Goal: Task Accomplishment & Management: Complete application form

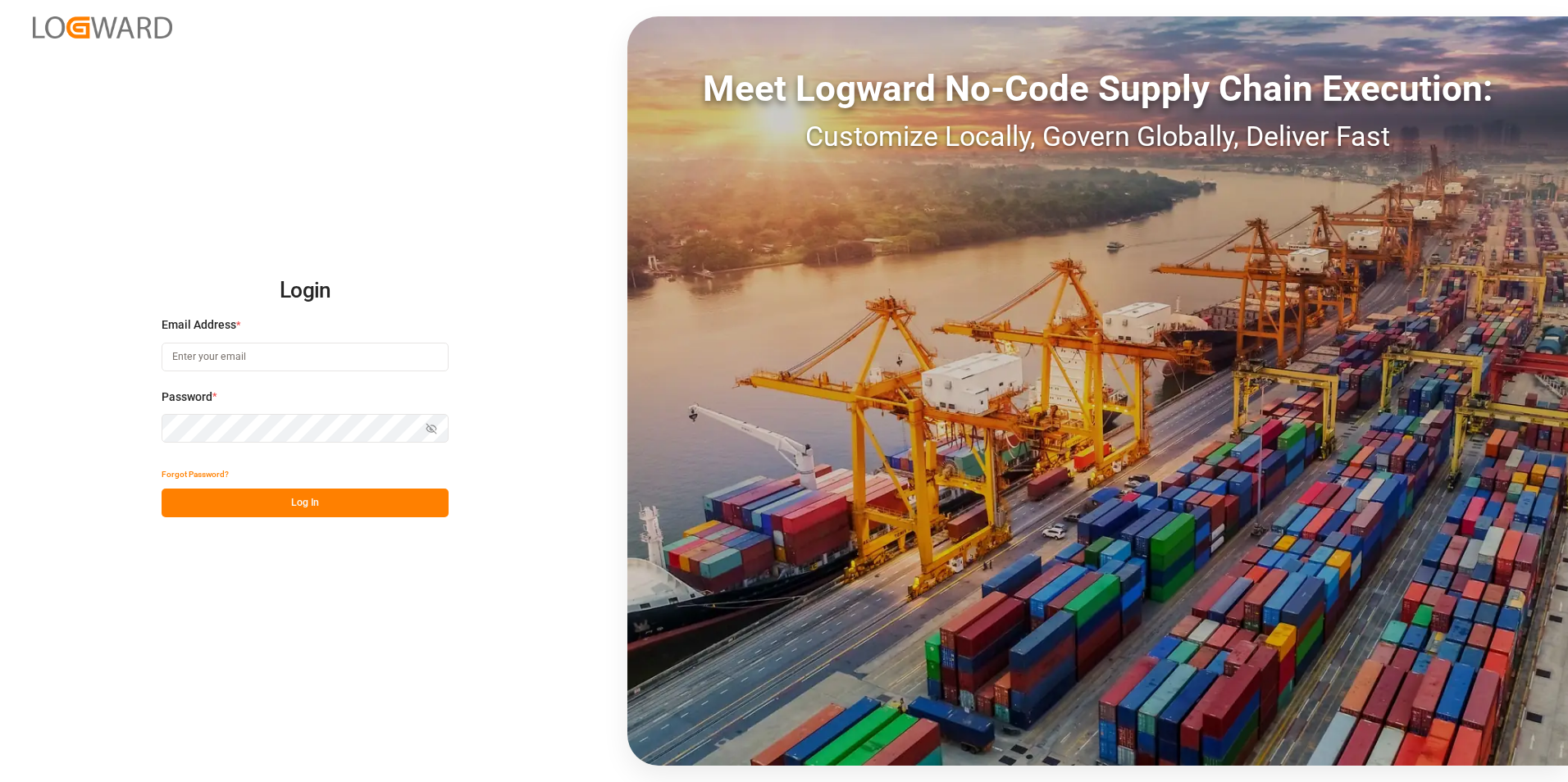
type input "[PERSON_NAME][EMAIL_ADDRESS][DOMAIN_NAME]"
click at [338, 494] on button "Log In" at bounding box center [306, 504] width 287 height 29
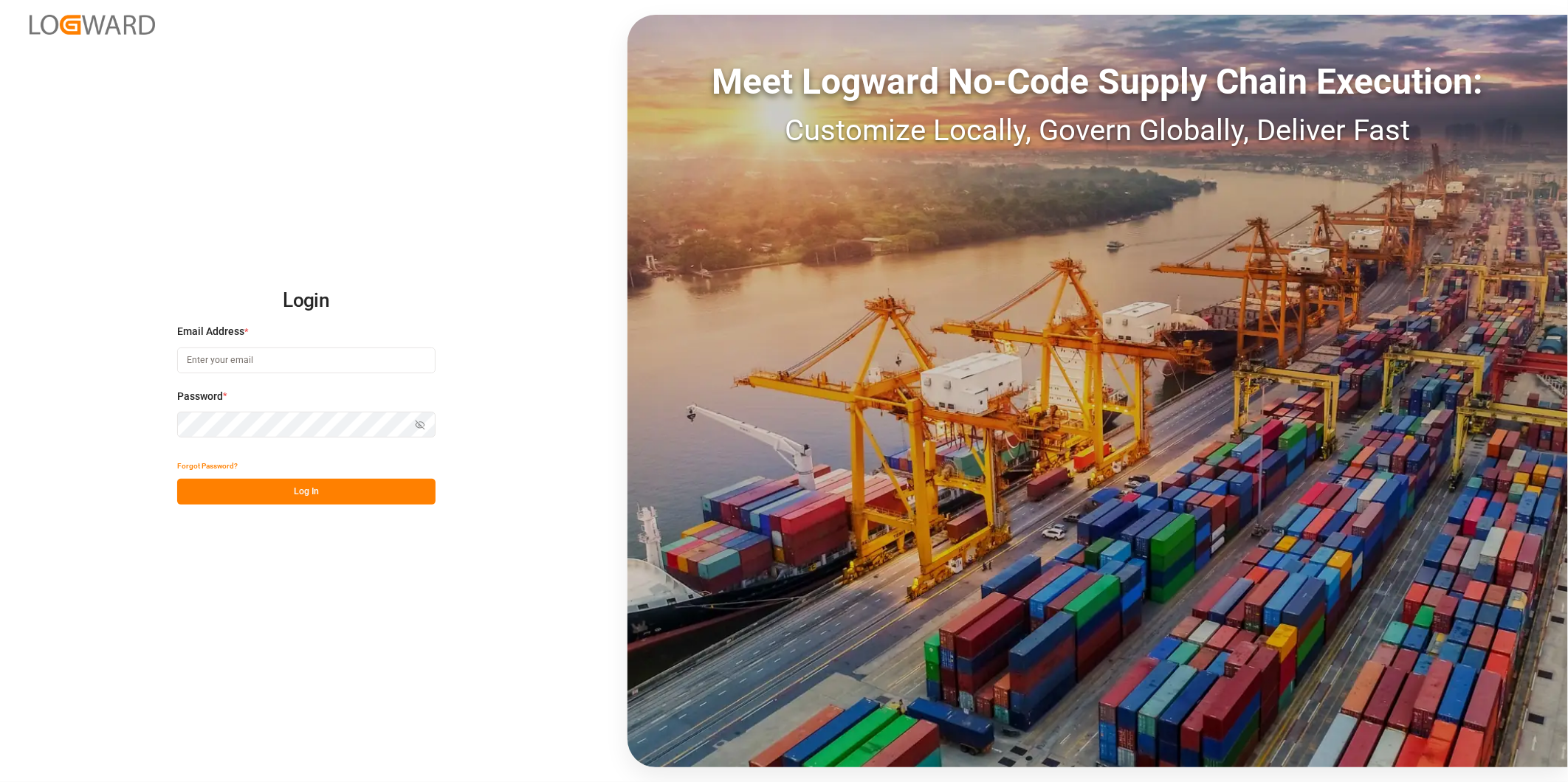
type input "george.vigo@jamindustries.com"
click at [338, 485] on button "Log In" at bounding box center [306, 492] width 259 height 26
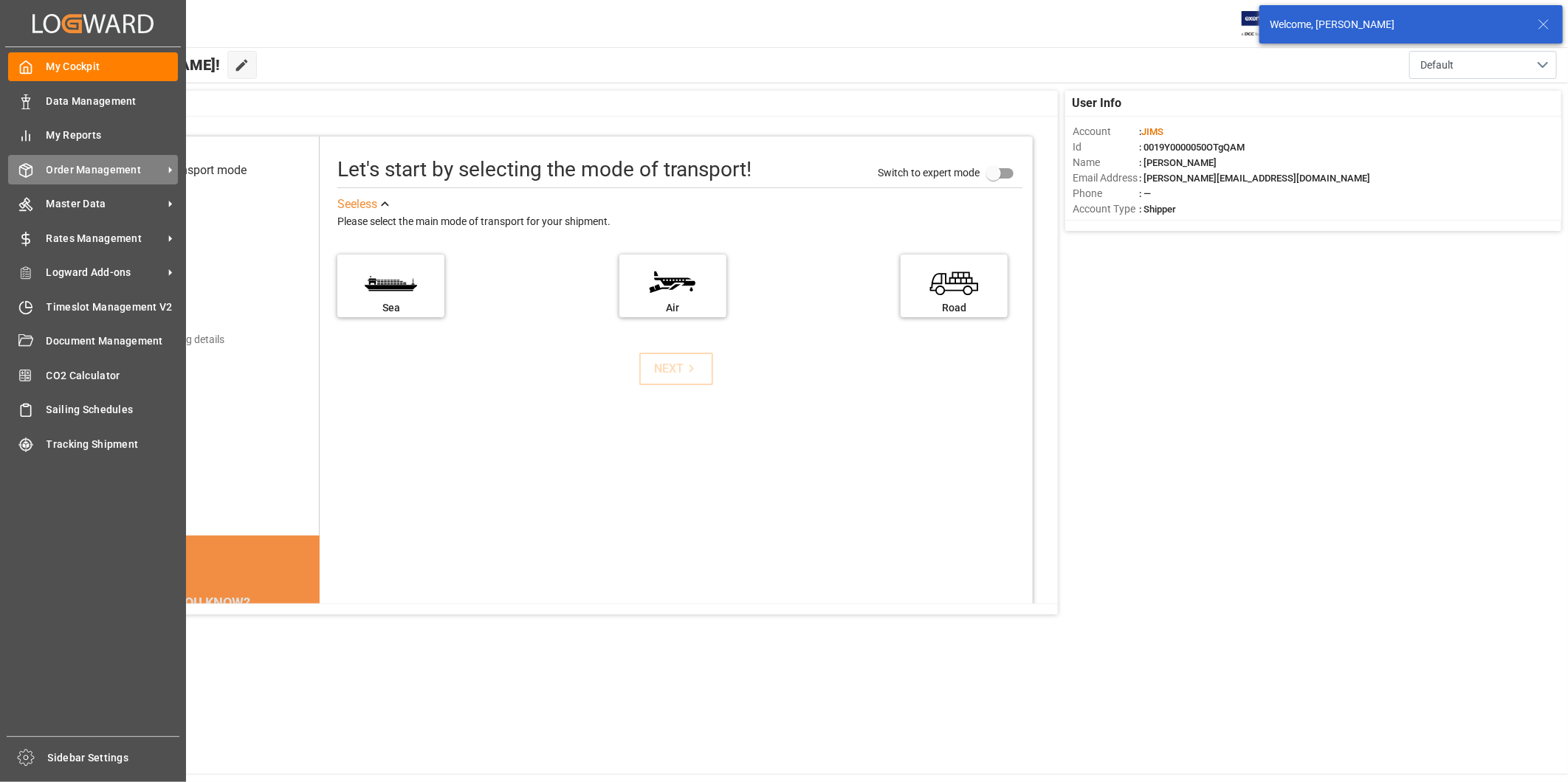
click at [127, 166] on span "Order Management" at bounding box center [105, 169] width 116 height 16
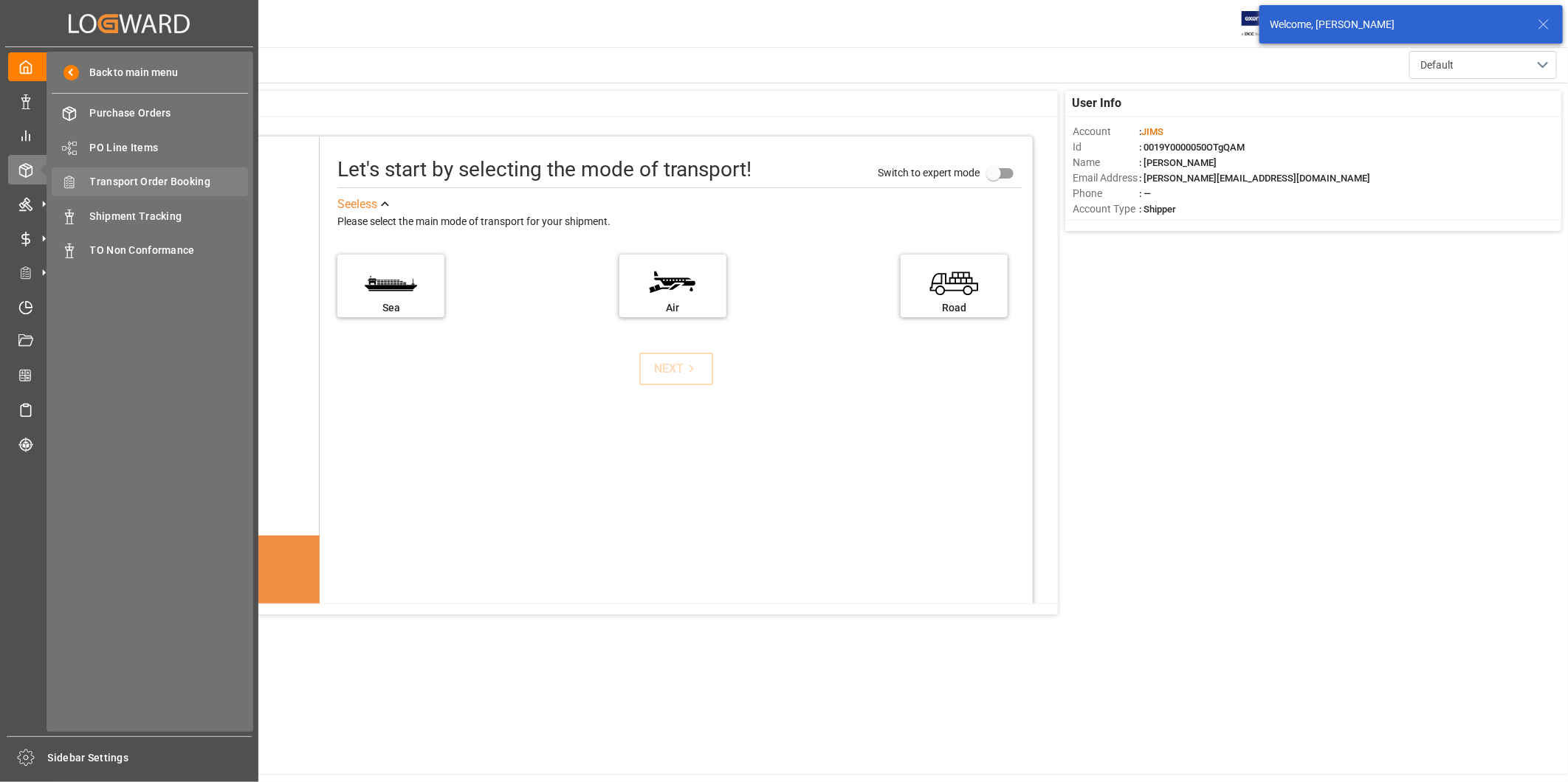
click at [213, 183] on span "Transport Order Booking" at bounding box center [169, 182] width 159 height 16
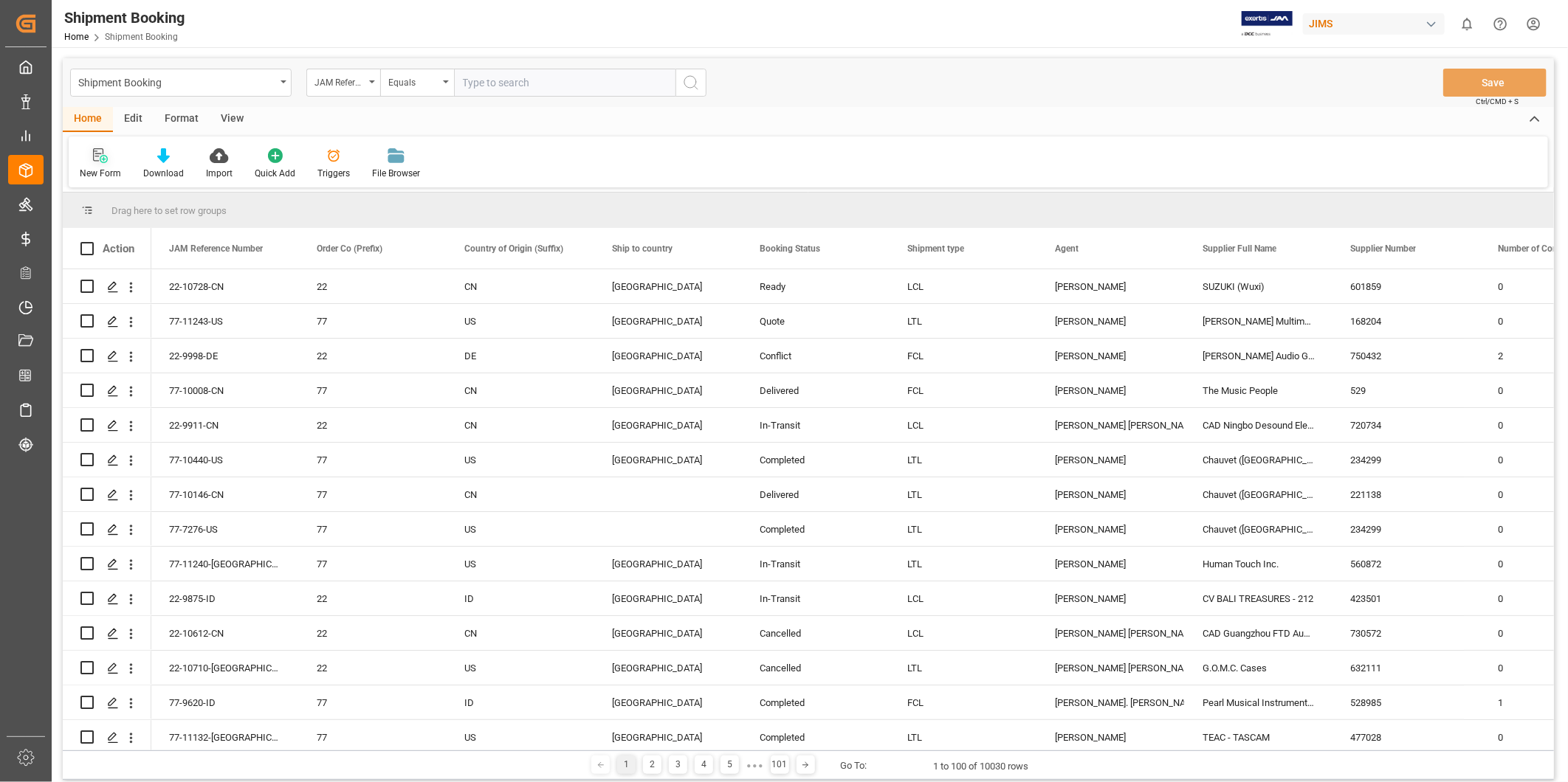
click at [112, 169] on div "New Form" at bounding box center [100, 173] width 42 height 13
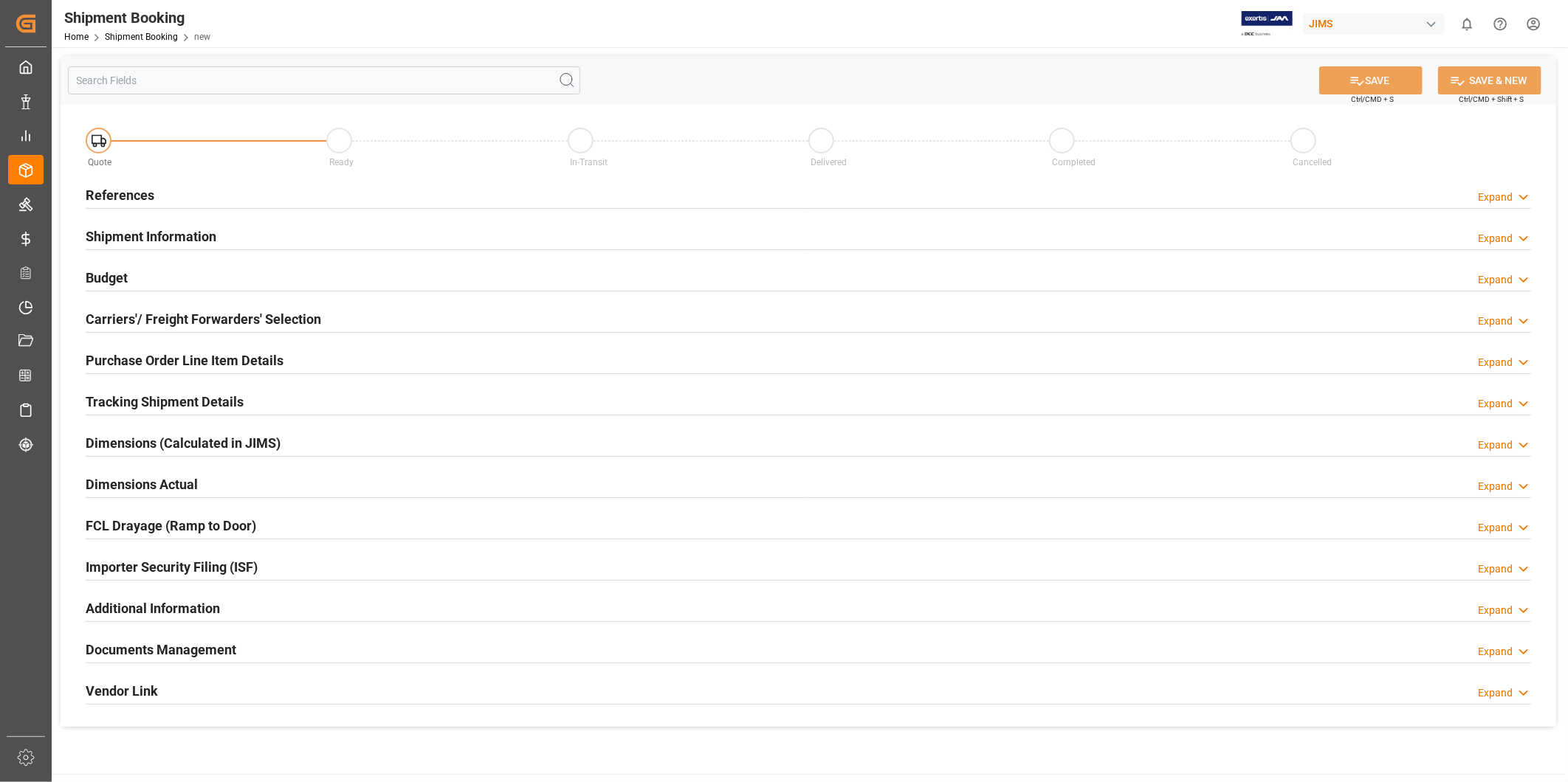
click at [1496, 185] on div "References Expand" at bounding box center [809, 194] width 1445 height 28
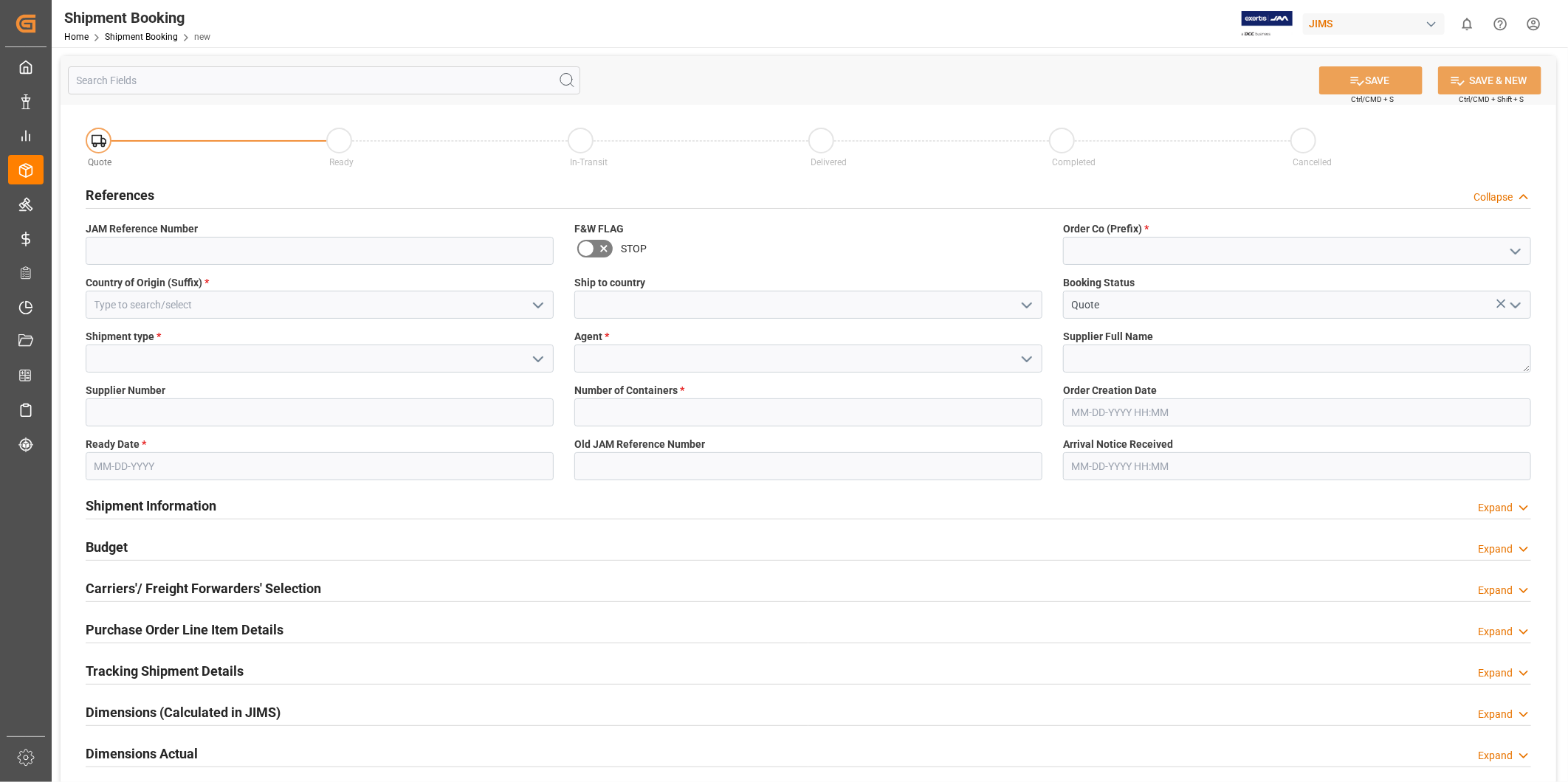
click at [1516, 254] on icon "open menu" at bounding box center [1516, 252] width 18 height 18
click at [1436, 286] on div "22" at bounding box center [1297, 283] width 466 height 34
type input "22"
click at [538, 303] on icon "open menu" at bounding box center [538, 306] width 18 height 18
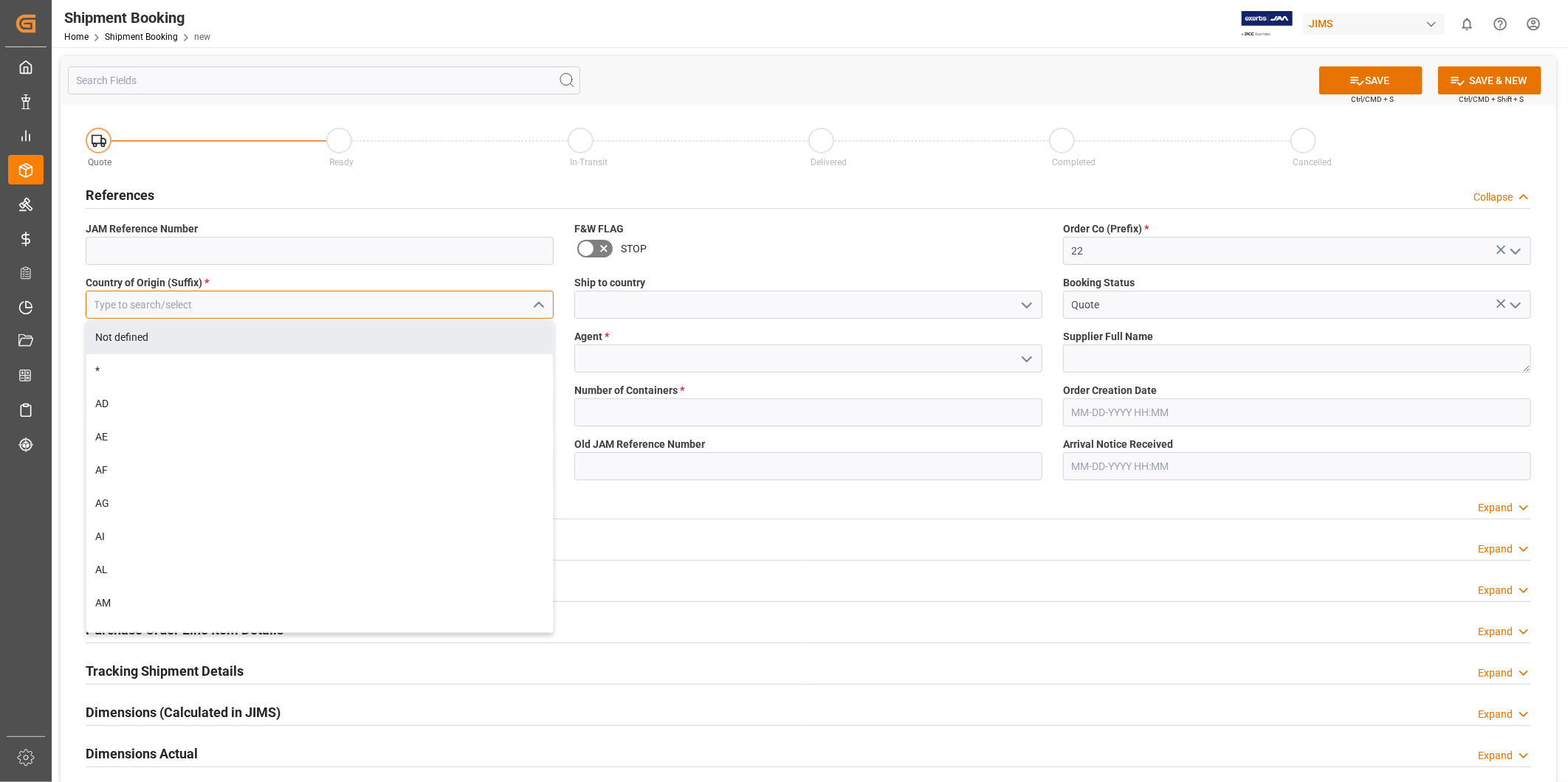
click at [336, 312] on input at bounding box center [320, 304] width 468 height 28
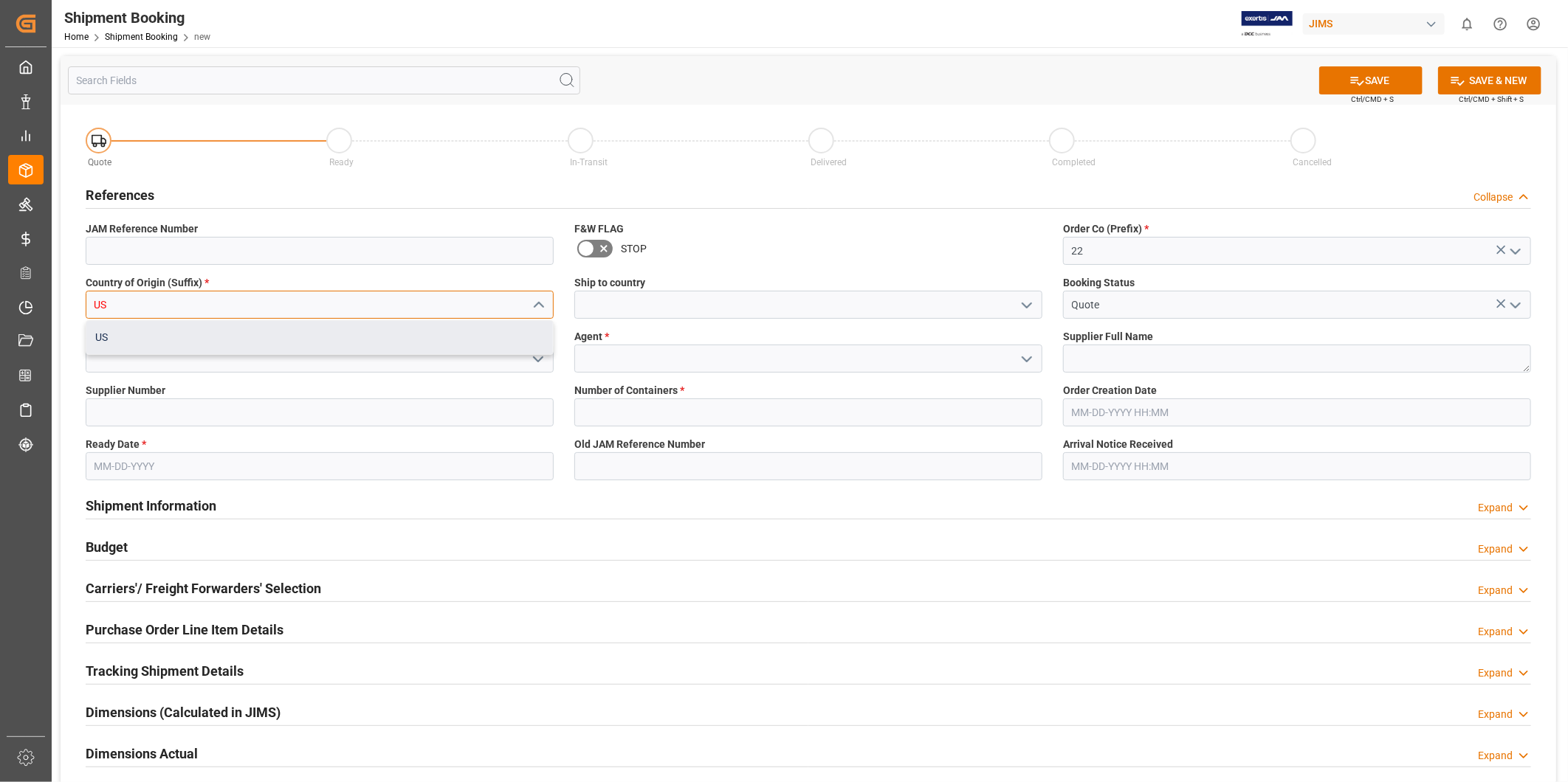
click at [291, 344] on div "US" at bounding box center [320, 337] width 466 height 34
type input "US"
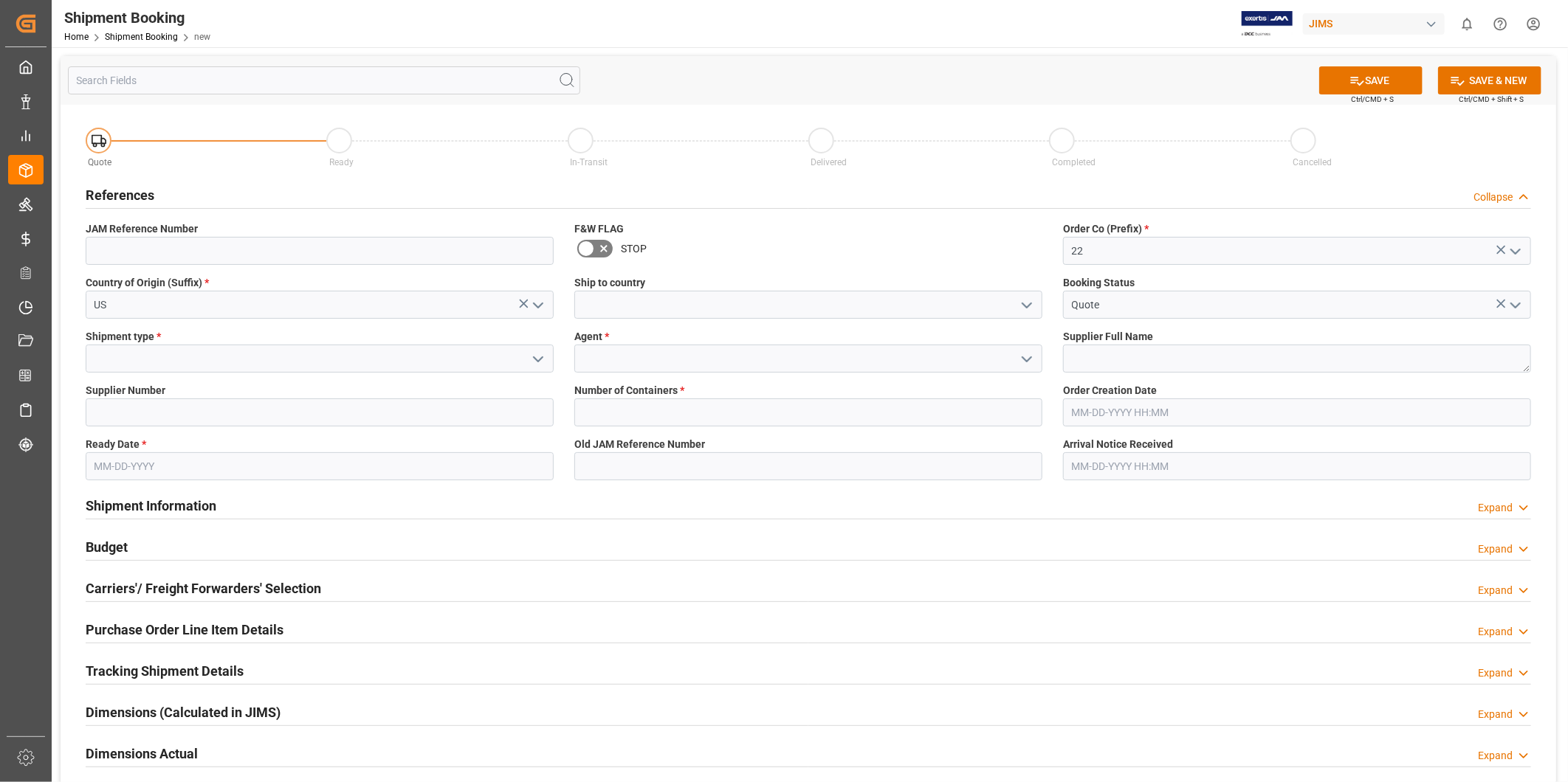
click at [1032, 312] on icon "open menu" at bounding box center [1027, 306] width 18 height 18
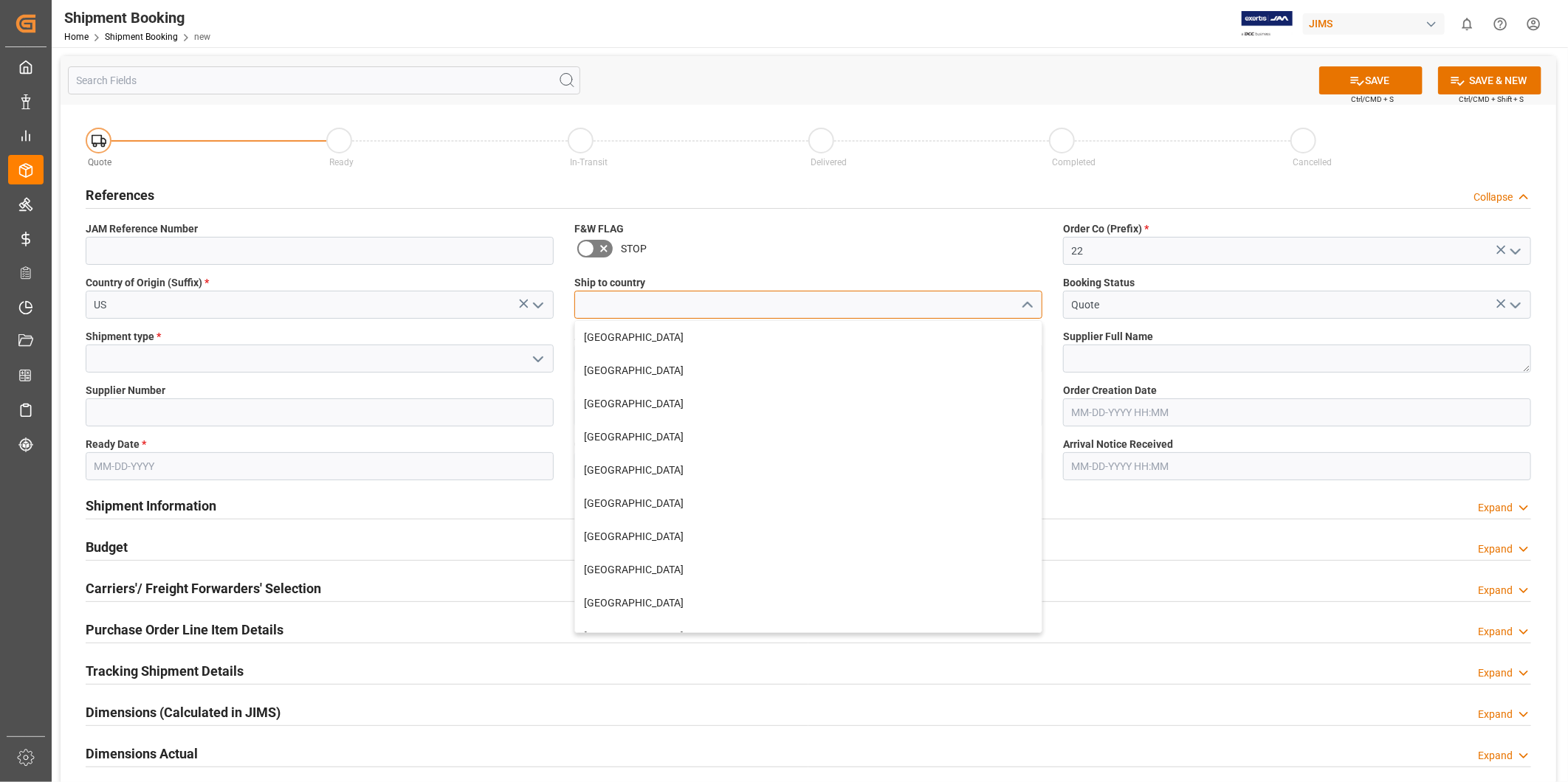
click at [933, 314] on input at bounding box center [809, 304] width 468 height 28
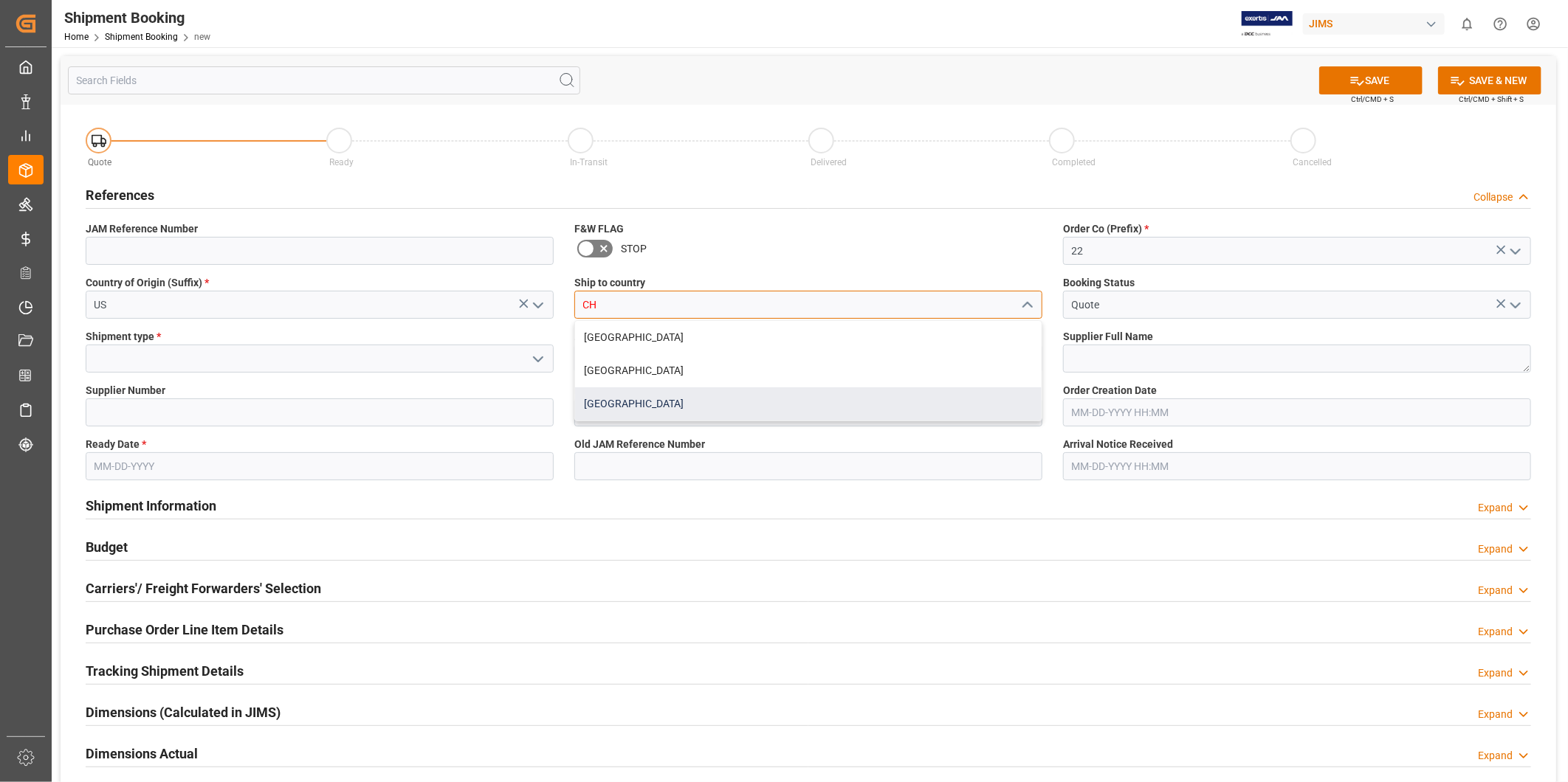
click at [856, 401] on div "China" at bounding box center [809, 403] width 466 height 34
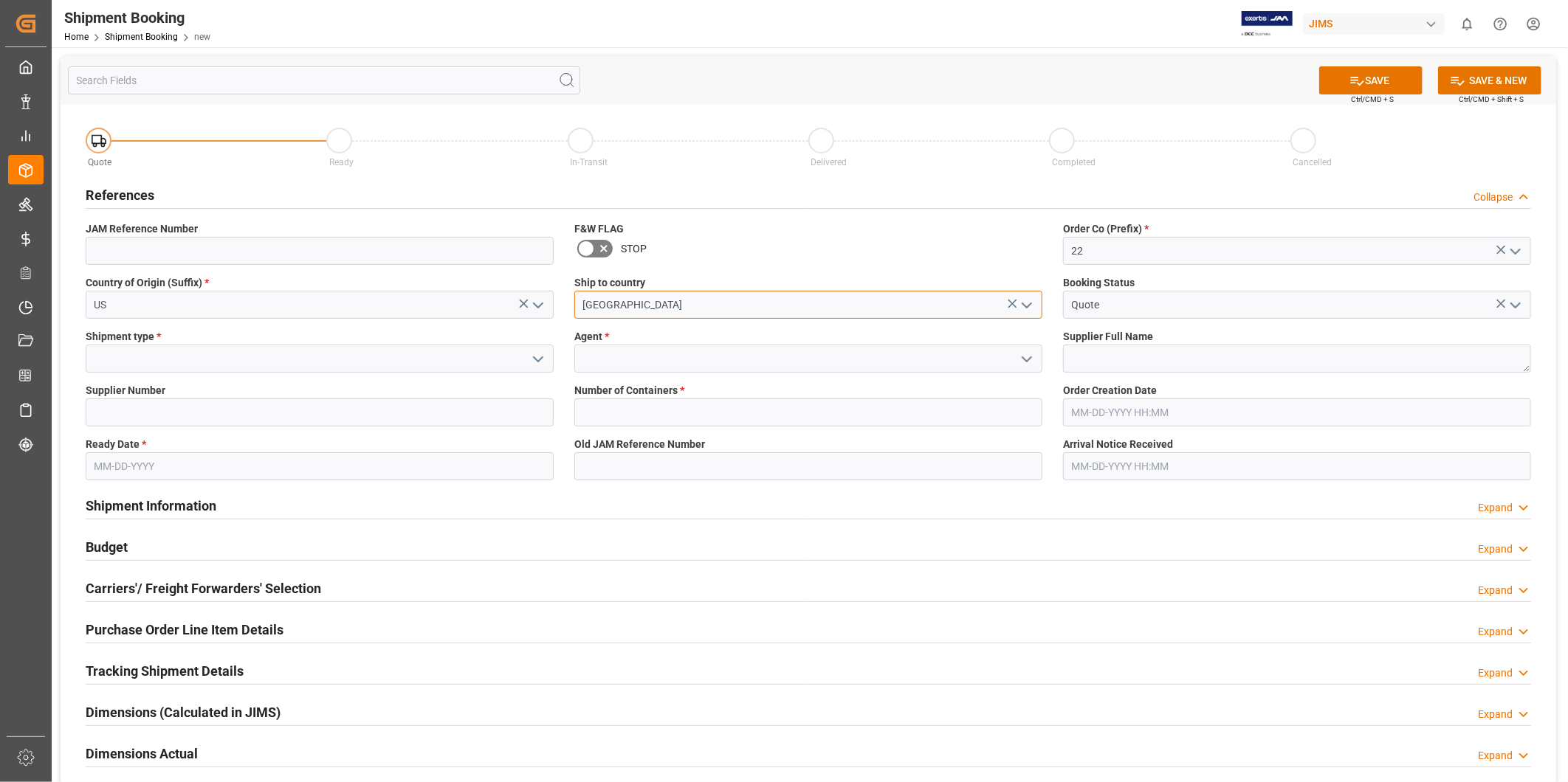
type input "China"
click at [1185, 311] on input "Quote" at bounding box center [1297, 304] width 468 height 28
click at [318, 364] on input at bounding box center [320, 358] width 468 height 28
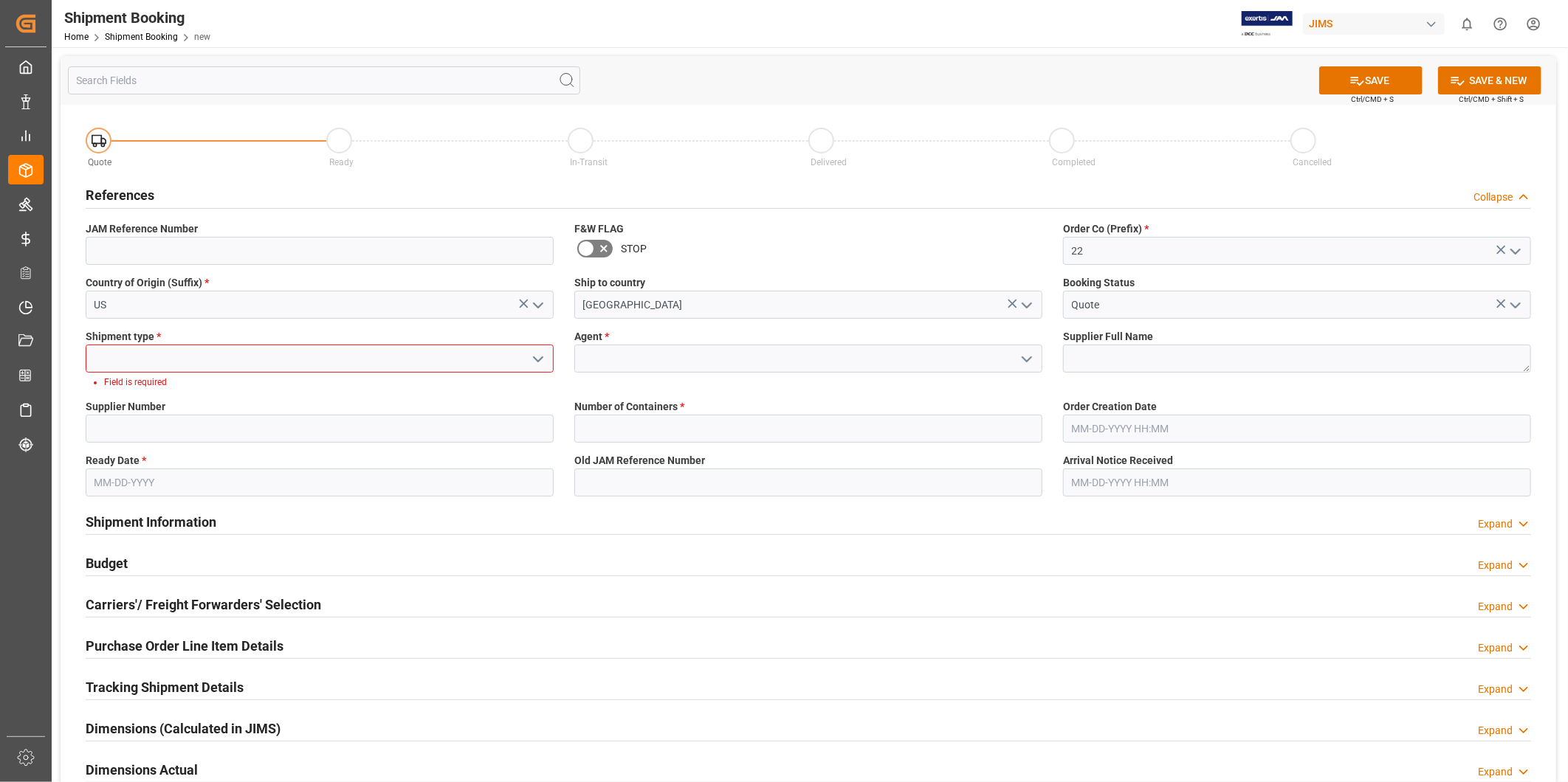
click at [539, 363] on icon "open menu" at bounding box center [538, 359] width 18 height 18
click at [461, 450] on div "LTL" at bounding box center [320, 457] width 466 height 34
type input "LTL"
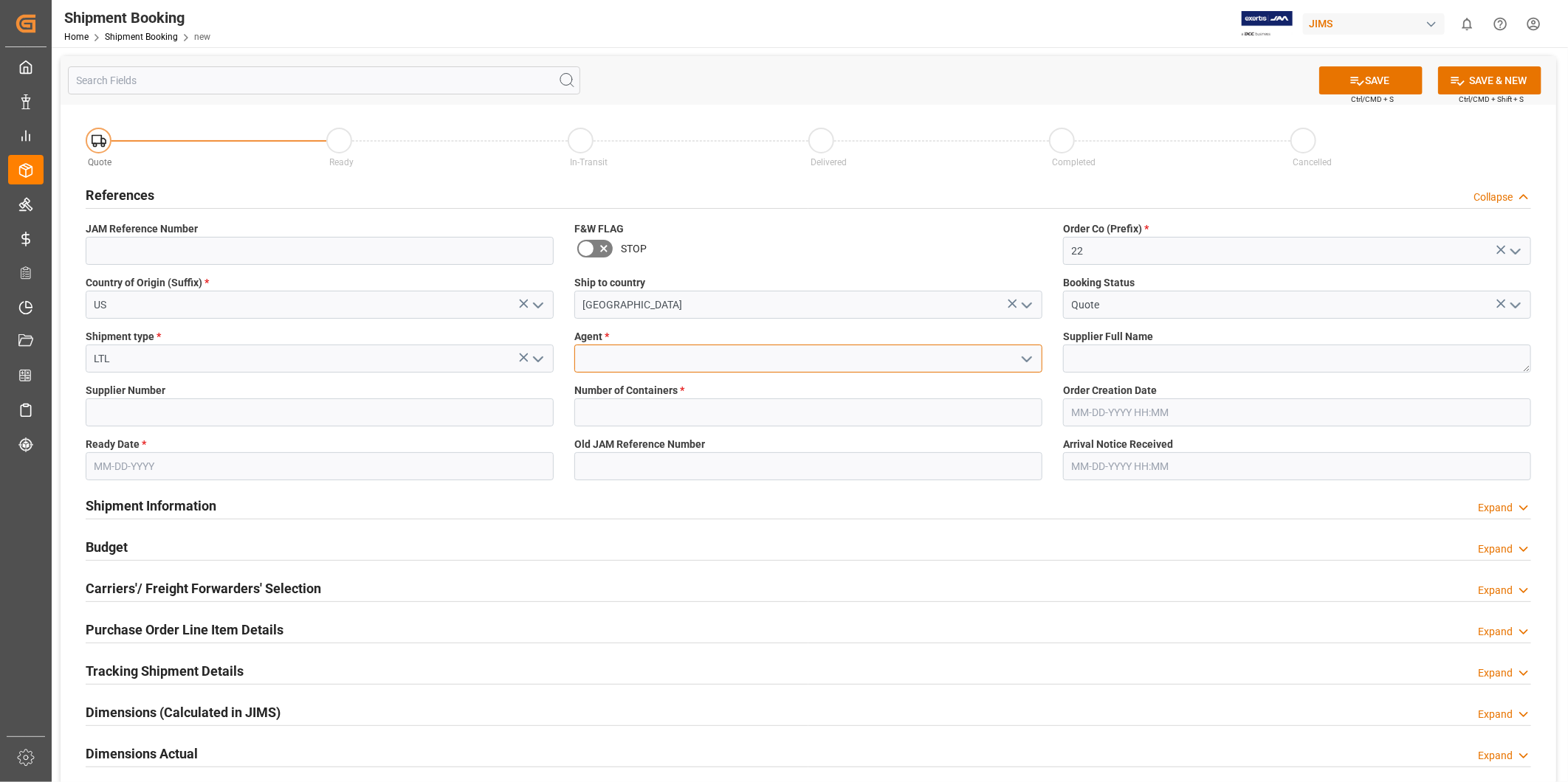
click at [721, 352] on input at bounding box center [809, 358] width 468 height 28
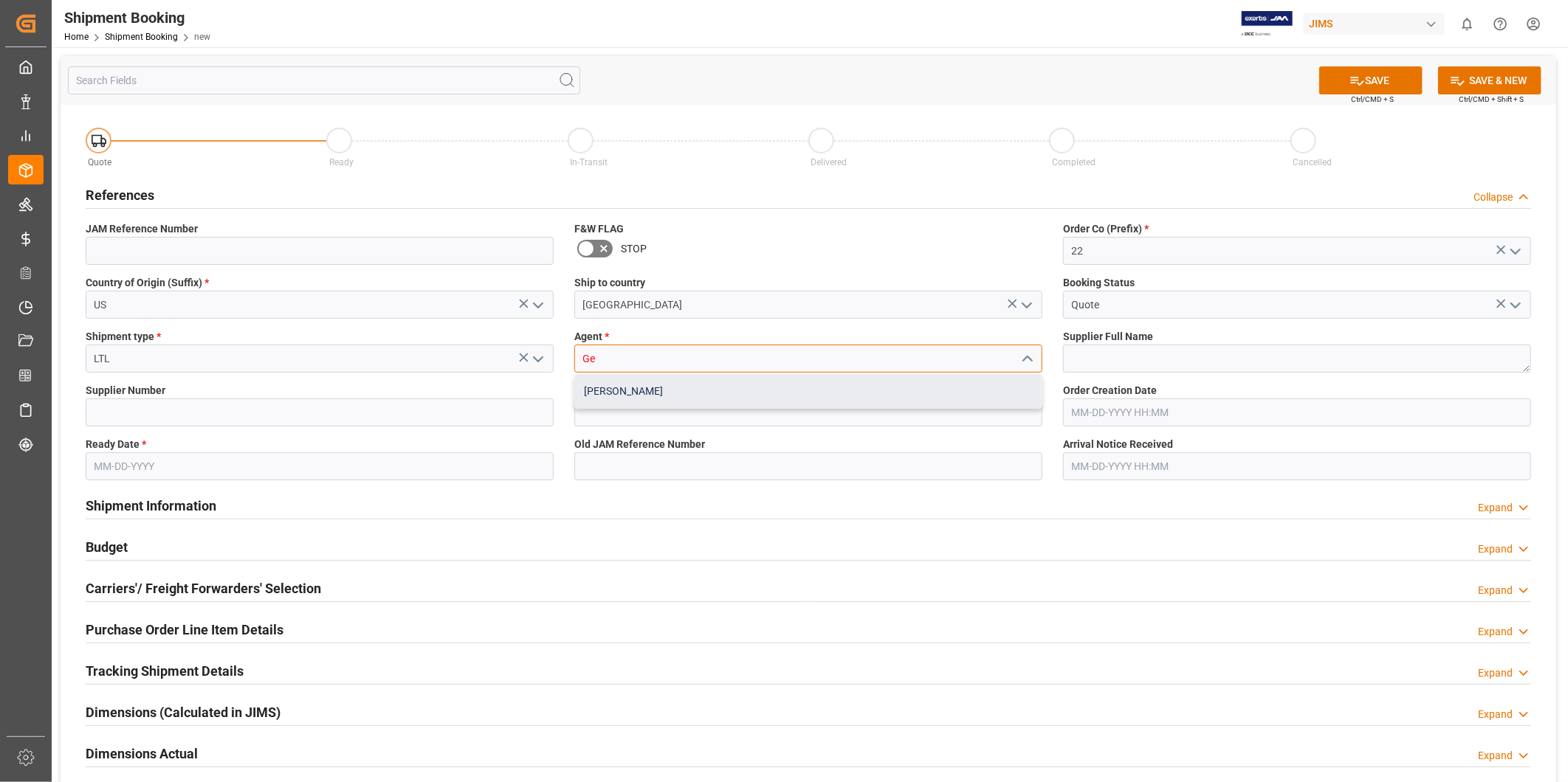
click at [711, 386] on div "George Vigo" at bounding box center [809, 391] width 466 height 34
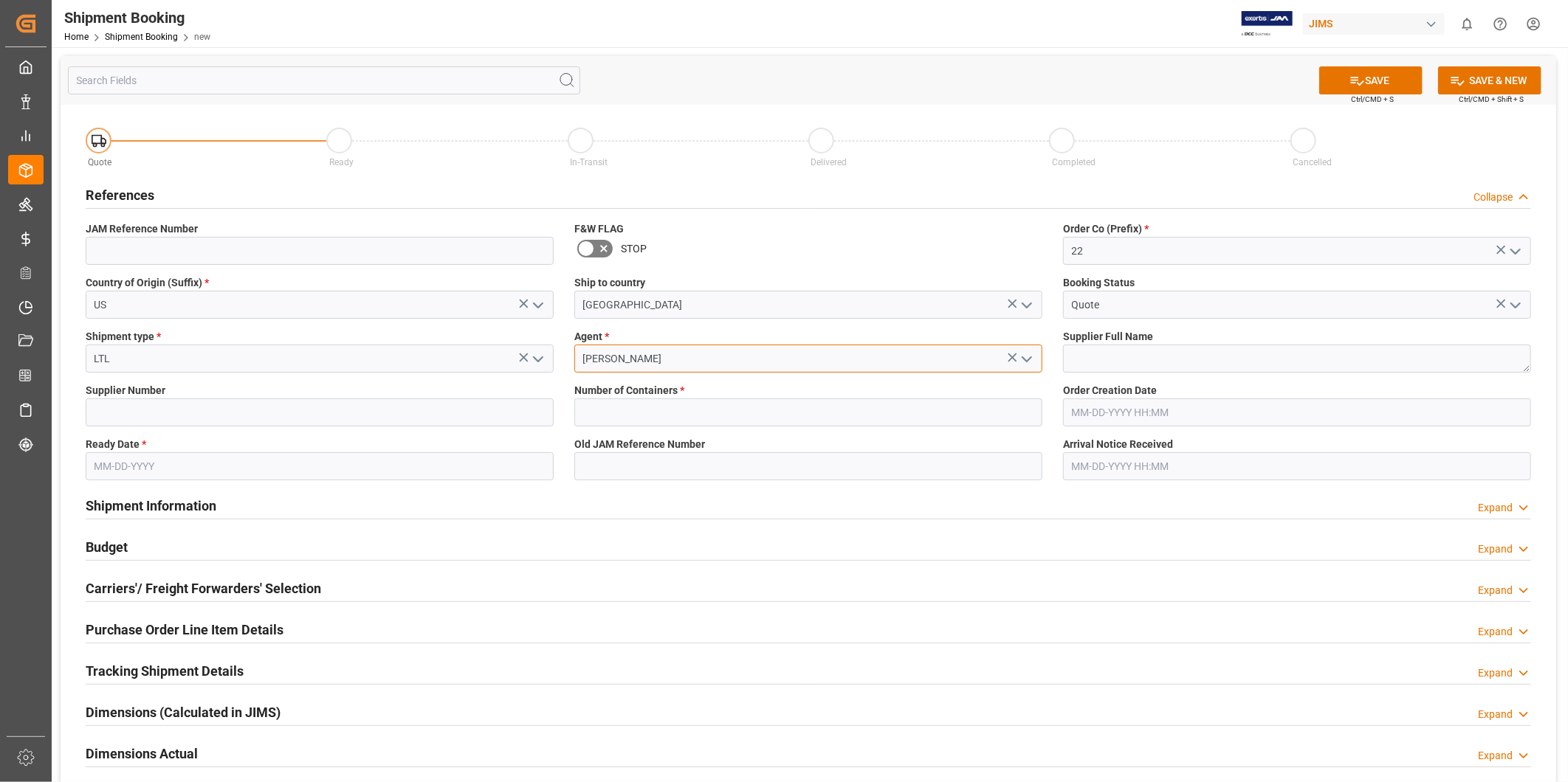
type input "George Vigo"
click at [1084, 355] on textarea at bounding box center [1297, 358] width 468 height 28
click at [1101, 357] on textarea at bounding box center [1297, 358] width 468 height 28
paste textarea "Ashly Audio ([GEOGRAPHIC_DATA], [GEOGRAPHIC_DATA])"
type textarea "Ashly Audio ([GEOGRAPHIC_DATA], [GEOGRAPHIC_DATA])"
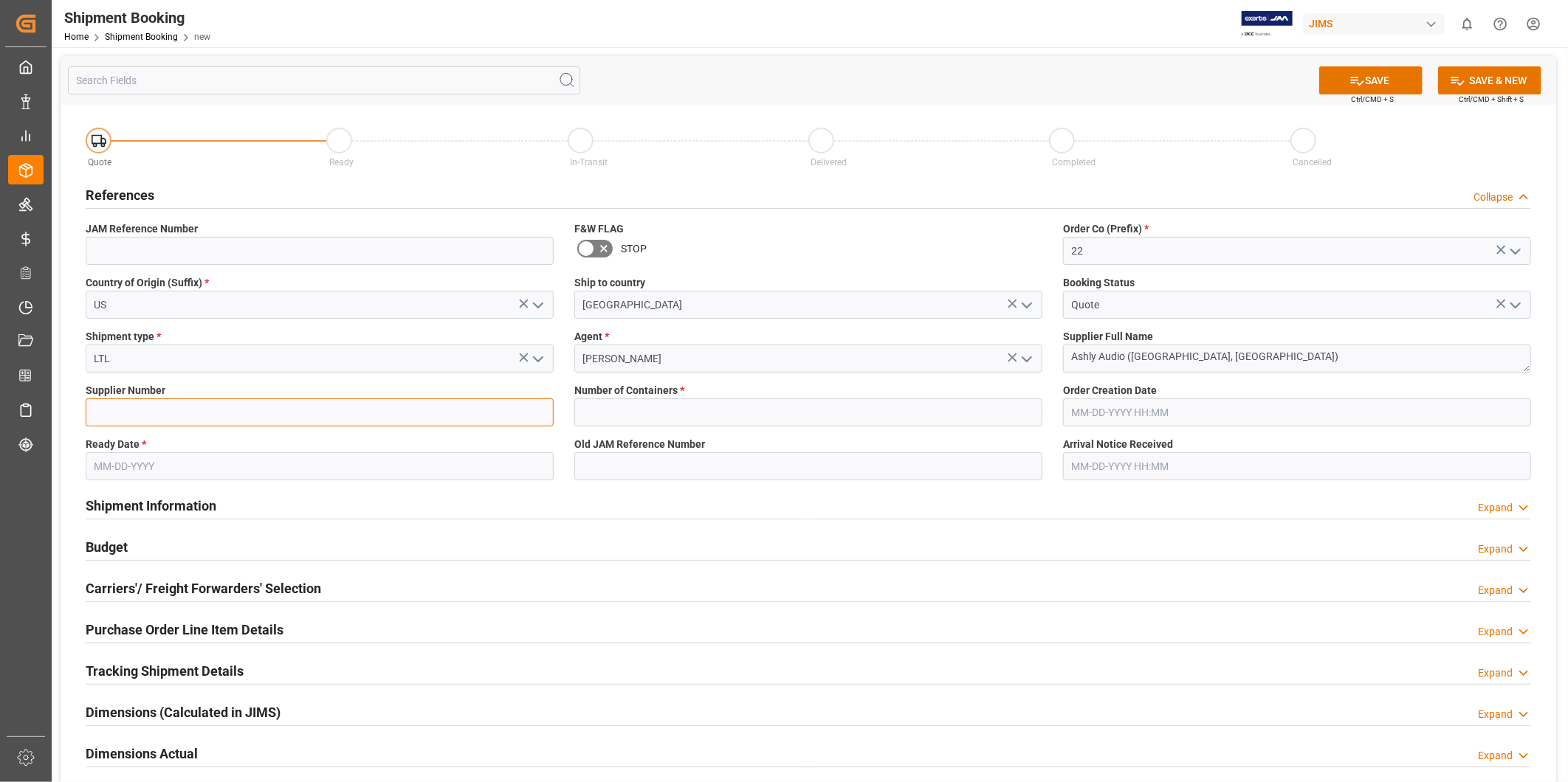
click at [210, 411] on input at bounding box center [320, 412] width 468 height 28
click at [164, 410] on input at bounding box center [320, 412] width 468 height 28
paste input "557"
type input "557"
click at [681, 416] on input "text" at bounding box center [809, 412] width 468 height 28
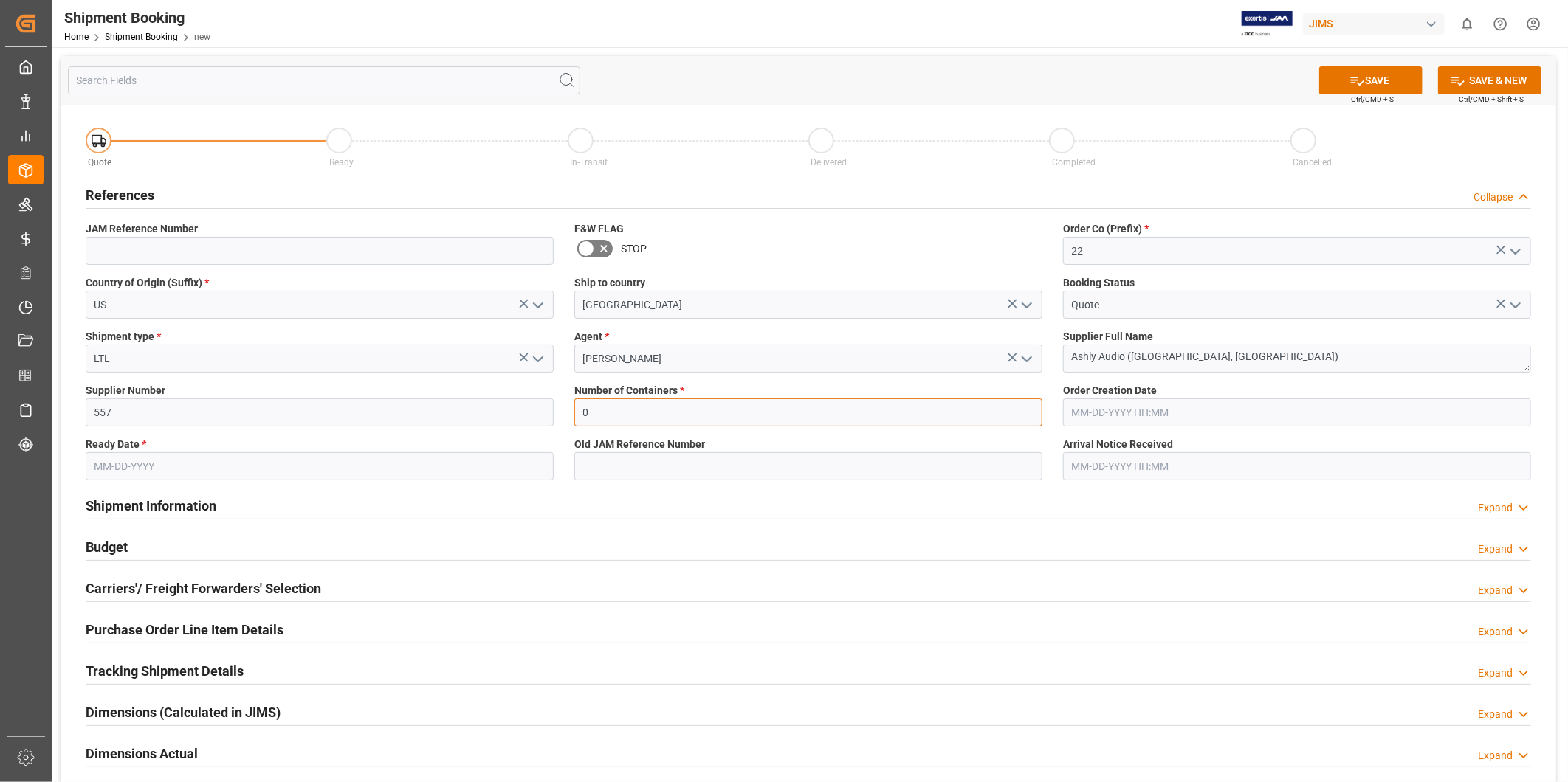
type input "0"
click at [717, 527] on div "Budget Expand" at bounding box center [808, 547] width 1466 height 42
click at [374, 452] on input "text" at bounding box center [320, 466] width 468 height 28
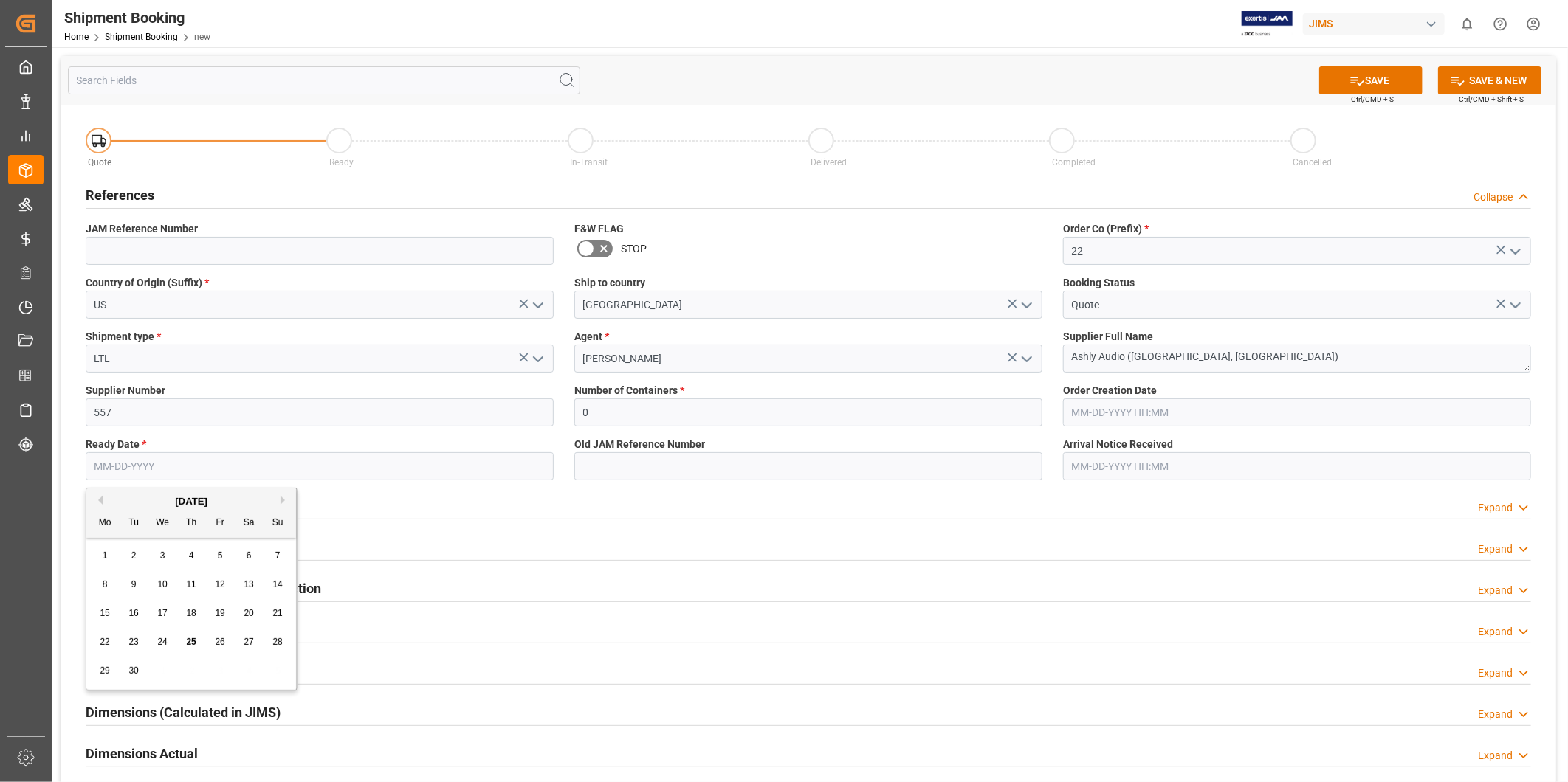
click at [140, 672] on div "30" at bounding box center [133, 672] width 19 height 18
type input "09-30-2025"
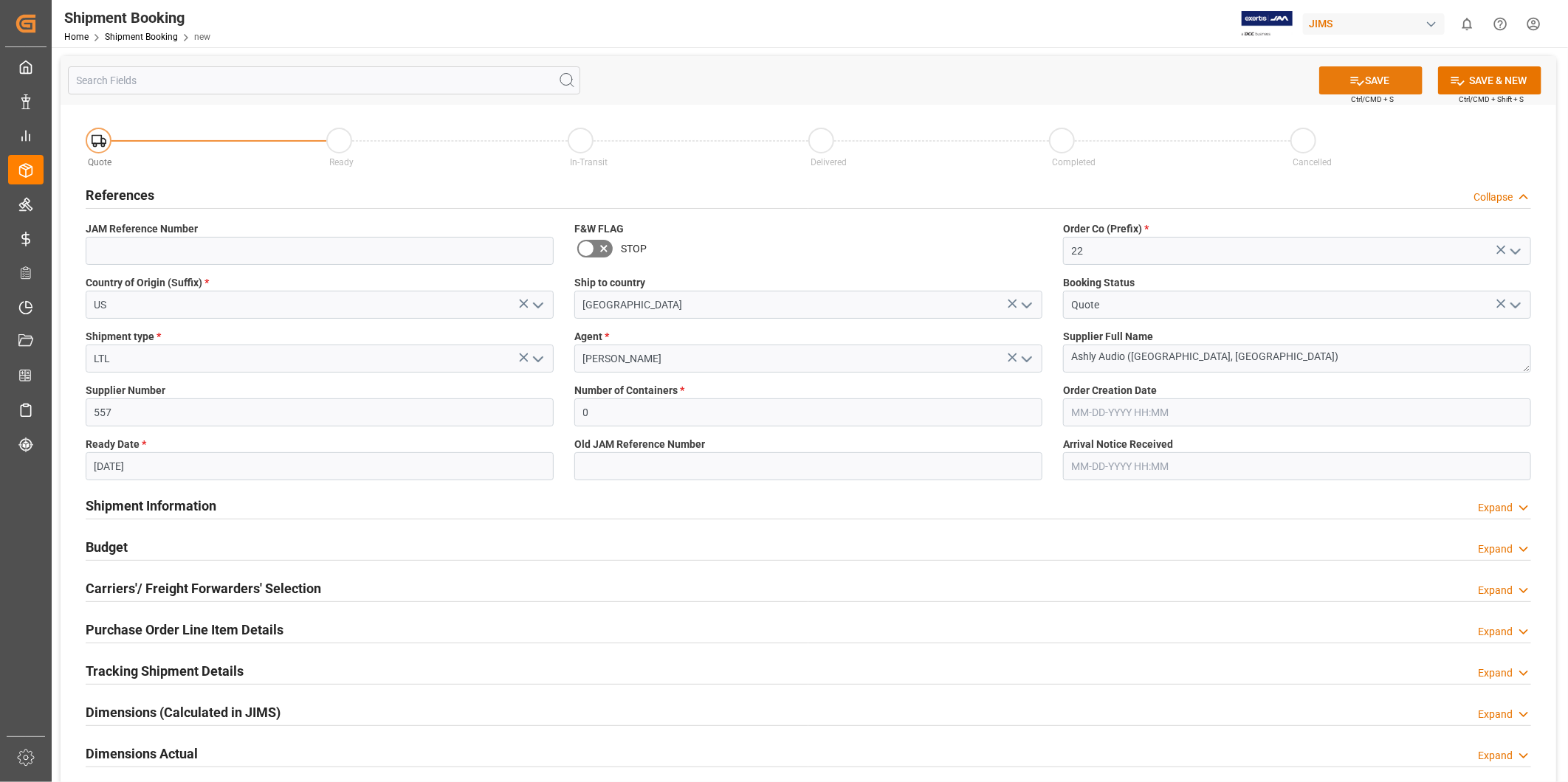
click at [1344, 87] on button "SAVE" at bounding box center [1371, 80] width 103 height 28
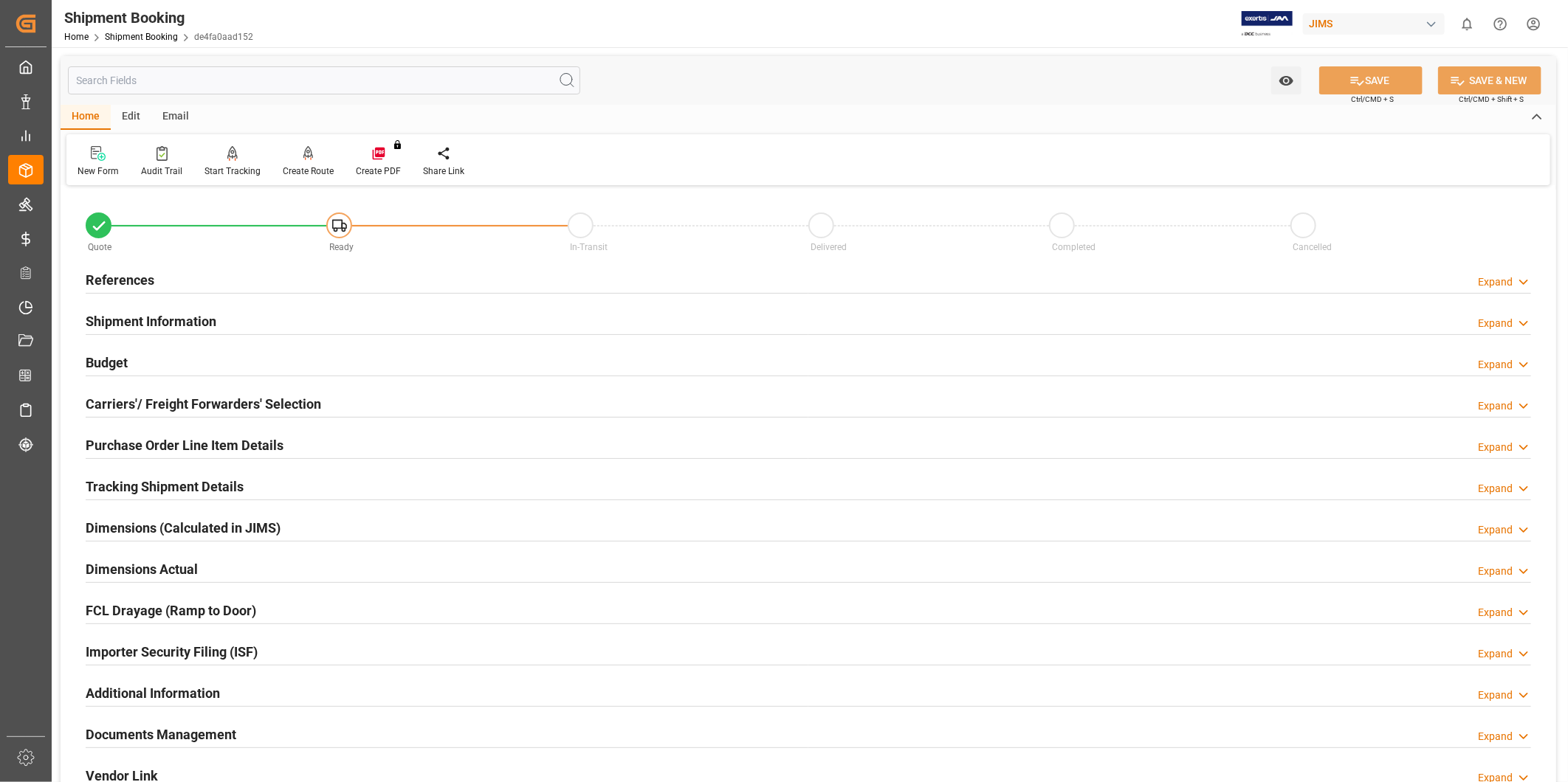
click at [222, 447] on h2 "Purchase Order Line Item Details" at bounding box center [185, 445] width 198 height 20
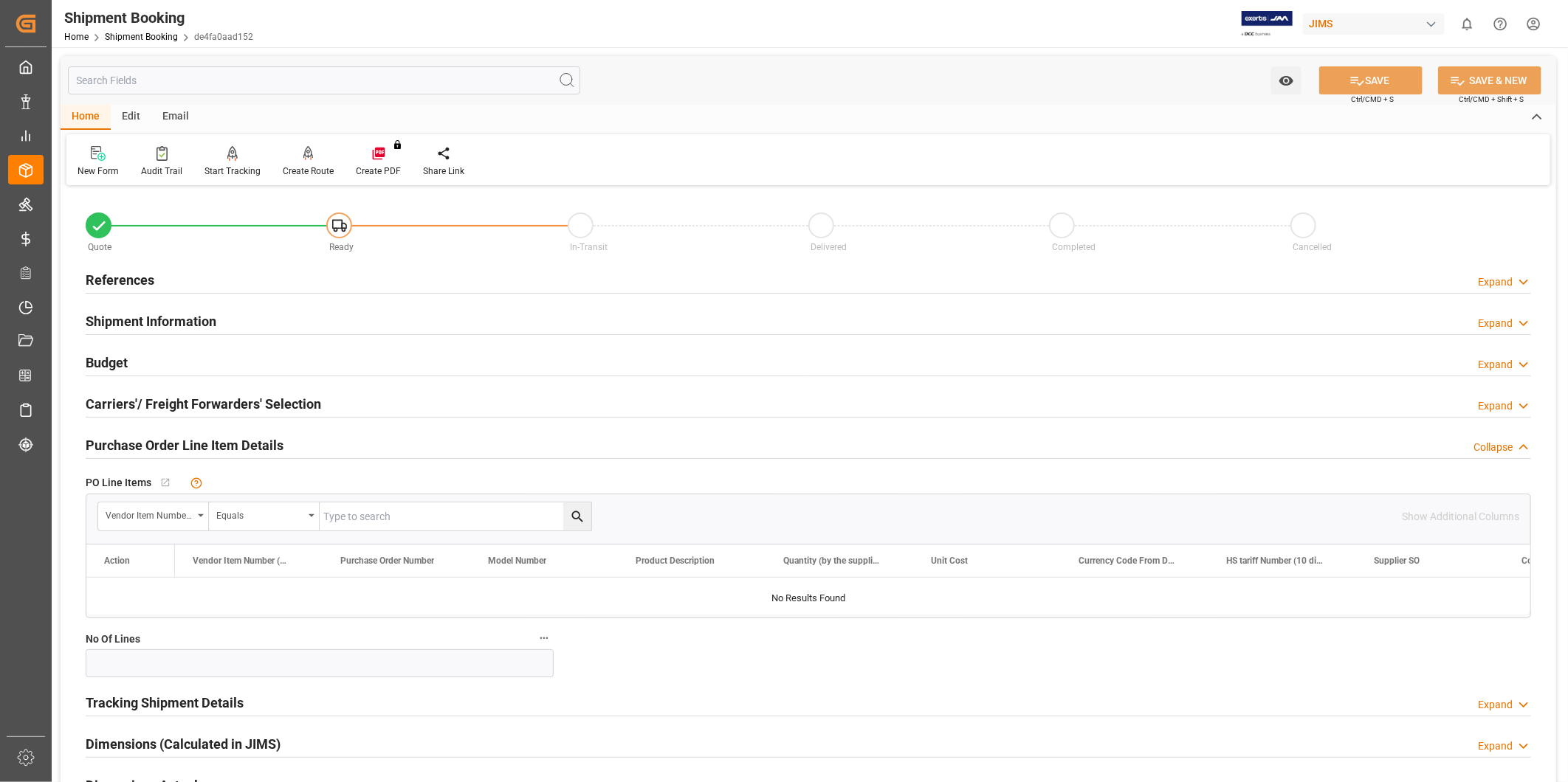
click at [222, 447] on h2 "Purchase Order Line Item Details" at bounding box center [185, 445] width 198 height 20
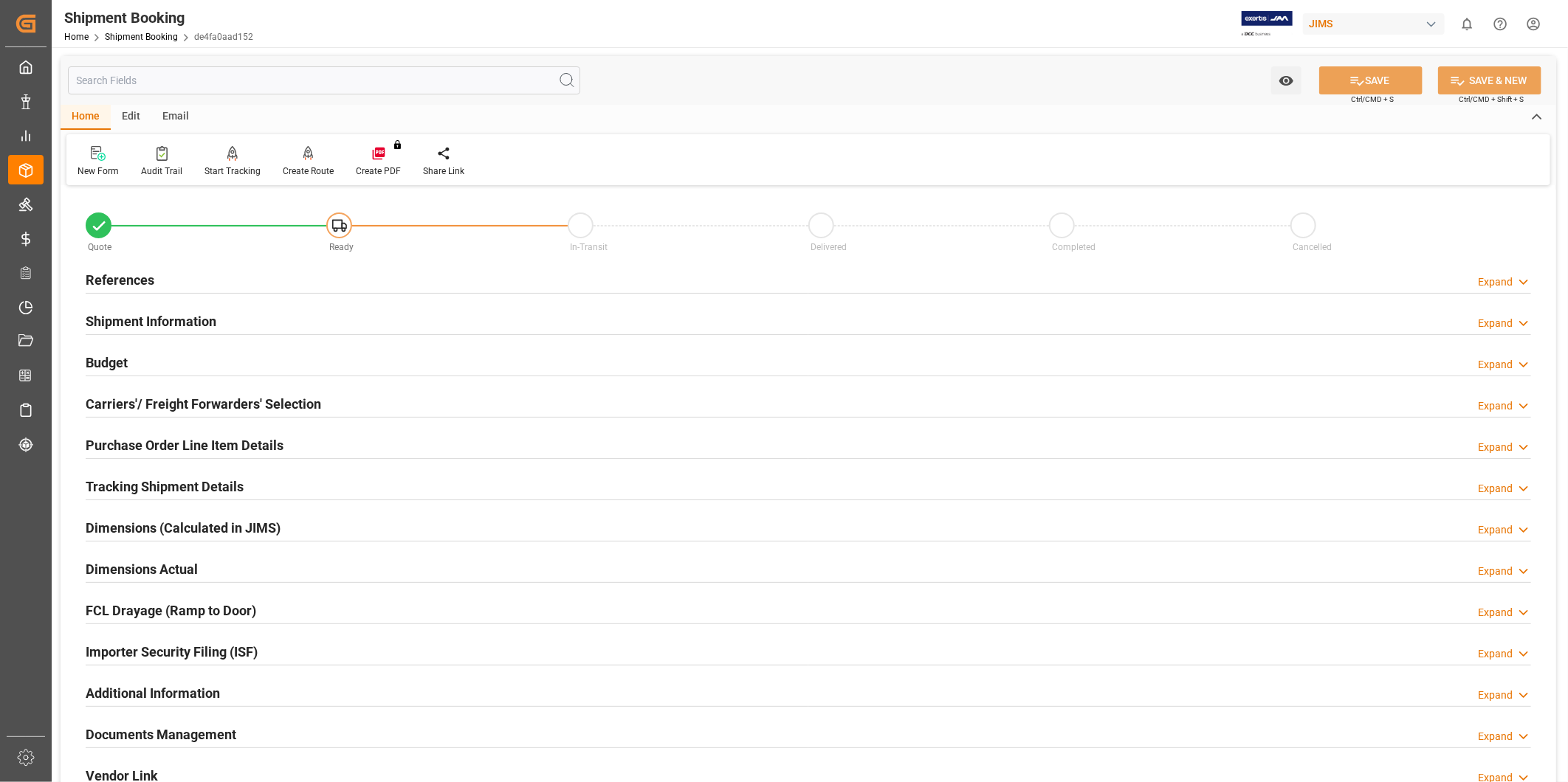
click at [241, 395] on h2 "Carriers'/ Freight Forwarders' Selection" at bounding box center [204, 404] width 236 height 20
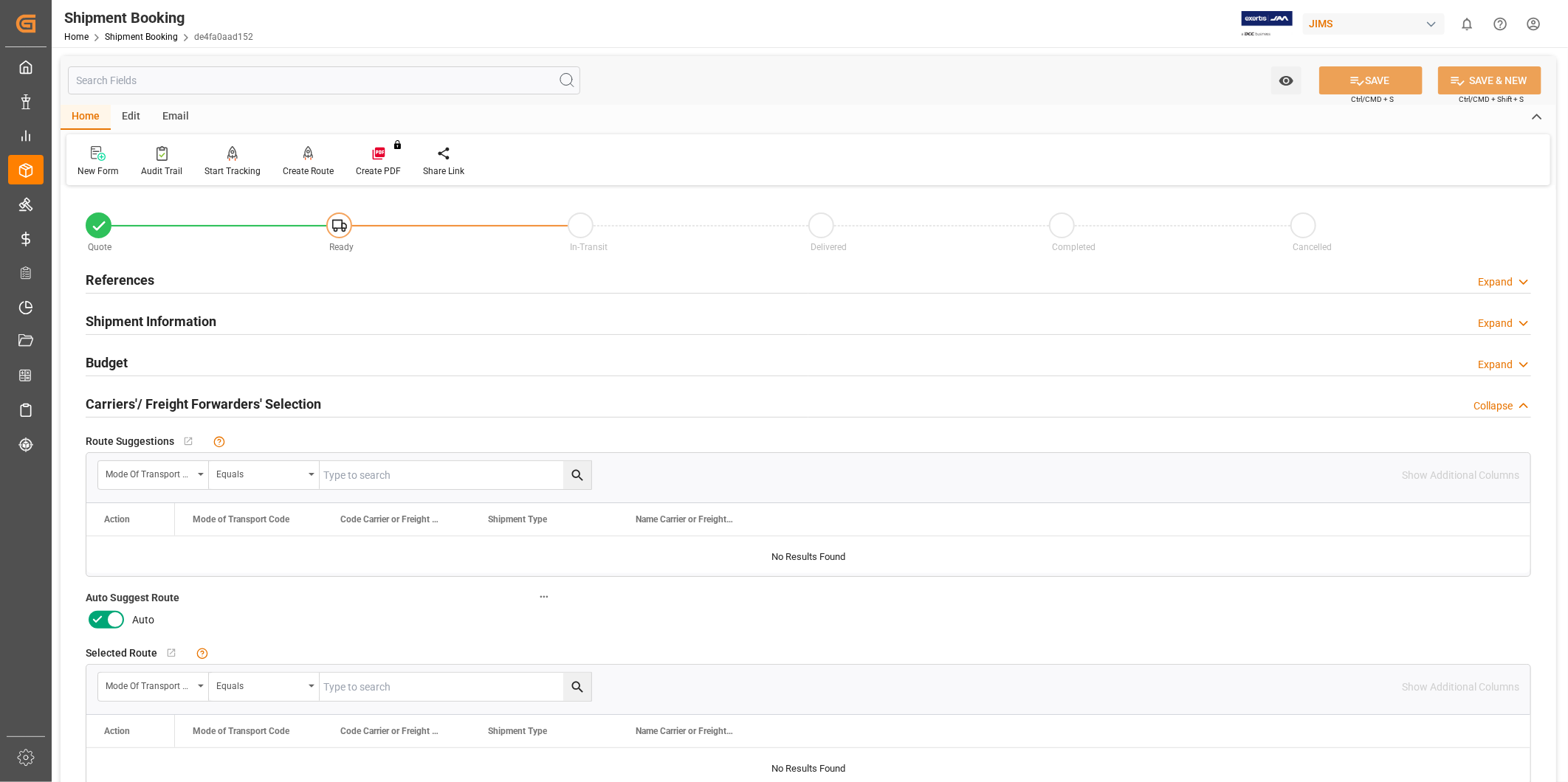
click at [116, 617] on icon at bounding box center [115, 620] width 18 height 18
click at [0, 0] on input "checkbox" at bounding box center [0, 0] width 0 height 0
click at [1339, 83] on button "SAVE" at bounding box center [1371, 80] width 103 height 28
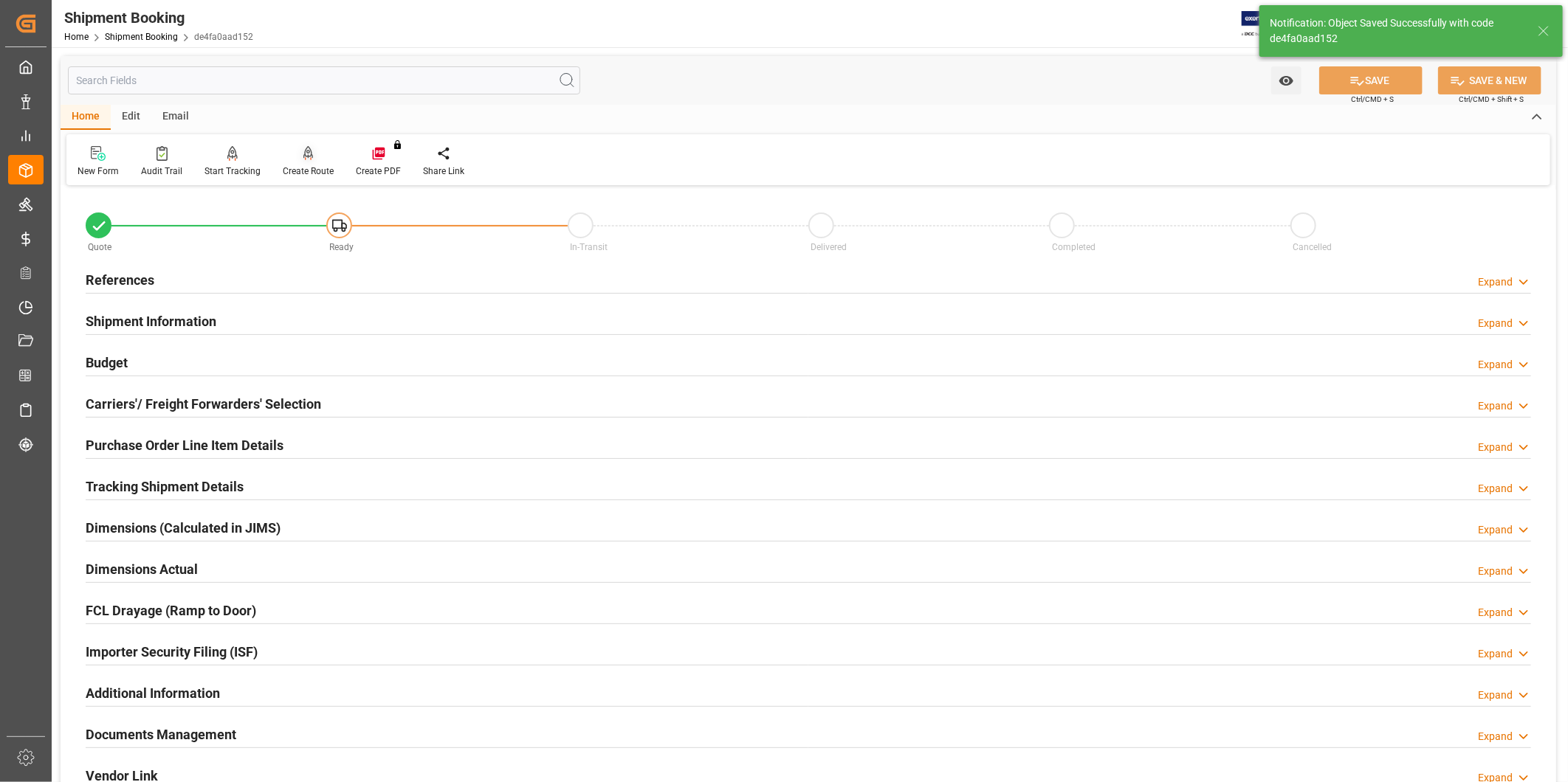
click at [312, 171] on div "Create Route" at bounding box center [308, 171] width 51 height 13
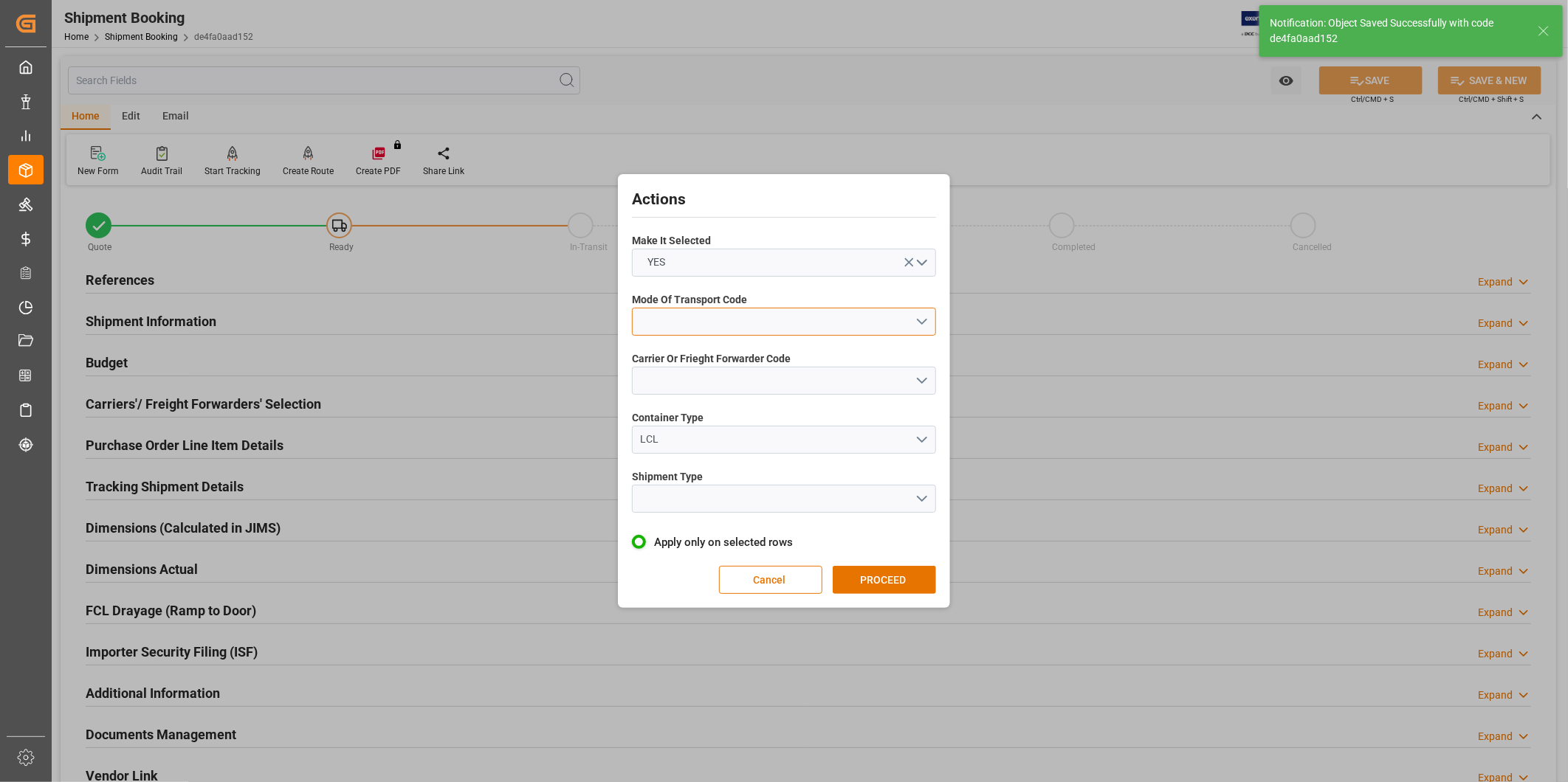
click at [722, 326] on button "open menu" at bounding box center [784, 321] width 304 height 28
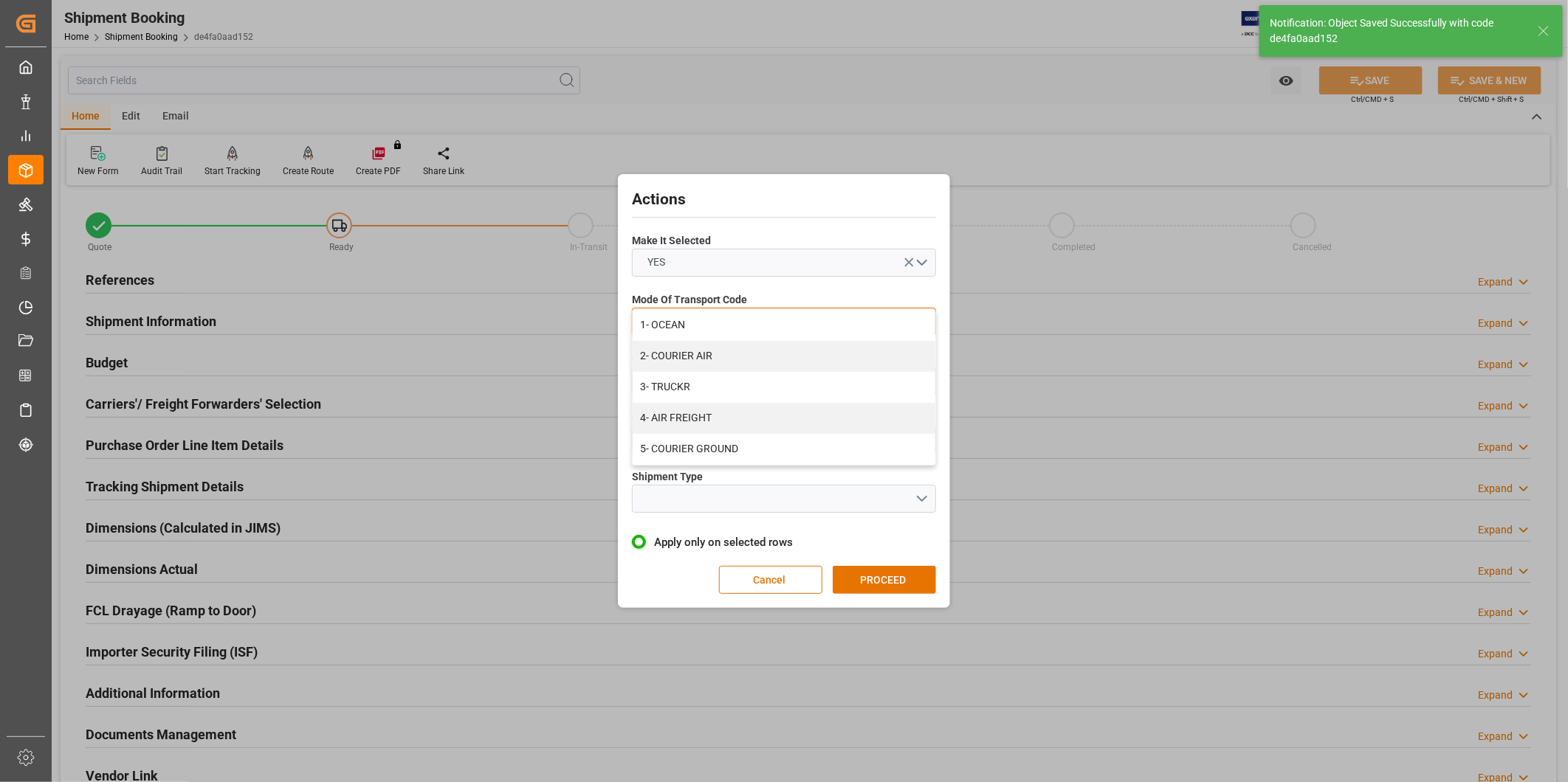
click at [711, 353] on div "2- COURIER AIR" at bounding box center [784, 357] width 303 height 31
click at [710, 384] on button "open menu" at bounding box center [784, 380] width 304 height 28
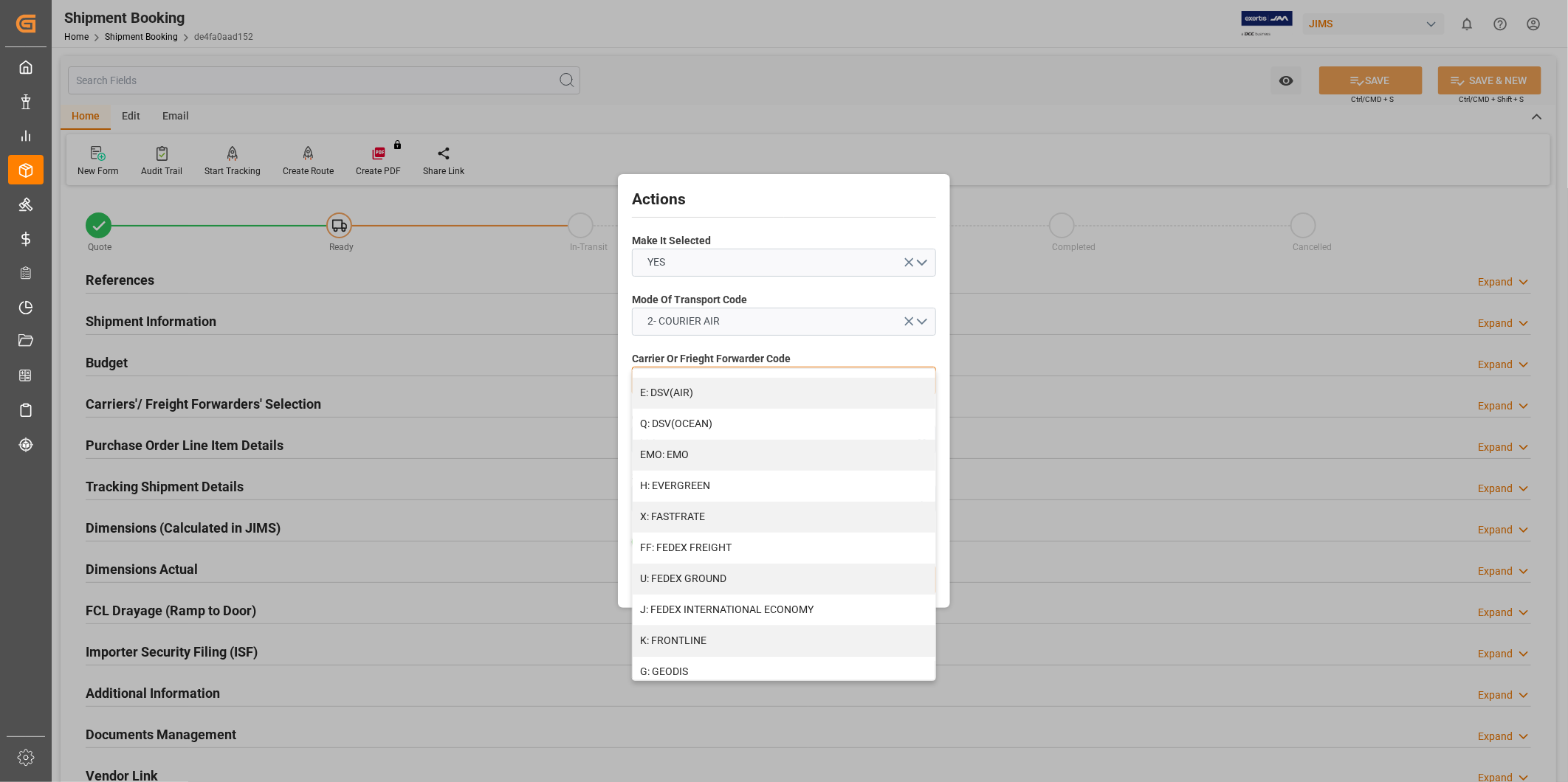
scroll to position [273, 0]
click at [701, 608] on div "J: FEDEX INTERNATIONAL ECONOMY" at bounding box center [784, 607] width 303 height 31
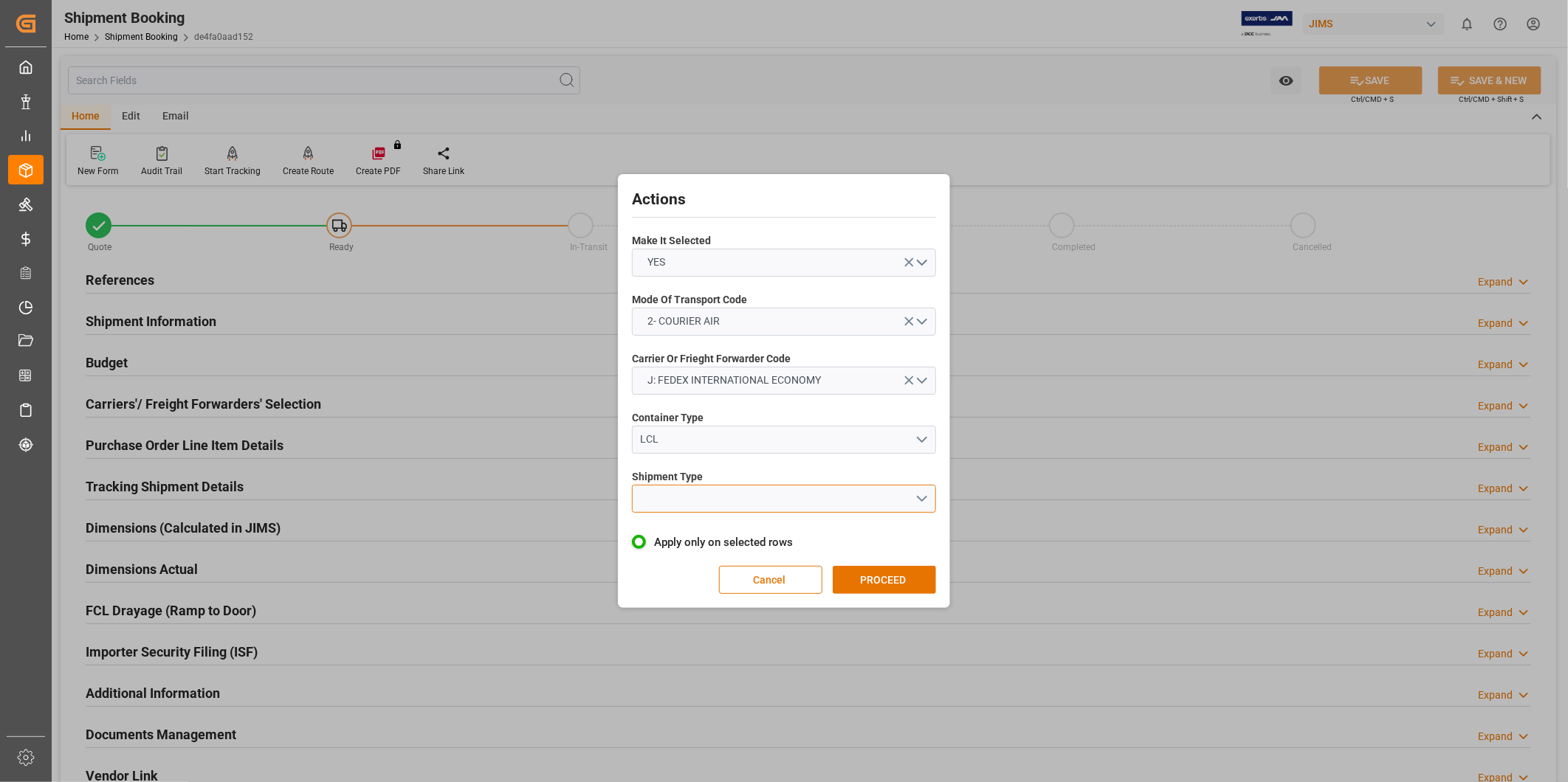
click at [711, 499] on button "open menu" at bounding box center [784, 499] width 304 height 28
click at [711, 509] on div "LTL" at bounding box center [784, 502] width 303 height 31
click at [863, 571] on button "PROCEED" at bounding box center [884, 580] width 103 height 28
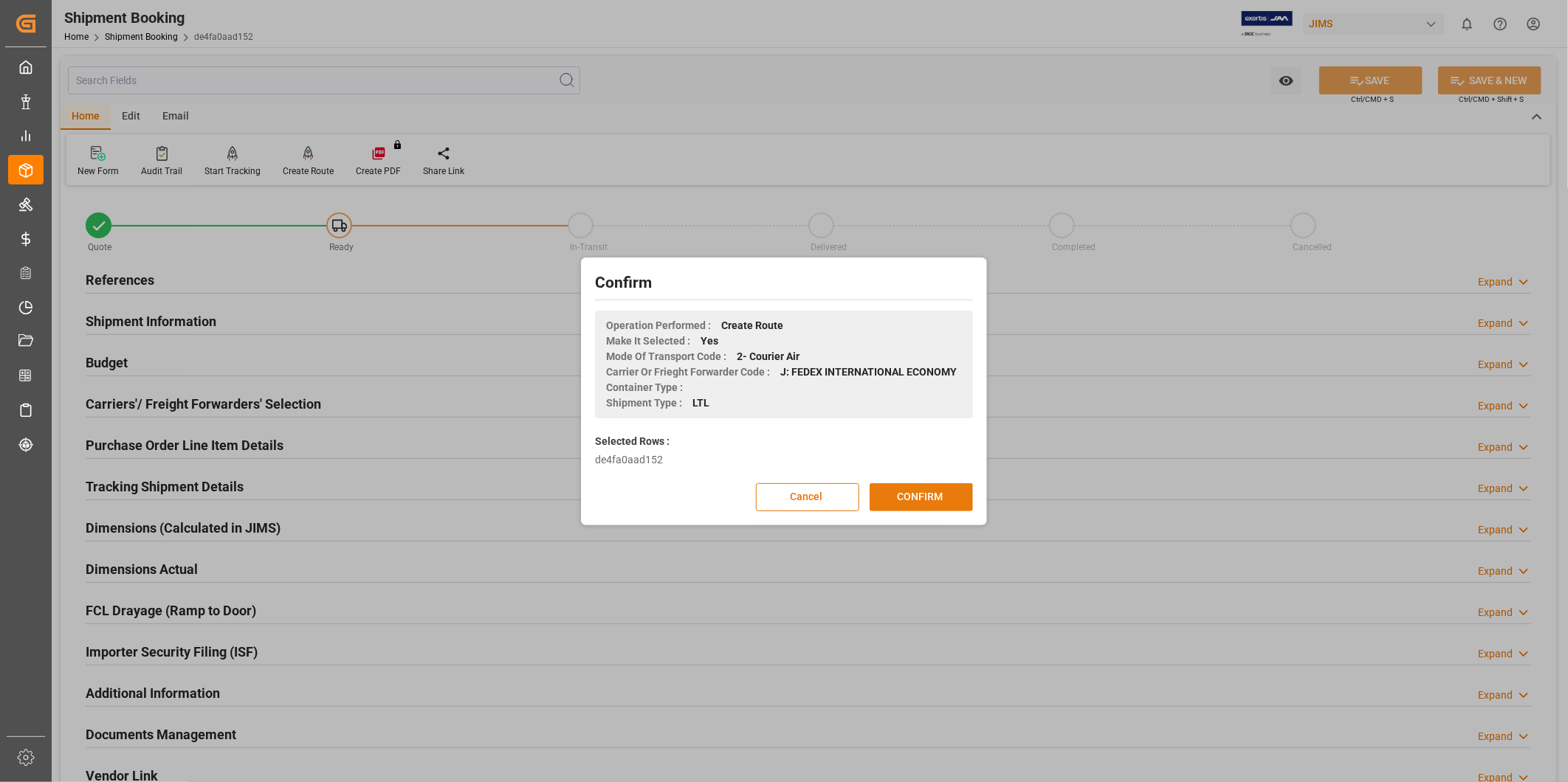
click at [884, 495] on button "CONFIRM" at bounding box center [921, 497] width 103 height 28
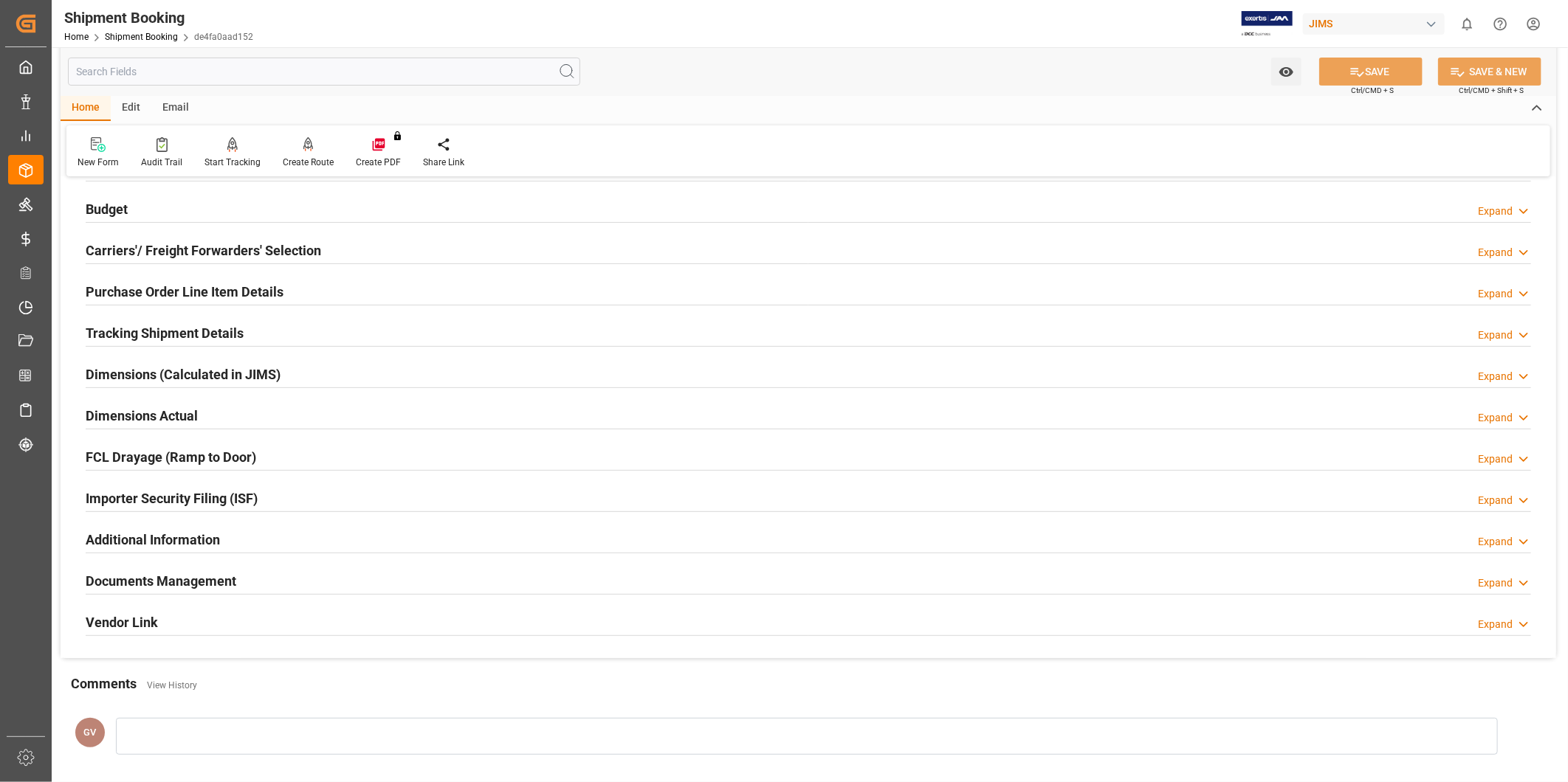
scroll to position [273, 0]
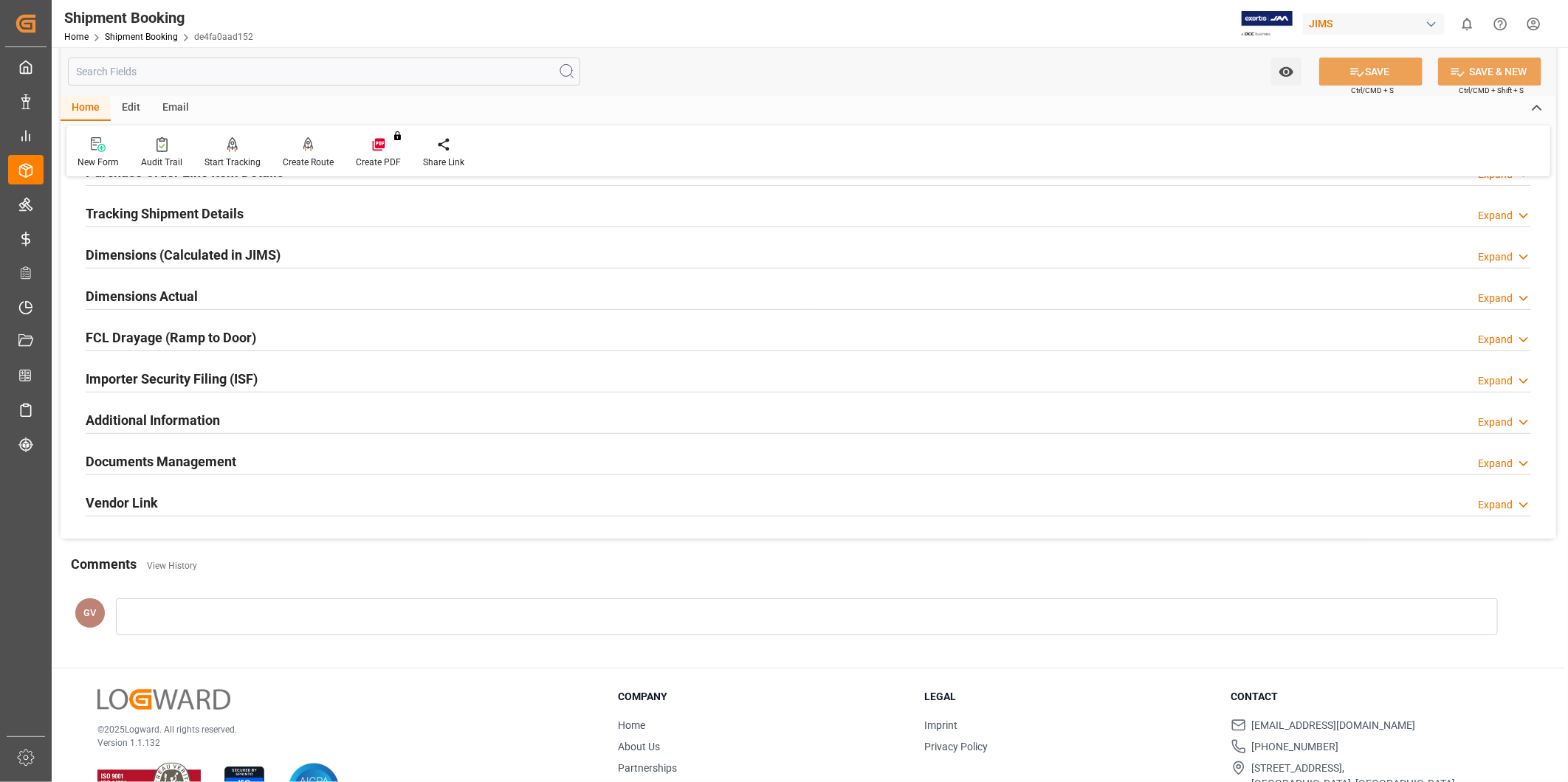
click at [621, 473] on div "Documents Management Expand" at bounding box center [809, 461] width 1445 height 28
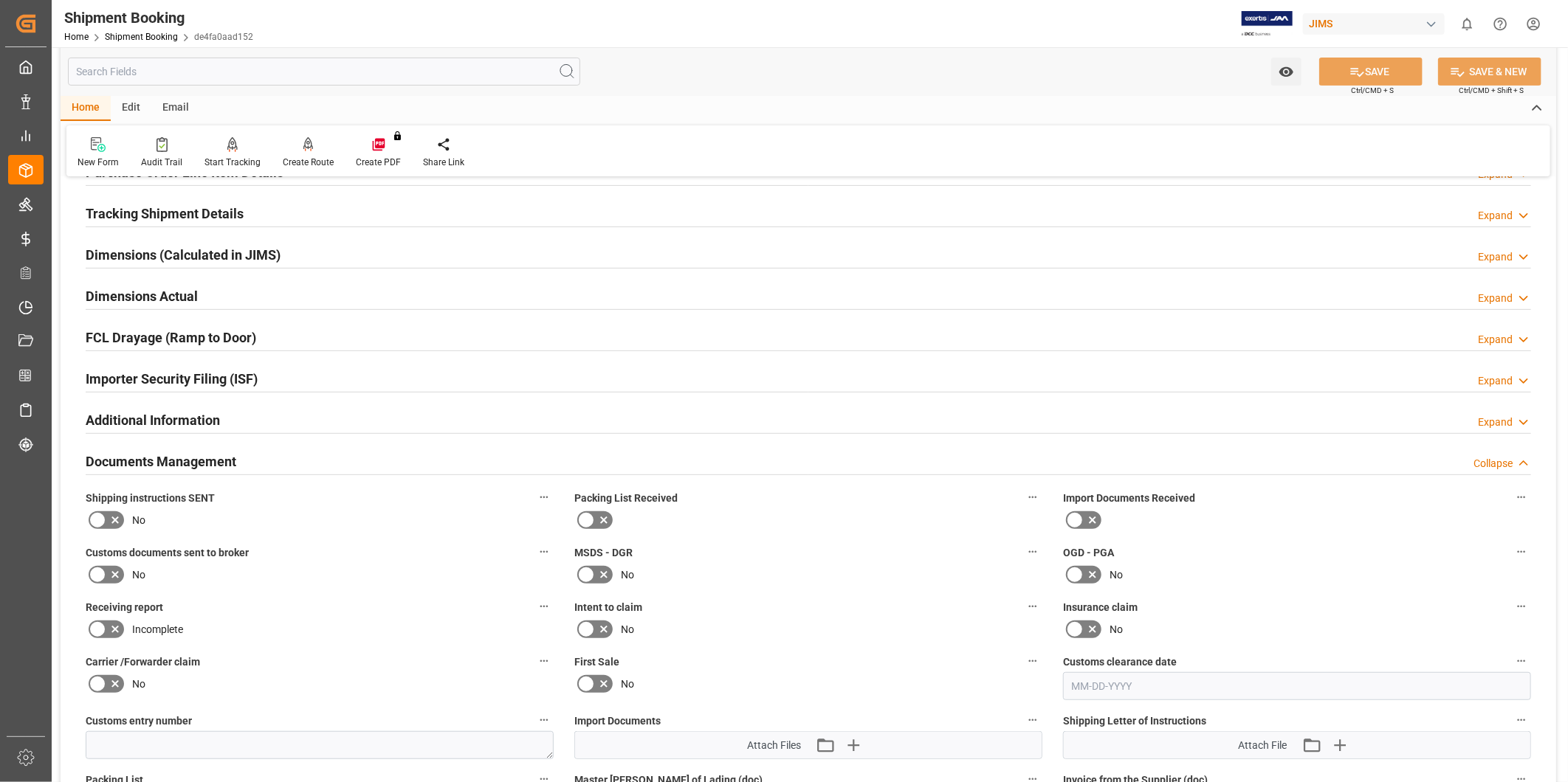
click at [615, 467] on div "Documents Management Collapse" at bounding box center [809, 461] width 1445 height 28
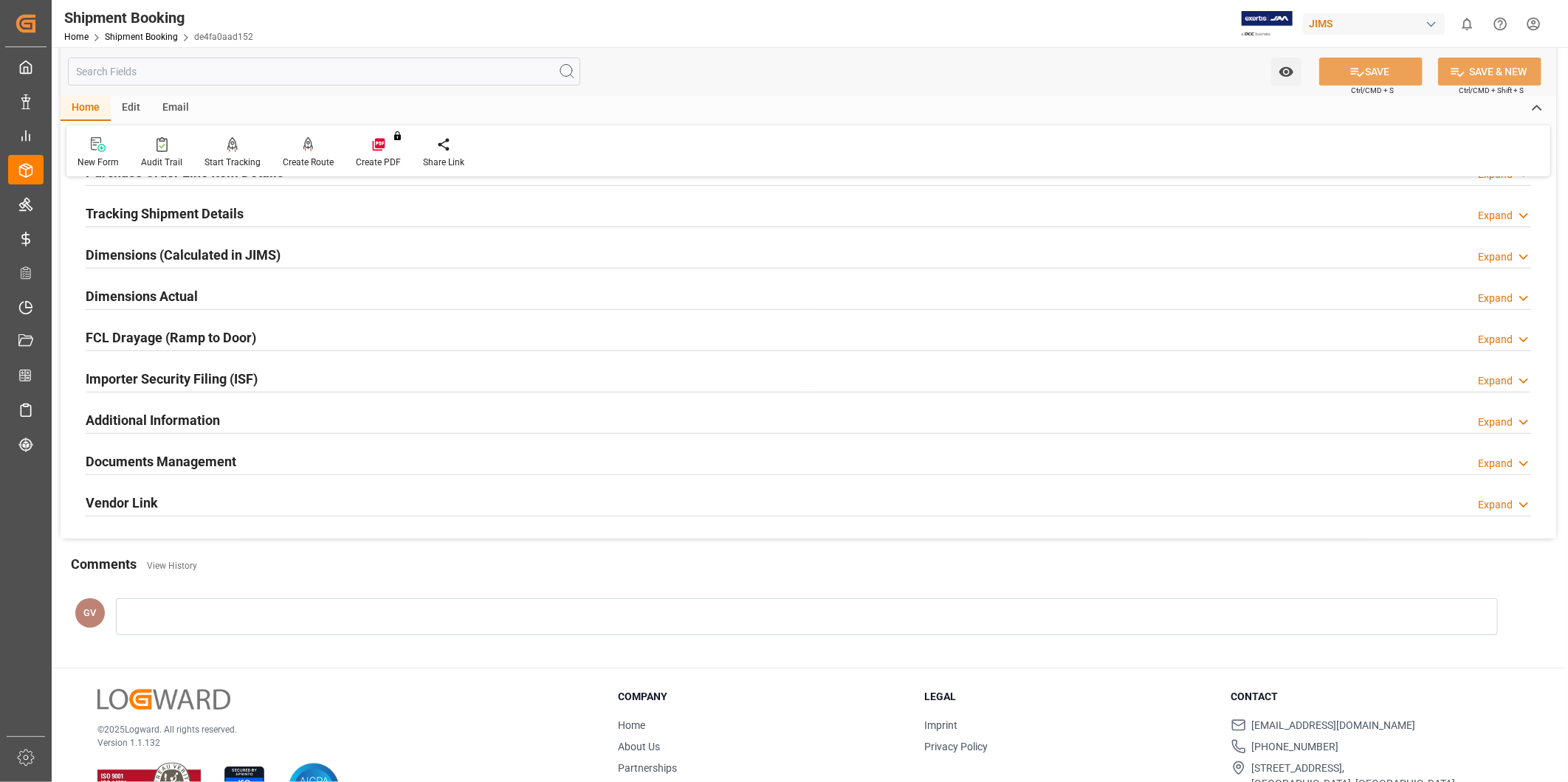
click at [615, 467] on div "Documents Management Expand" at bounding box center [809, 461] width 1445 height 28
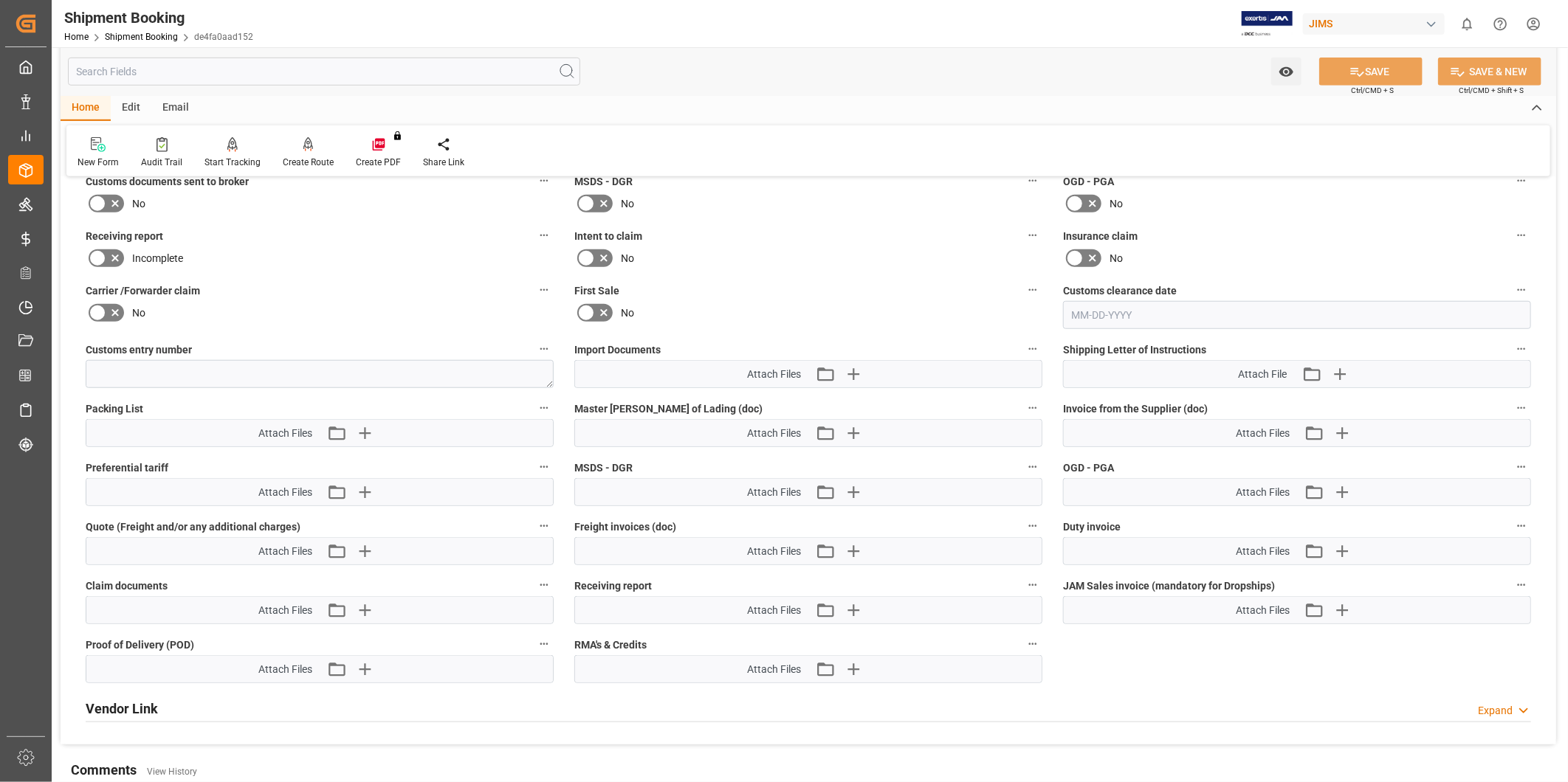
scroll to position [682, 0]
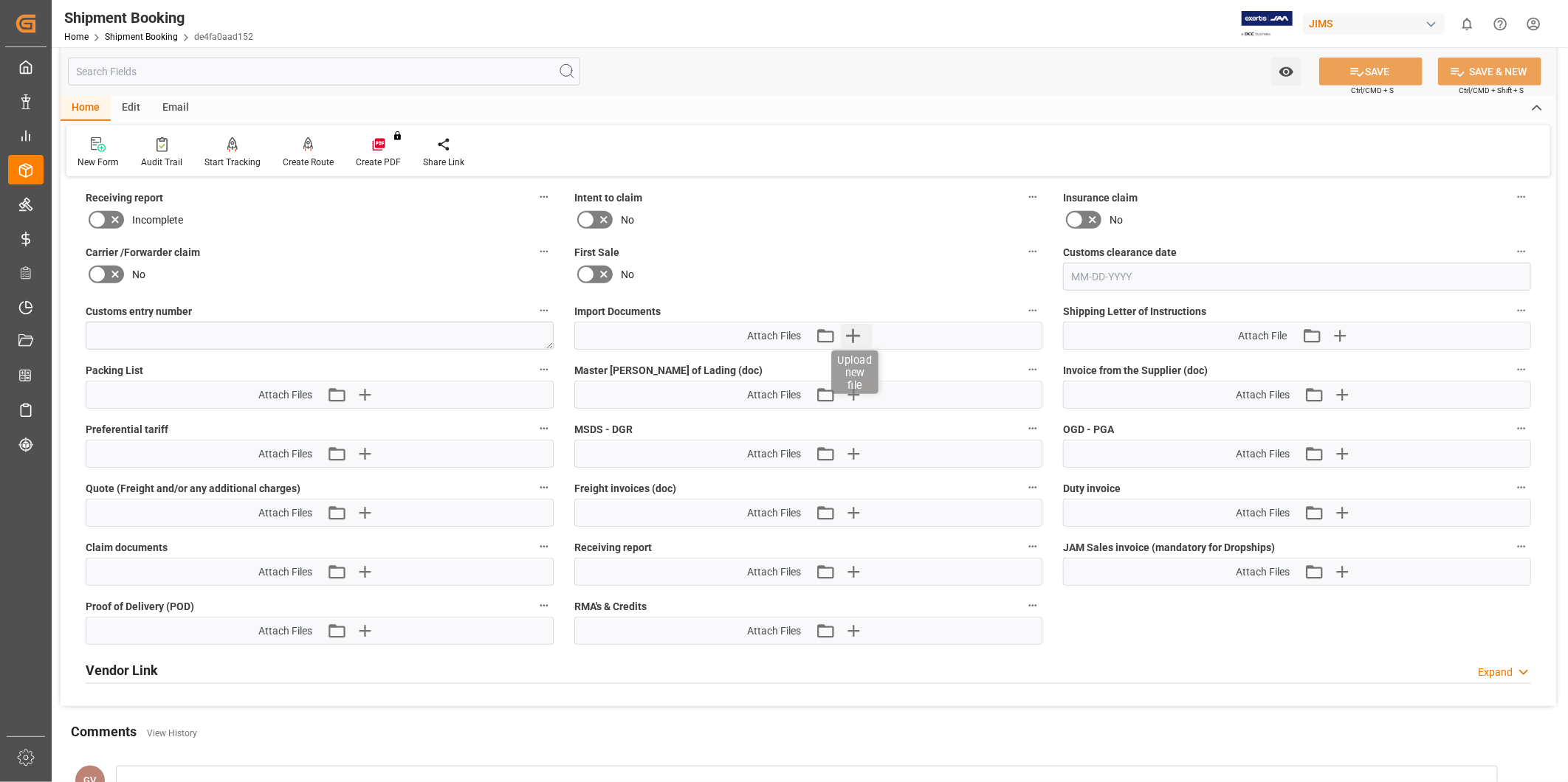
click at [858, 339] on icon "button" at bounding box center [853, 335] width 24 height 24
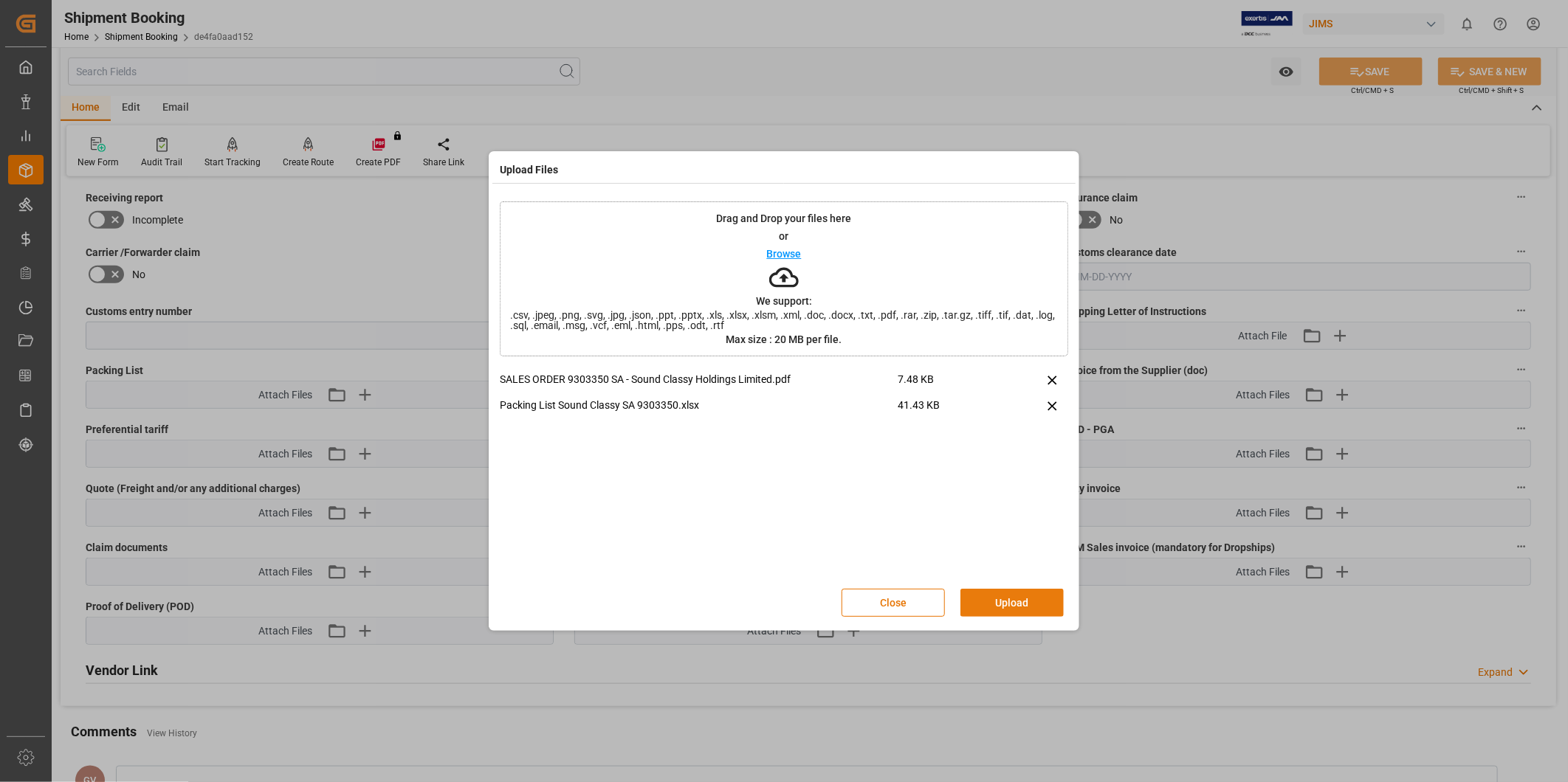
click at [1016, 605] on button "Upload" at bounding box center [1012, 603] width 103 height 28
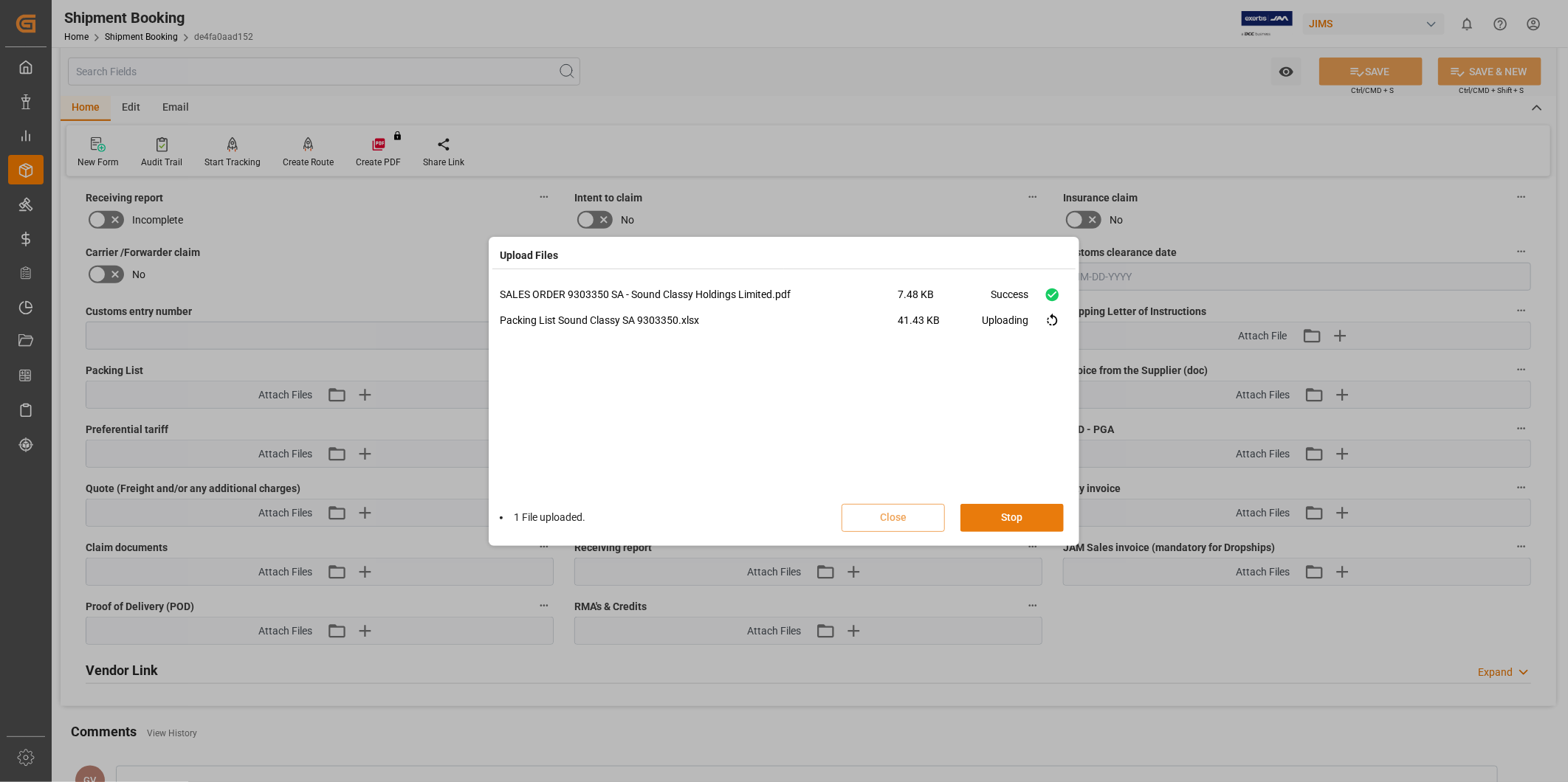
click at [1026, 514] on button "Stop" at bounding box center [1012, 518] width 103 height 28
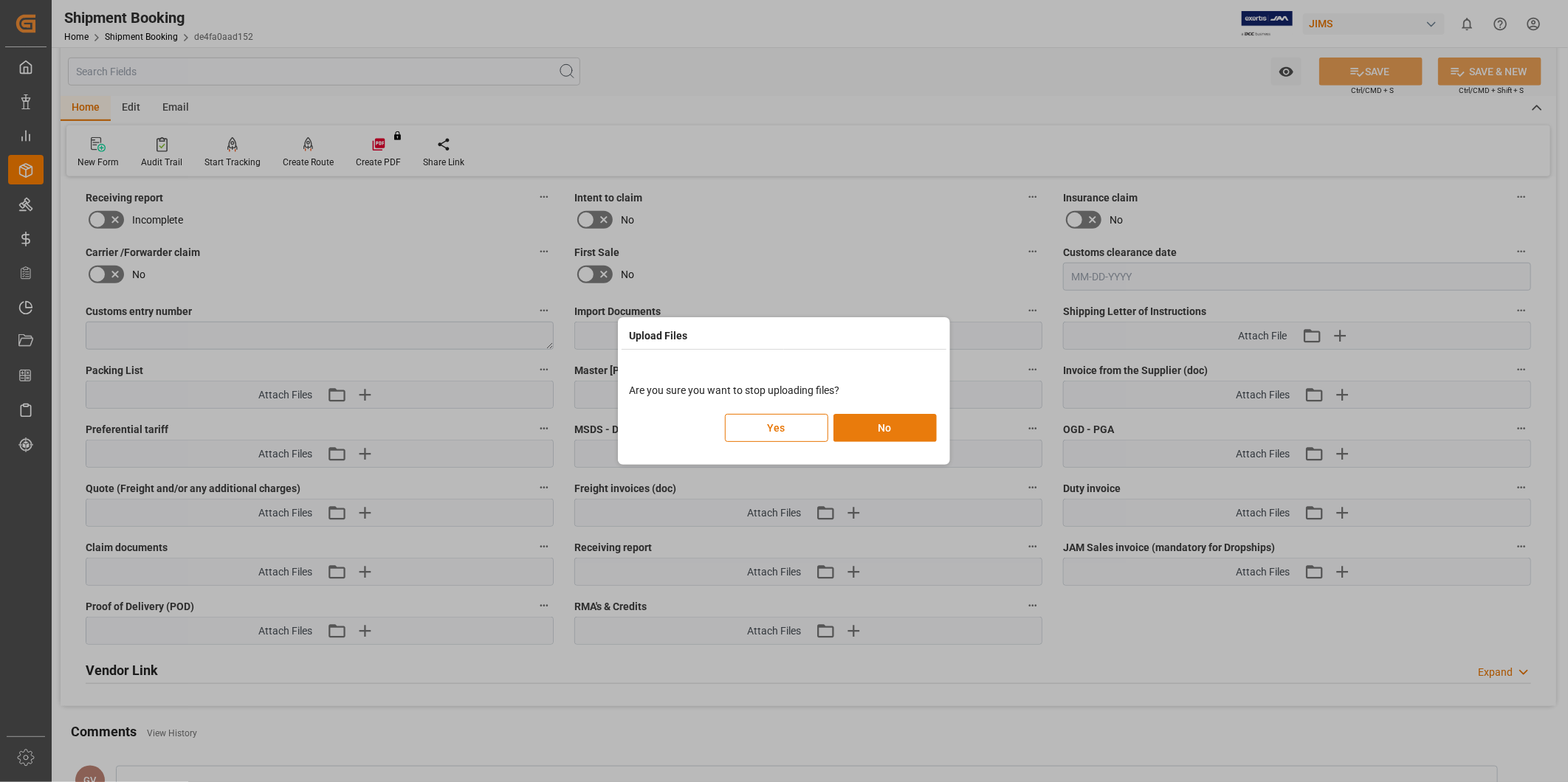
click at [884, 433] on button "No" at bounding box center [885, 428] width 103 height 28
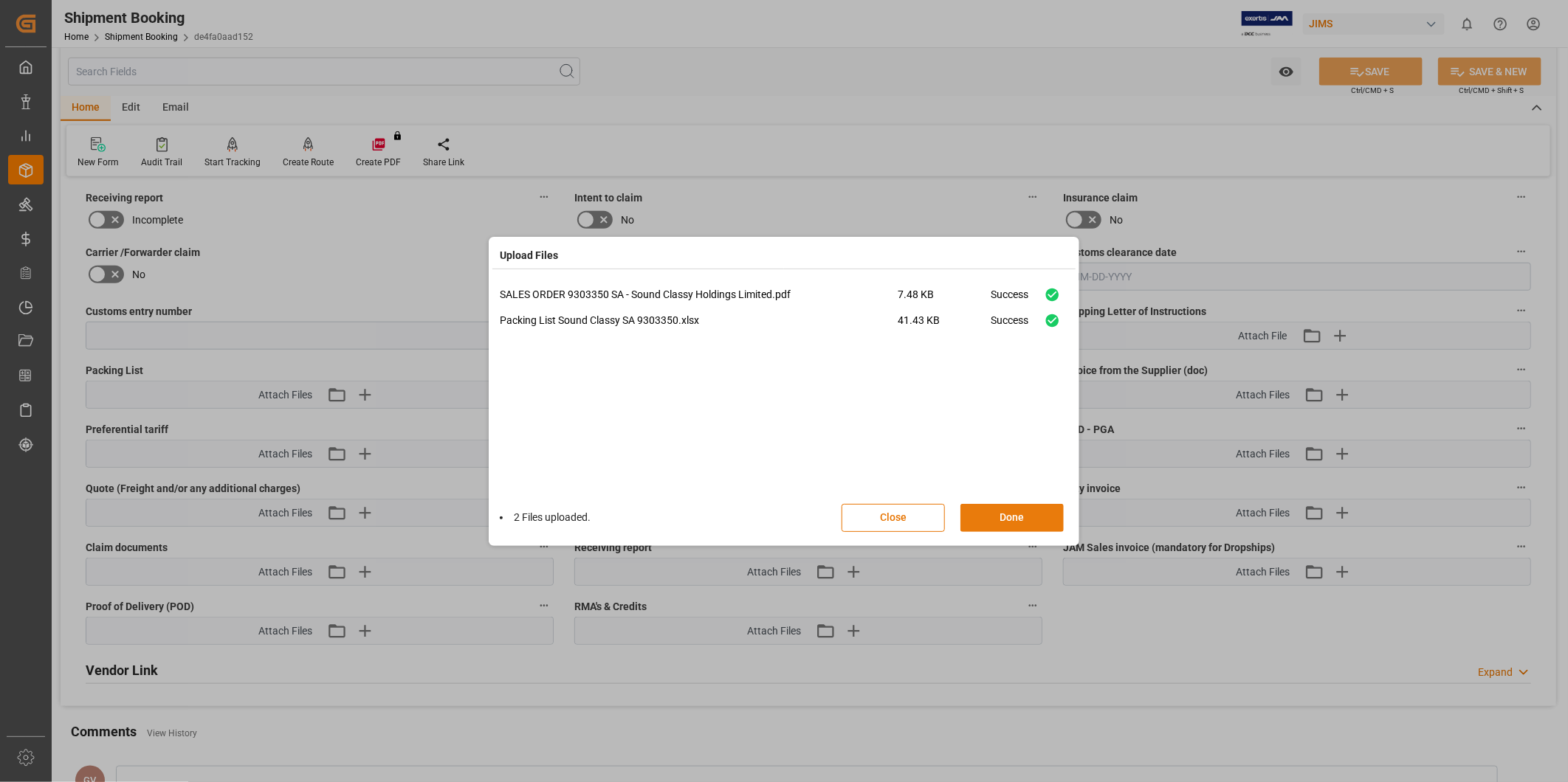
click at [1004, 524] on button "Done" at bounding box center [1012, 518] width 103 height 28
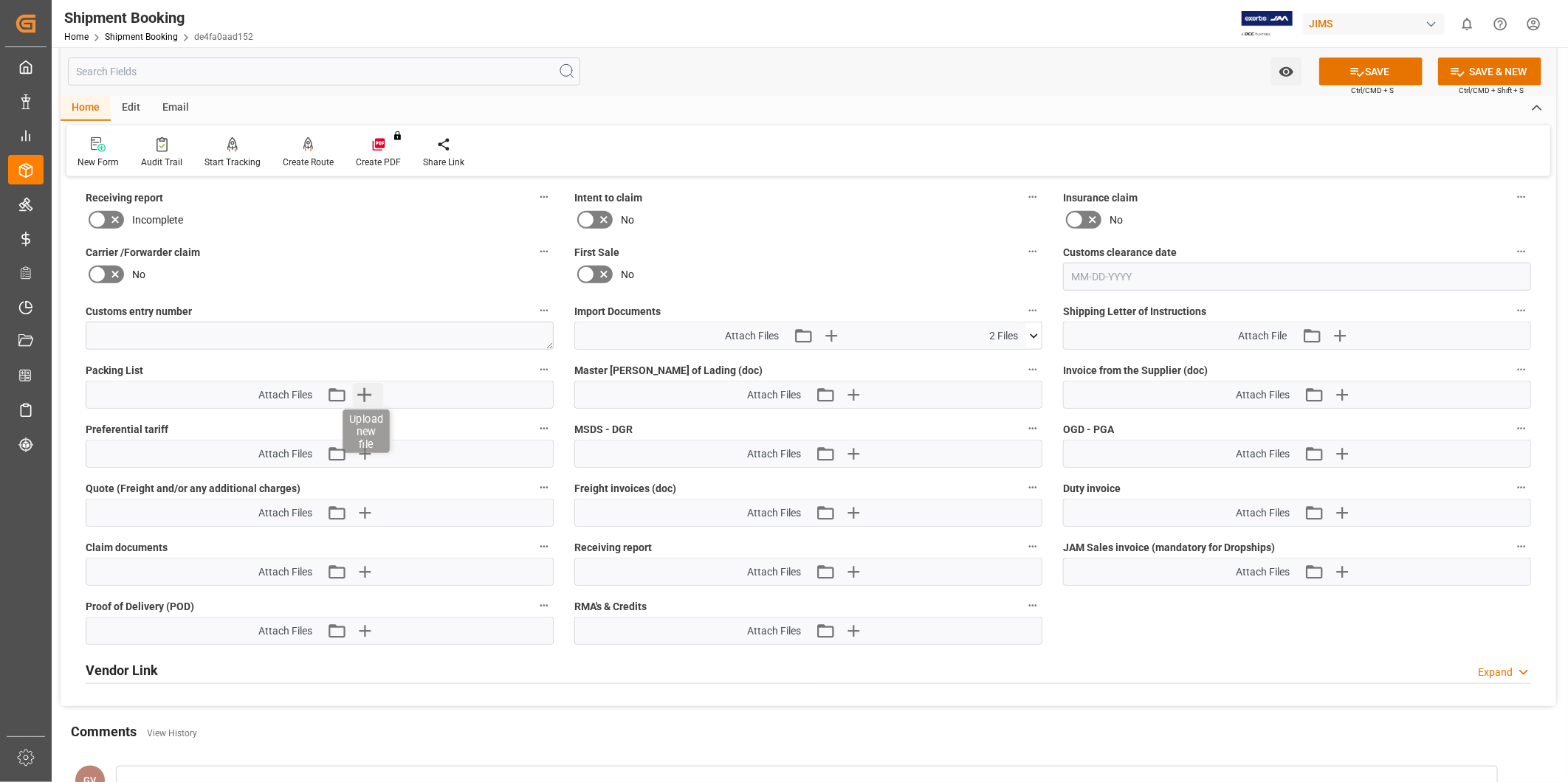
click at [364, 387] on icon "button" at bounding box center [364, 394] width 24 height 24
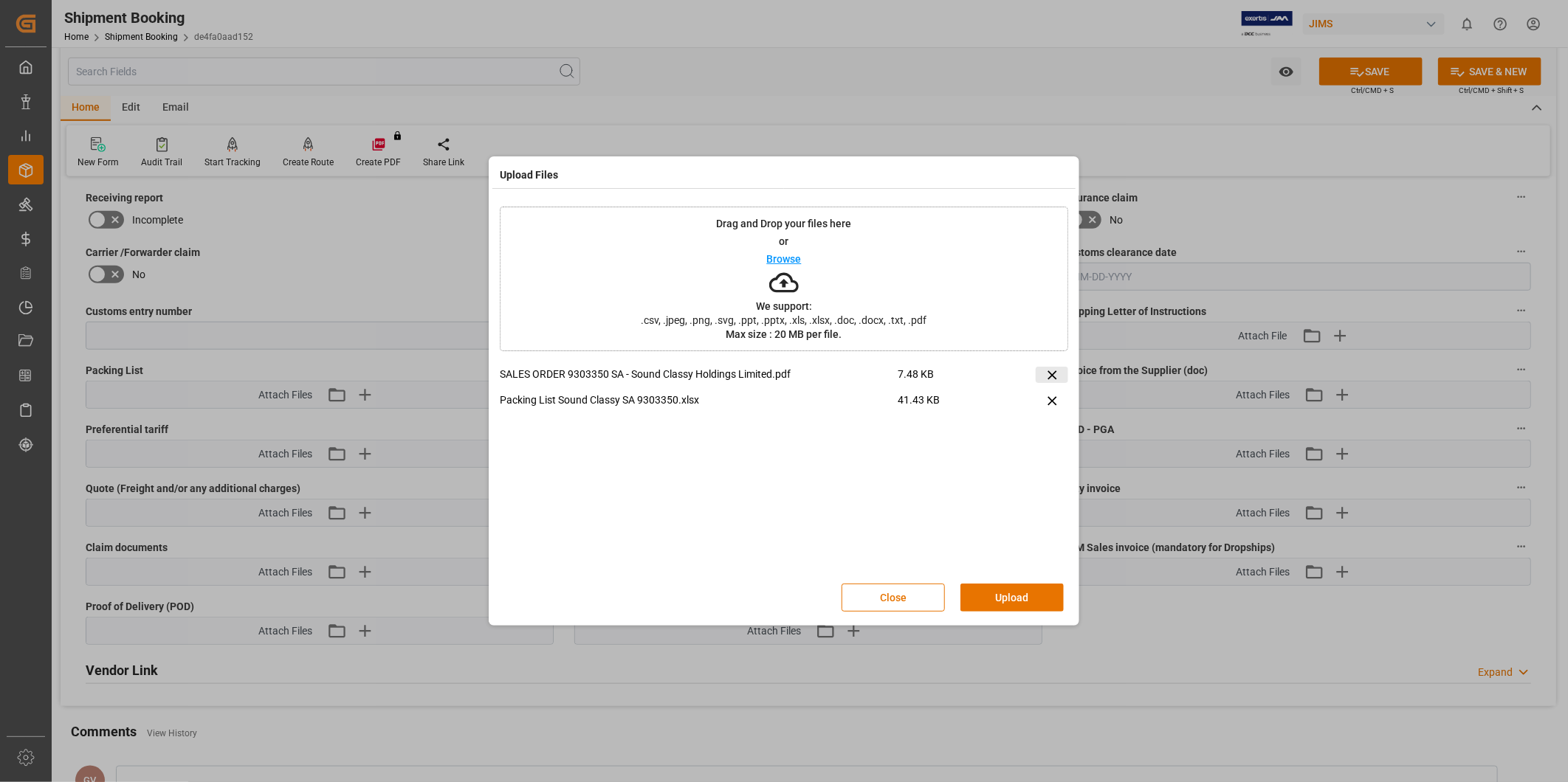
click at [1052, 374] on icon at bounding box center [1052, 375] width 9 height 9
click at [1019, 594] on button "Upload" at bounding box center [1012, 597] width 103 height 28
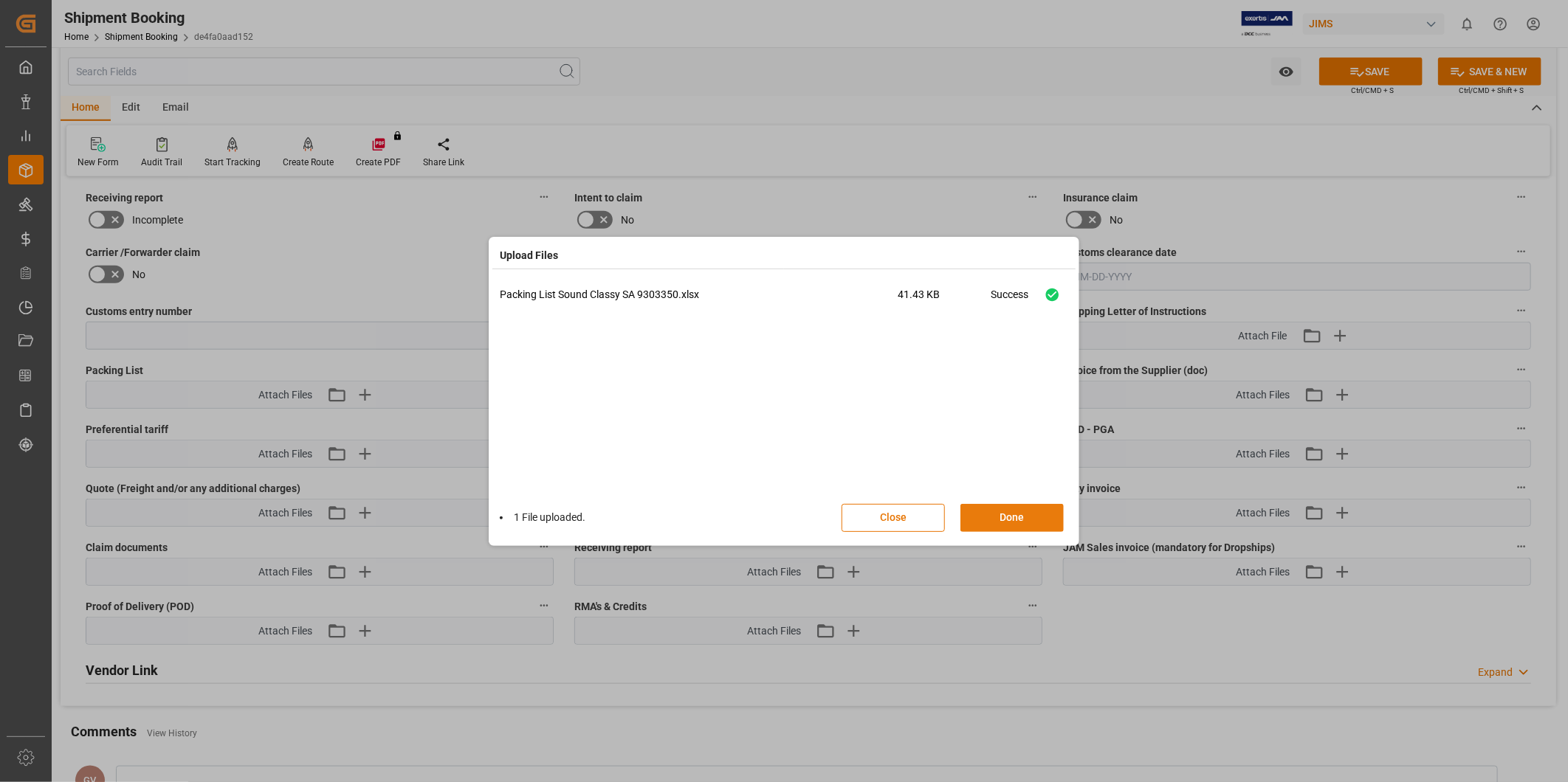
click at [1030, 524] on button "Done" at bounding box center [1012, 518] width 103 height 28
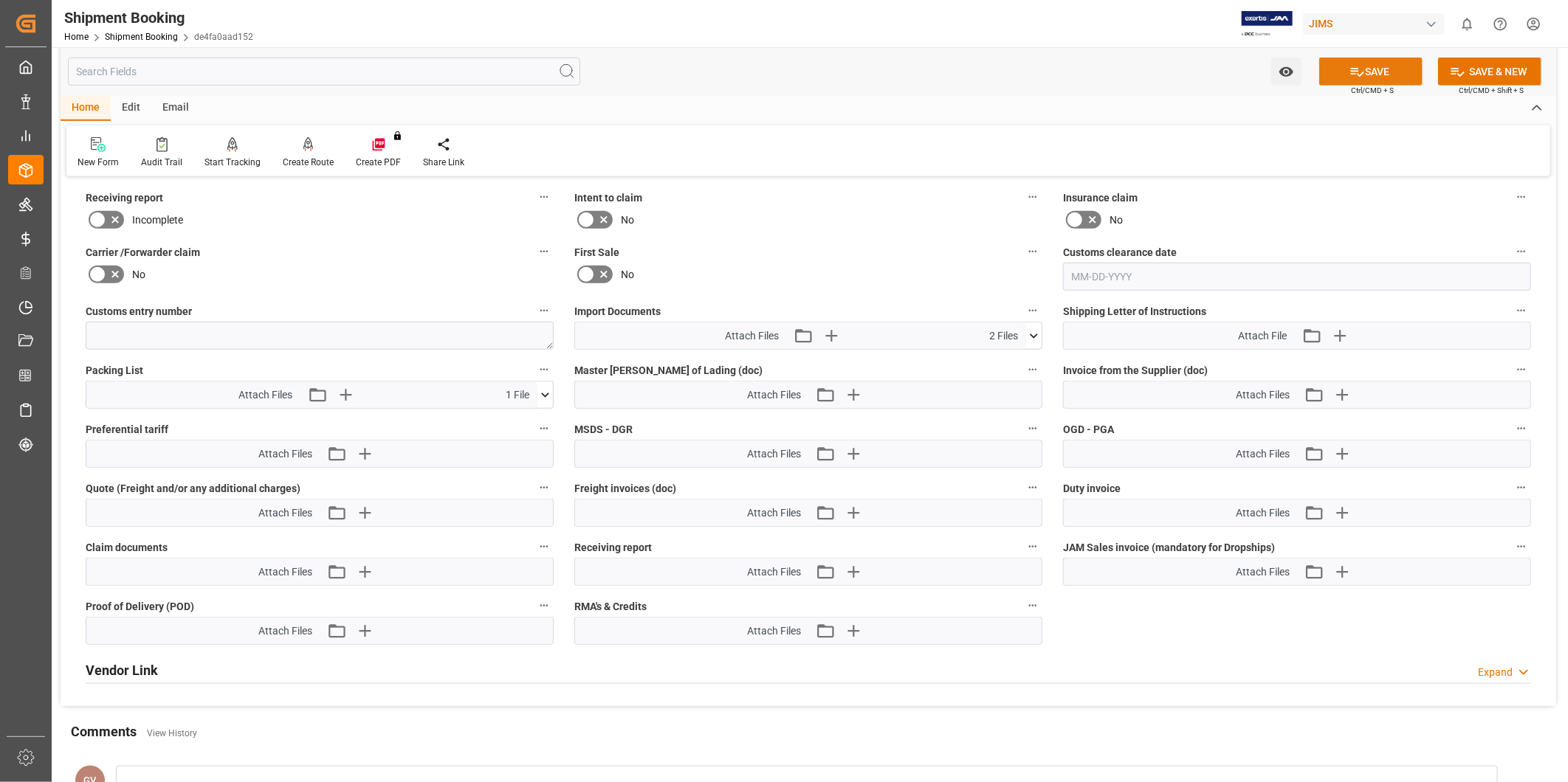
click at [1362, 70] on button "SAVE" at bounding box center [1371, 71] width 103 height 28
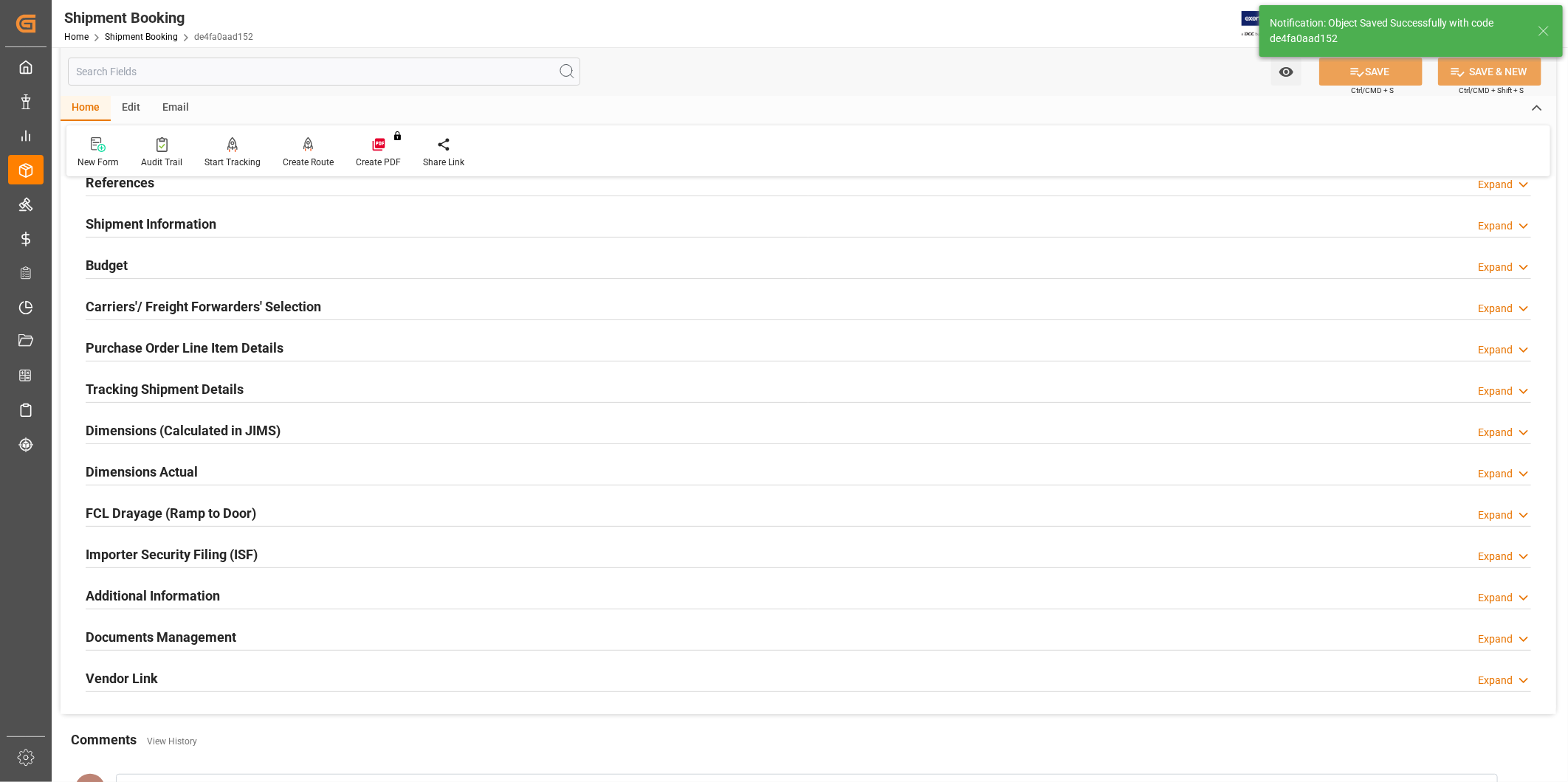
scroll to position [137, 0]
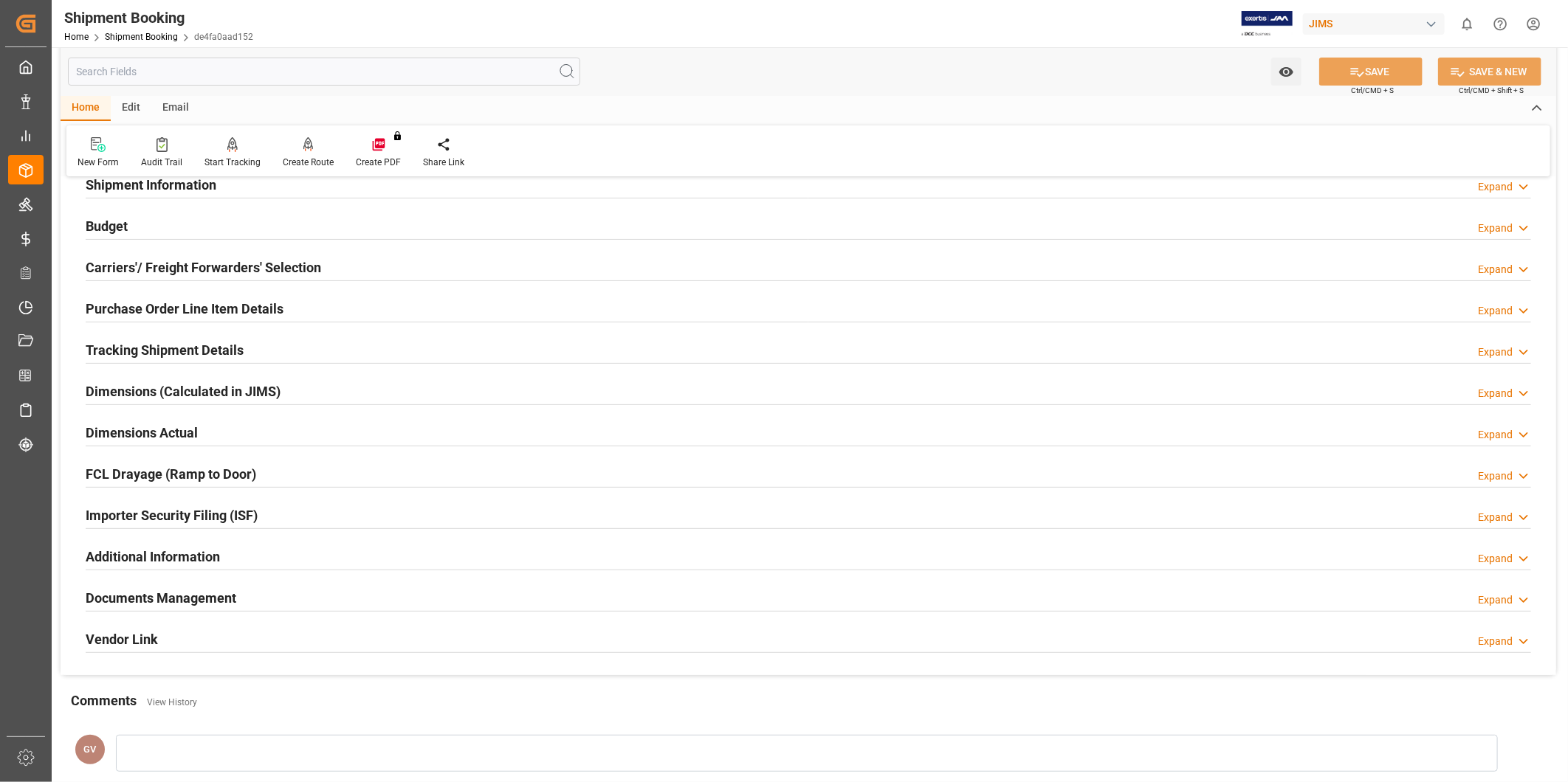
click at [210, 393] on h2 "Dimensions (Calculated in JIMS)" at bounding box center [183, 391] width 195 height 20
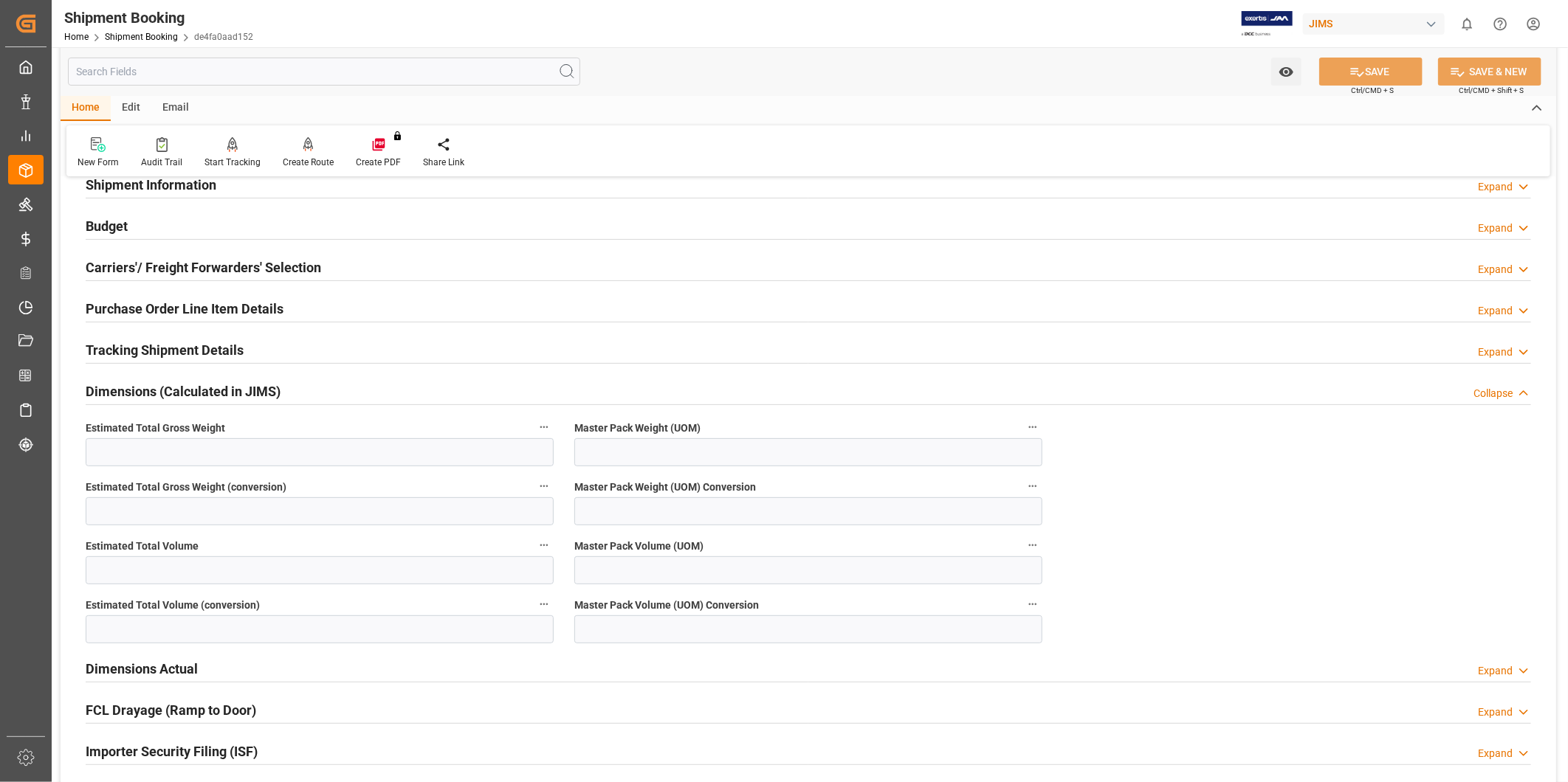
click at [210, 393] on h2 "Dimensions (Calculated in JIMS)" at bounding box center [183, 391] width 195 height 20
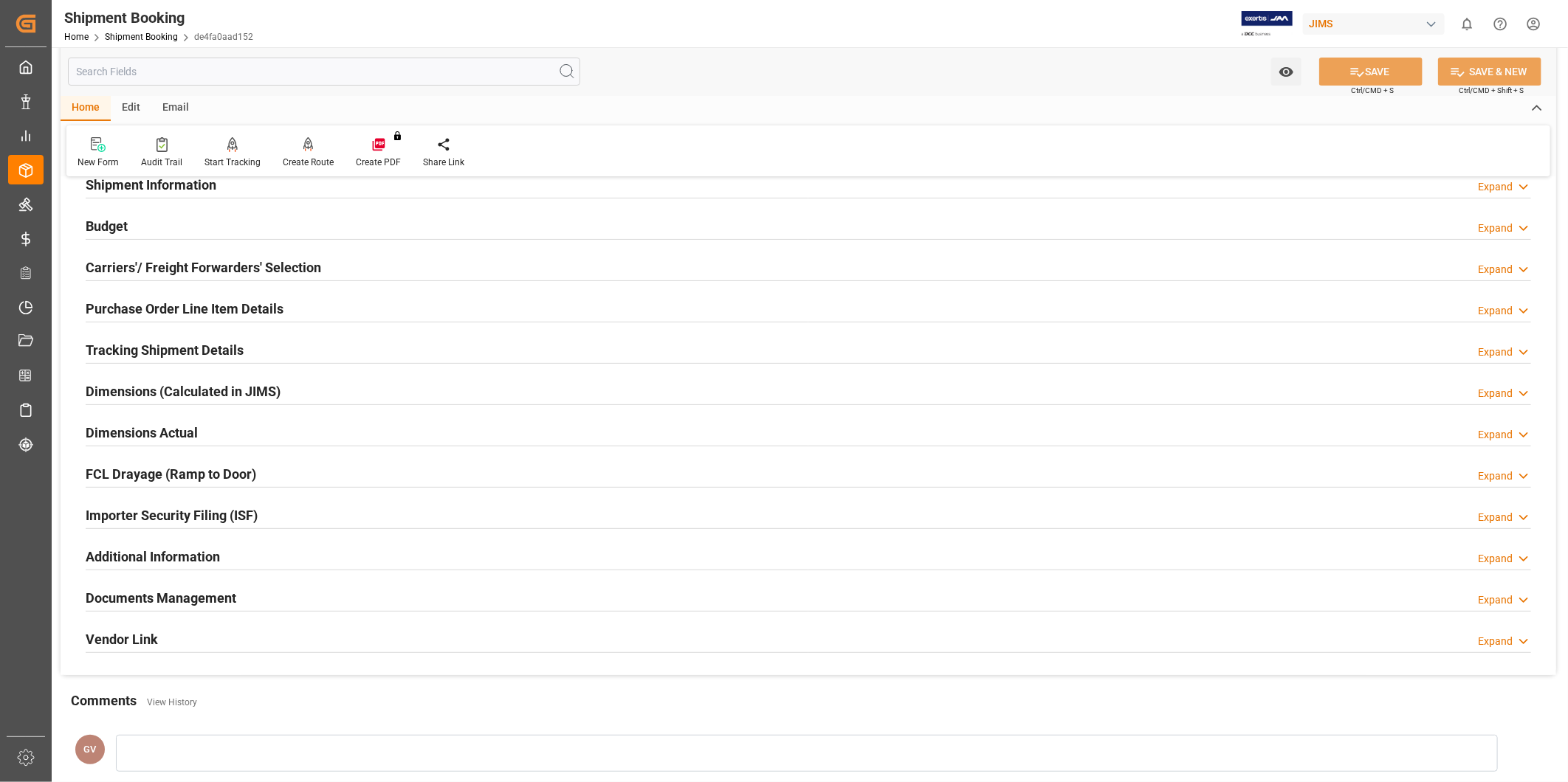
click at [225, 351] on h2 "Tracking Shipment Details" at bounding box center [164, 350] width 158 height 20
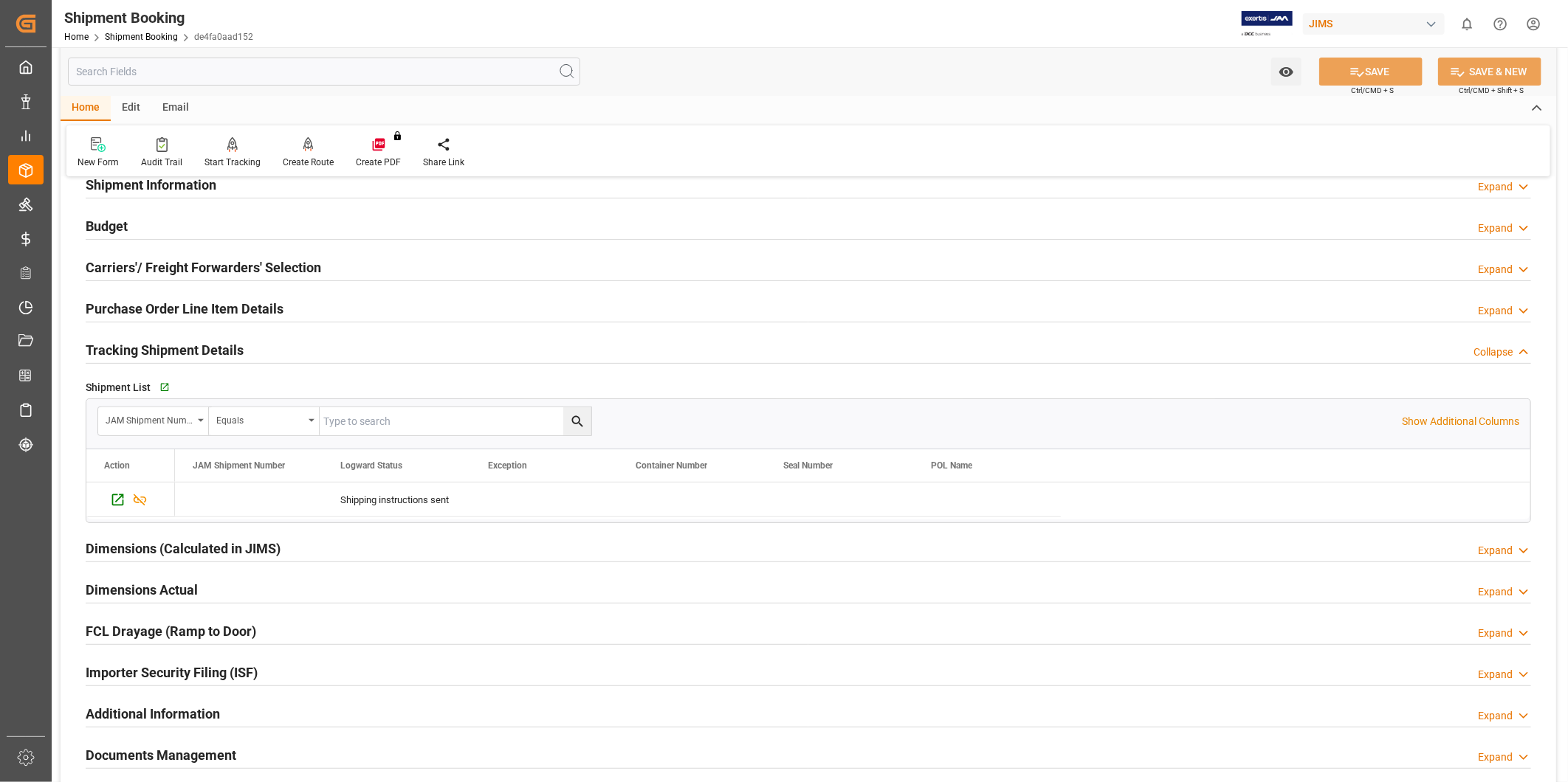
click at [225, 351] on h2 "Tracking Shipment Details" at bounding box center [164, 350] width 158 height 20
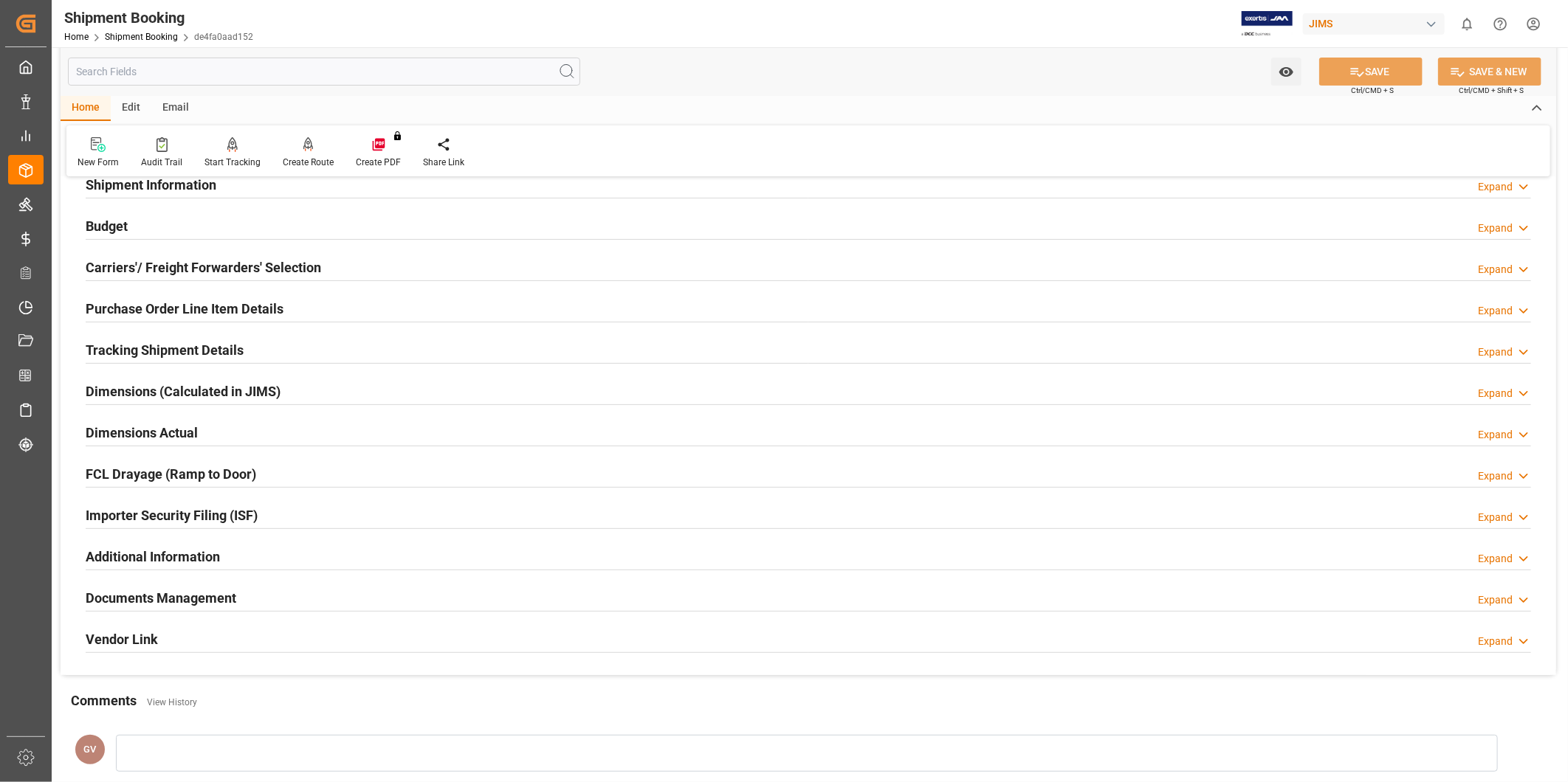
click at [191, 552] on h2 "Additional Information" at bounding box center [153, 556] width 134 height 20
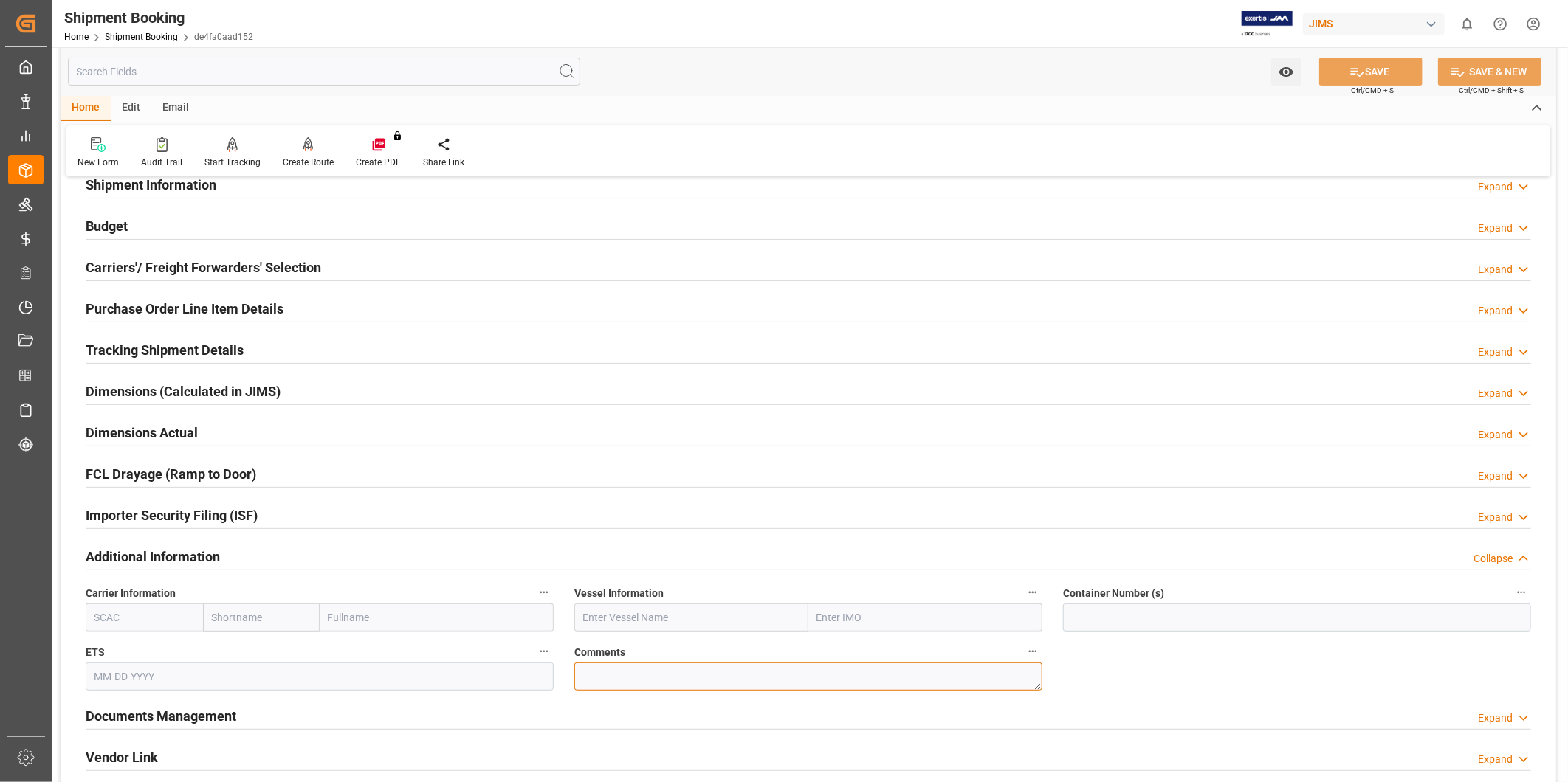
click at [614, 672] on textarea at bounding box center [809, 676] width 468 height 28
paste textarea "9303350"
click at [595, 673] on textarea "SO9303350" at bounding box center [809, 676] width 468 height 28
type textarea "SO 9303350"
click at [1367, 61] on button "SAVE" at bounding box center [1371, 71] width 103 height 28
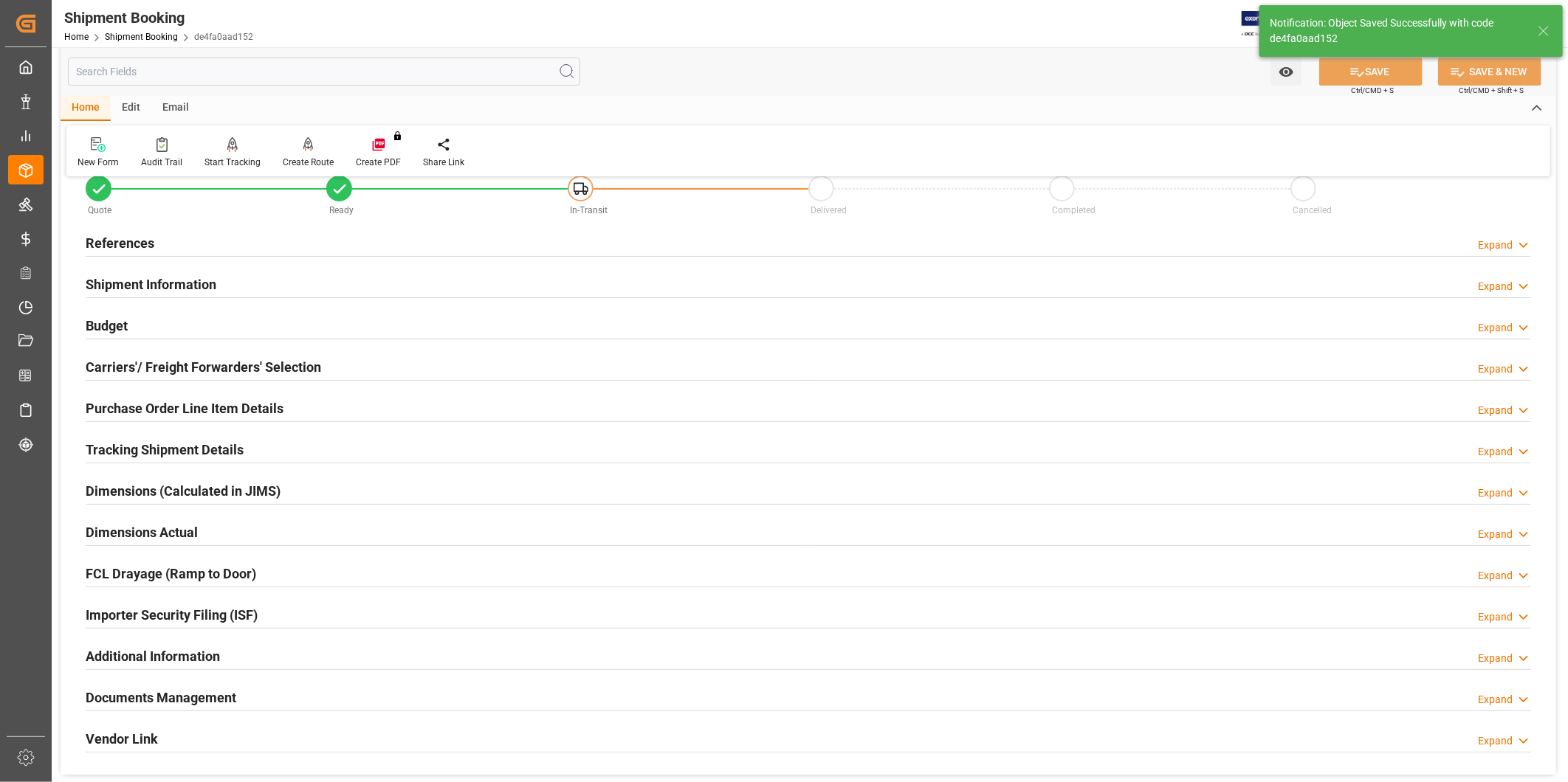
scroll to position [0, 0]
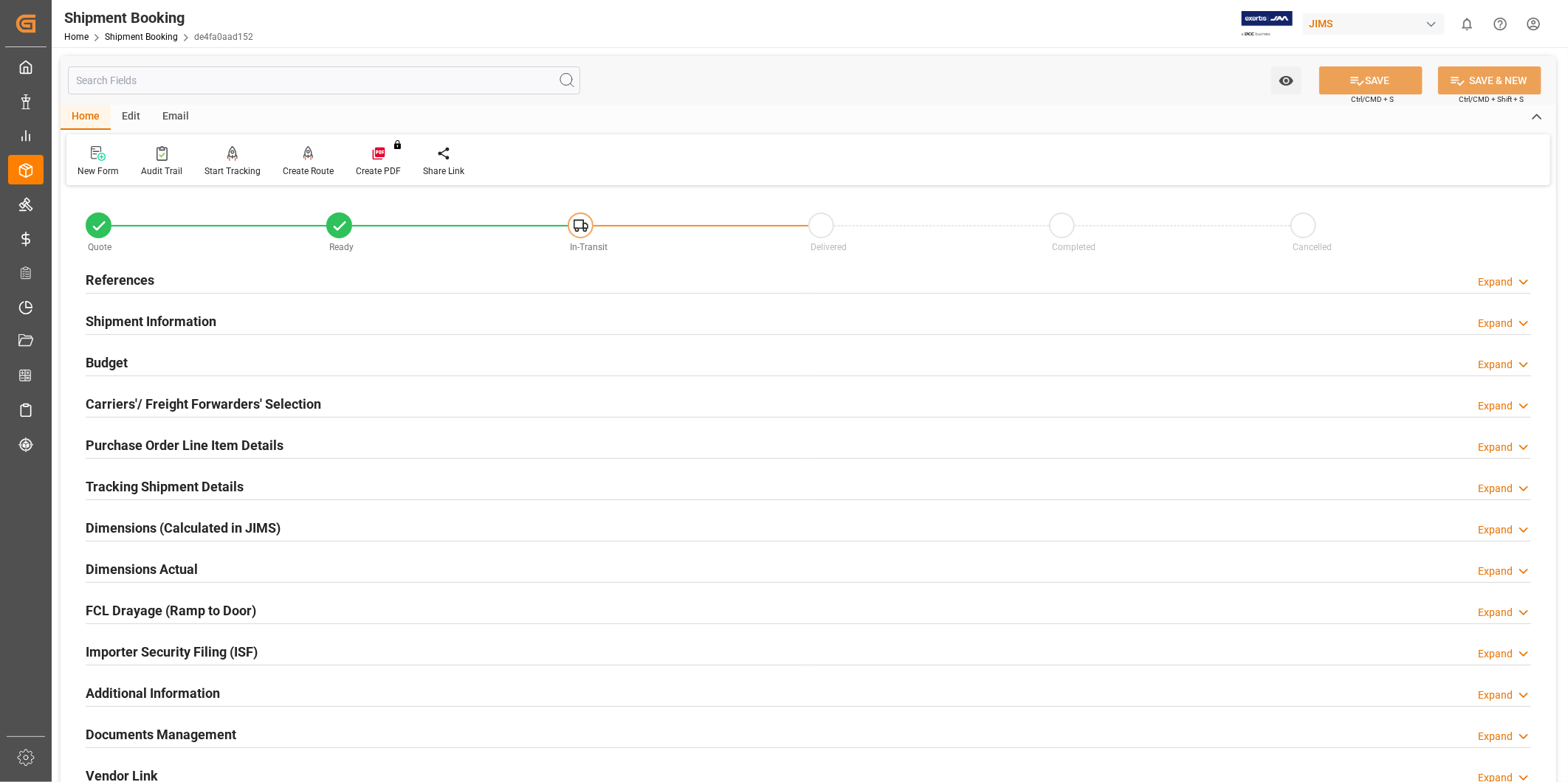
click at [198, 484] on h2 "Tracking Shipment Details" at bounding box center [164, 487] width 158 height 20
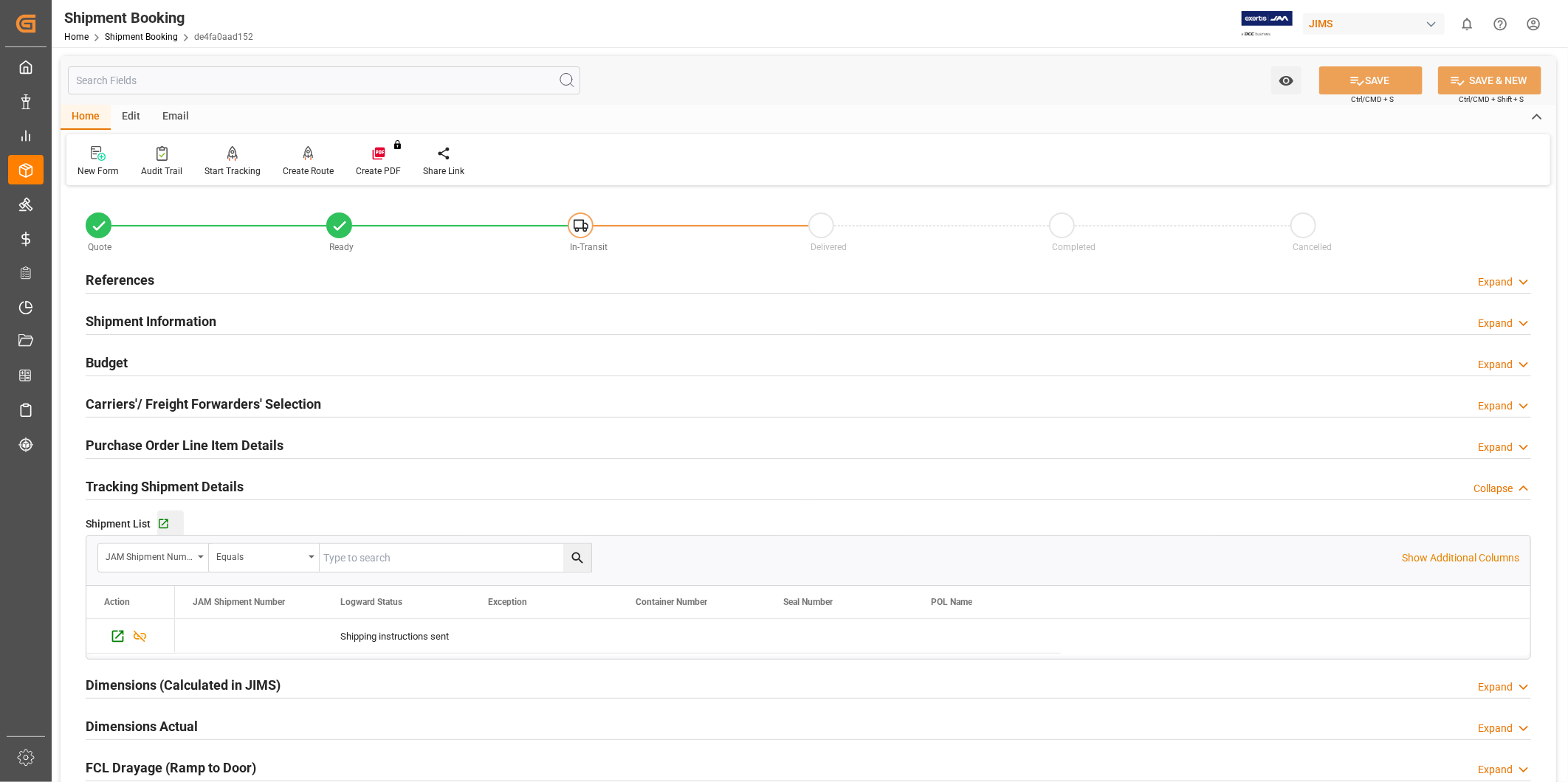
click at [173, 516] on button "Go to Shipment Tracking Grid" at bounding box center [170, 524] width 26 height 26
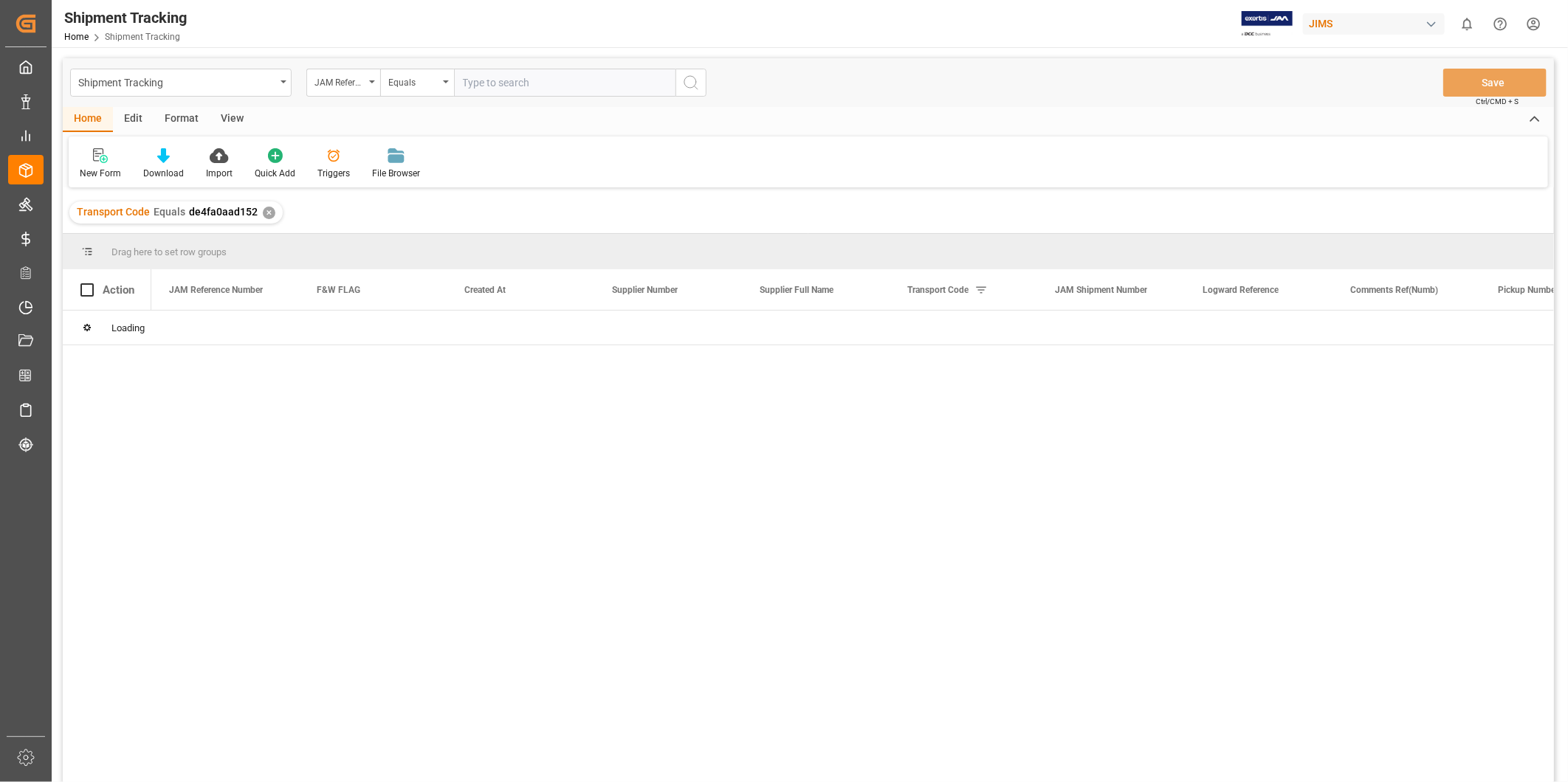
click at [231, 120] on div "View" at bounding box center [232, 119] width 45 height 25
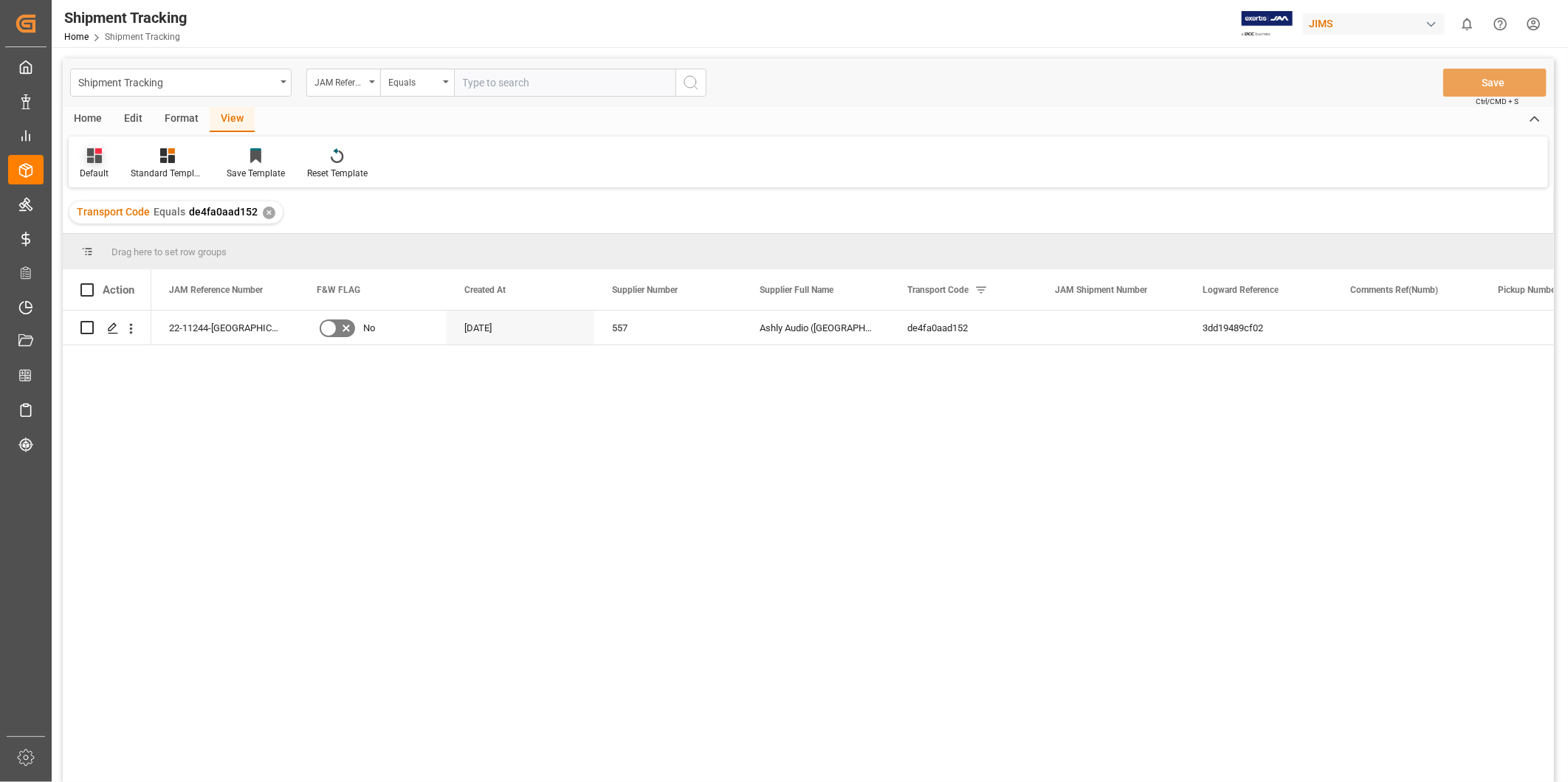
click at [104, 163] on div "Default" at bounding box center [94, 164] width 51 height 33
click at [137, 266] on div "Master Tracking" at bounding box center [151, 268] width 129 height 16
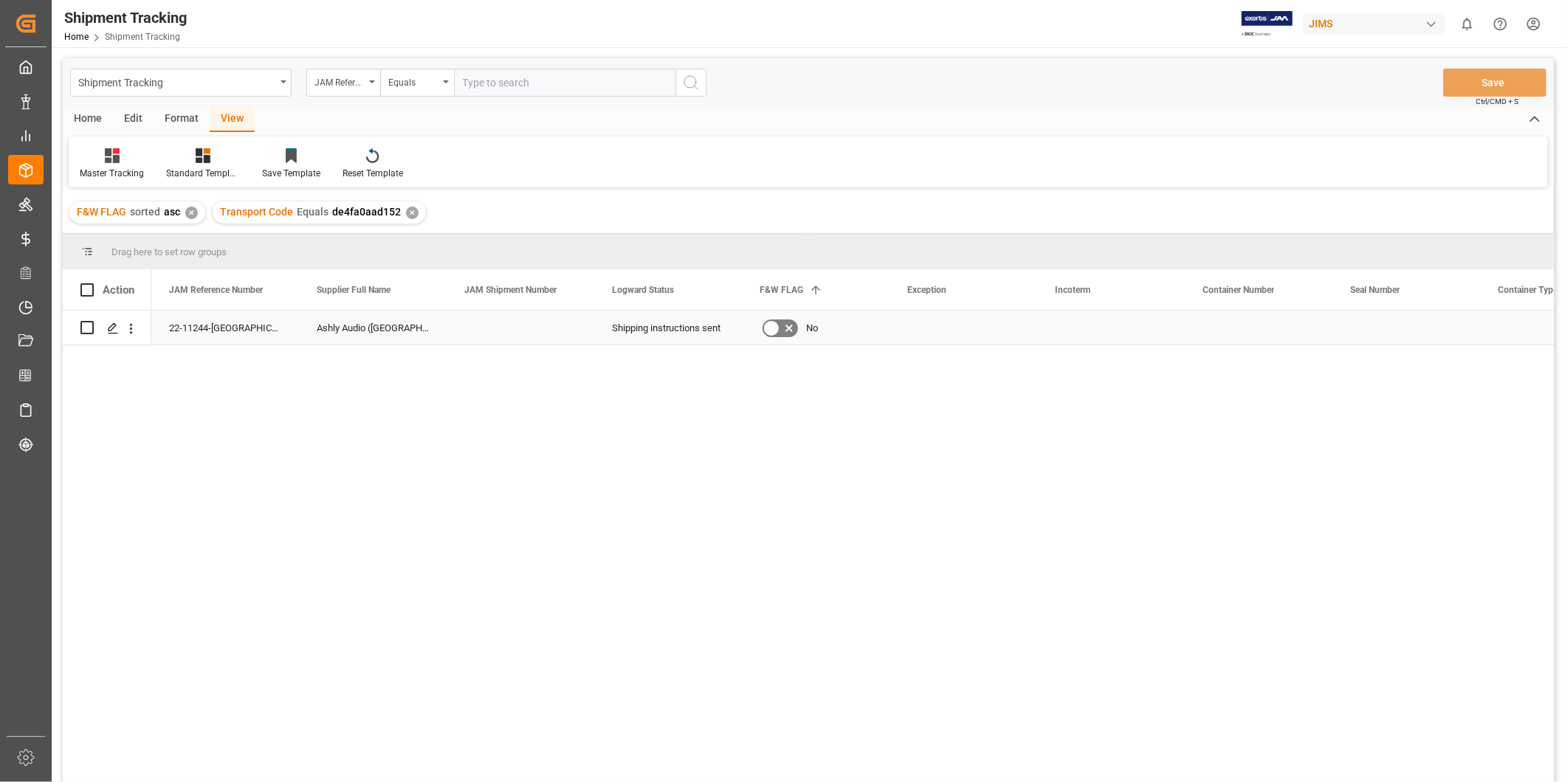
click at [937, 319] on div "Press SPACE to select this row." at bounding box center [963, 327] width 147 height 34
click at [953, 327] on div "Press SPACE to select this row." at bounding box center [963, 327] width 147 height 34
click at [1016, 338] on icon "open menu" at bounding box center [1010, 337] width 18 height 18
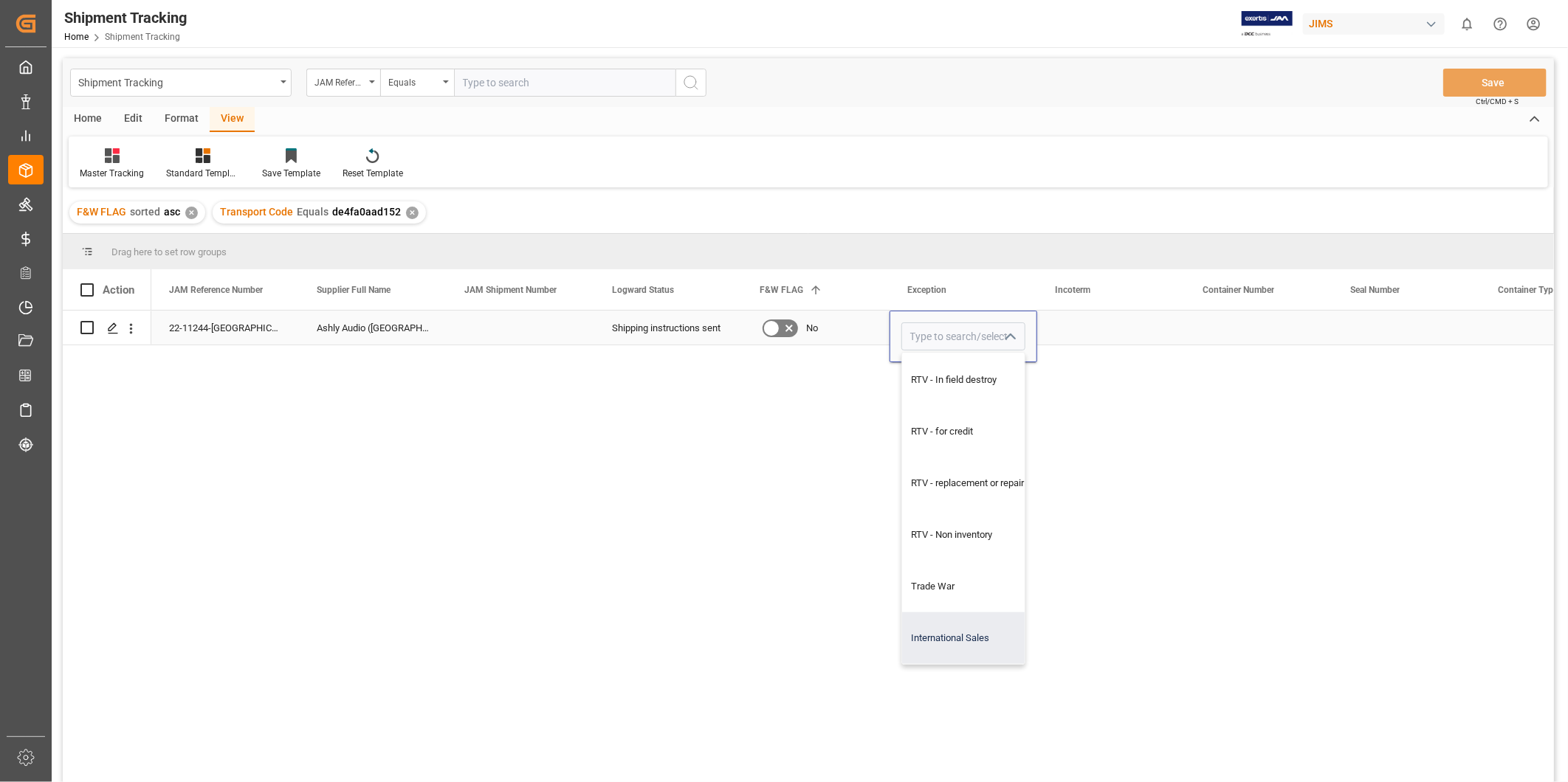
click at [989, 636] on div "International Sales" at bounding box center [972, 638] width 142 height 52
type input "International Sales"
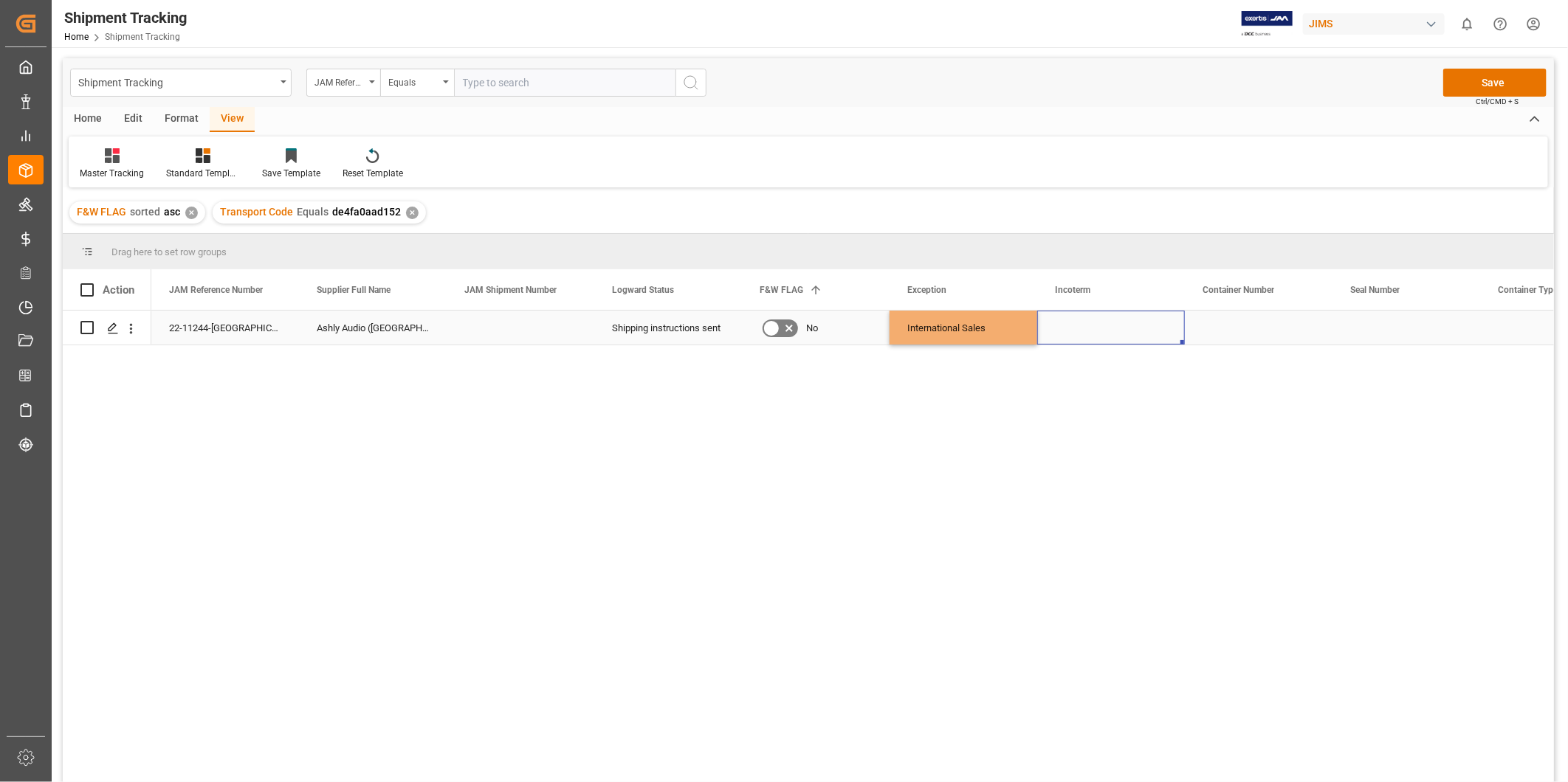
click at [1137, 335] on div "Press SPACE to select this row." at bounding box center [1111, 327] width 147 height 34
click at [1495, 79] on button "Save" at bounding box center [1494, 83] width 103 height 28
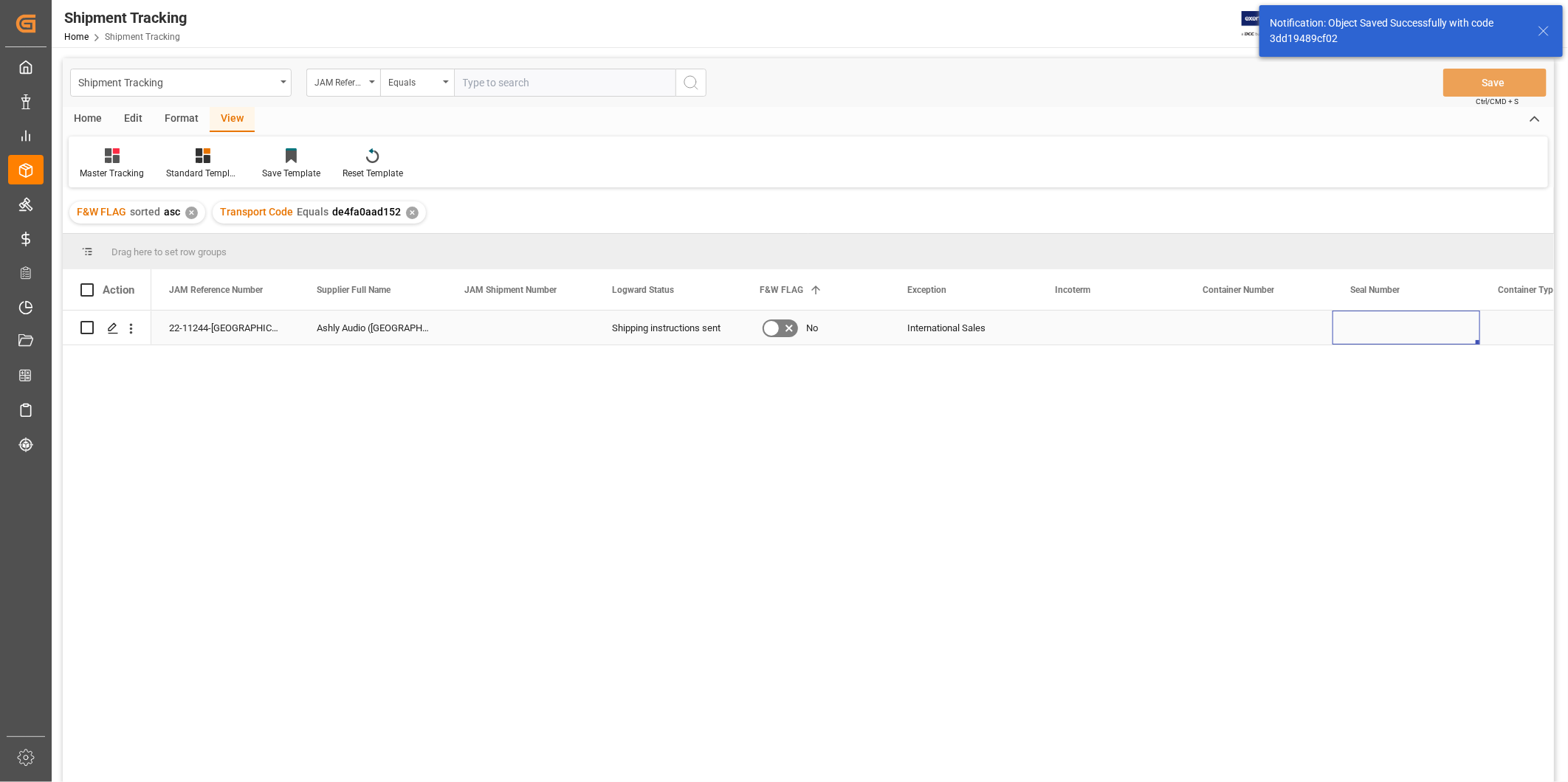
click at [1355, 320] on div "Press SPACE to select this row." at bounding box center [1406, 327] width 147 height 34
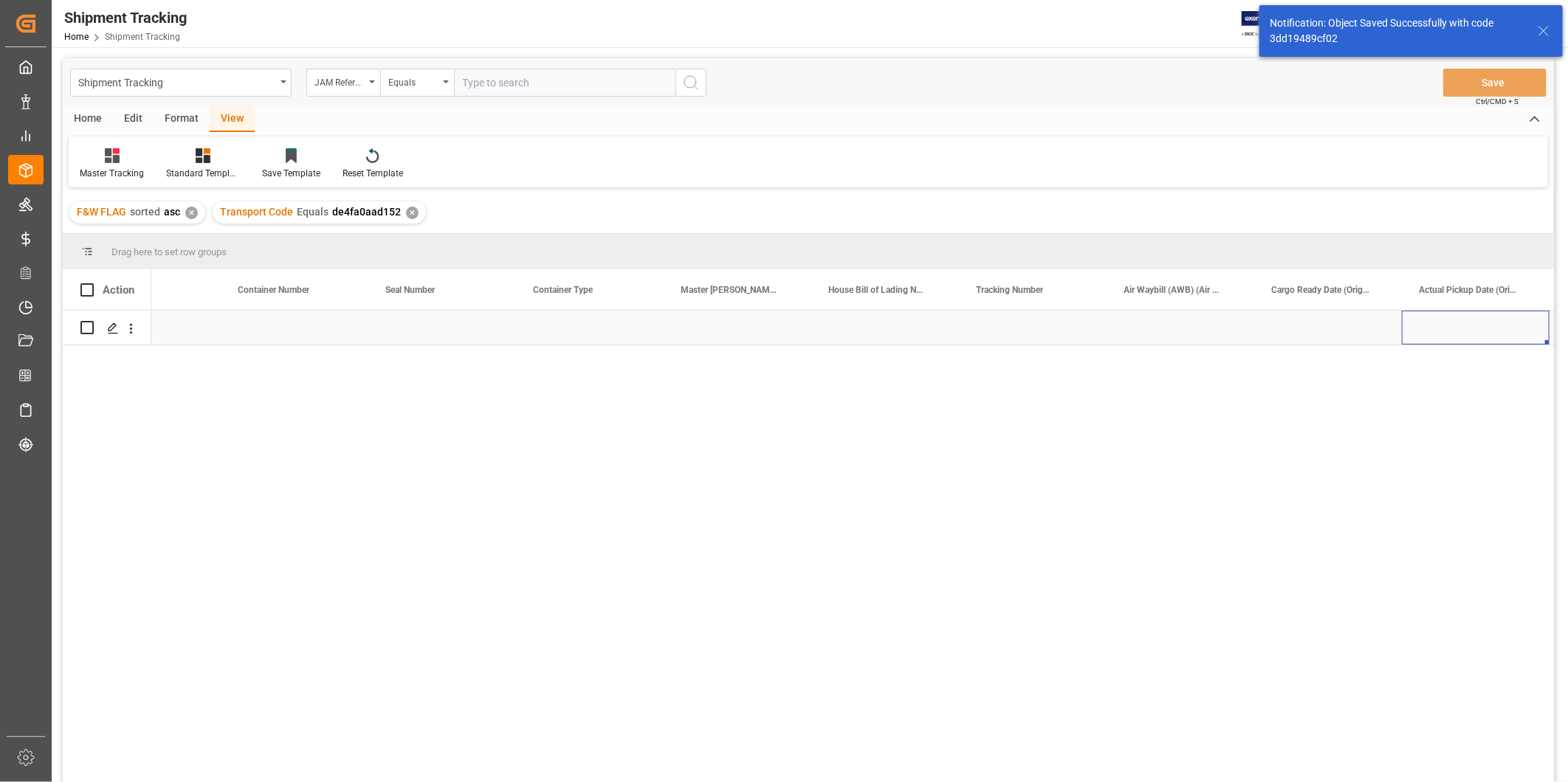
scroll to position [0, 1111]
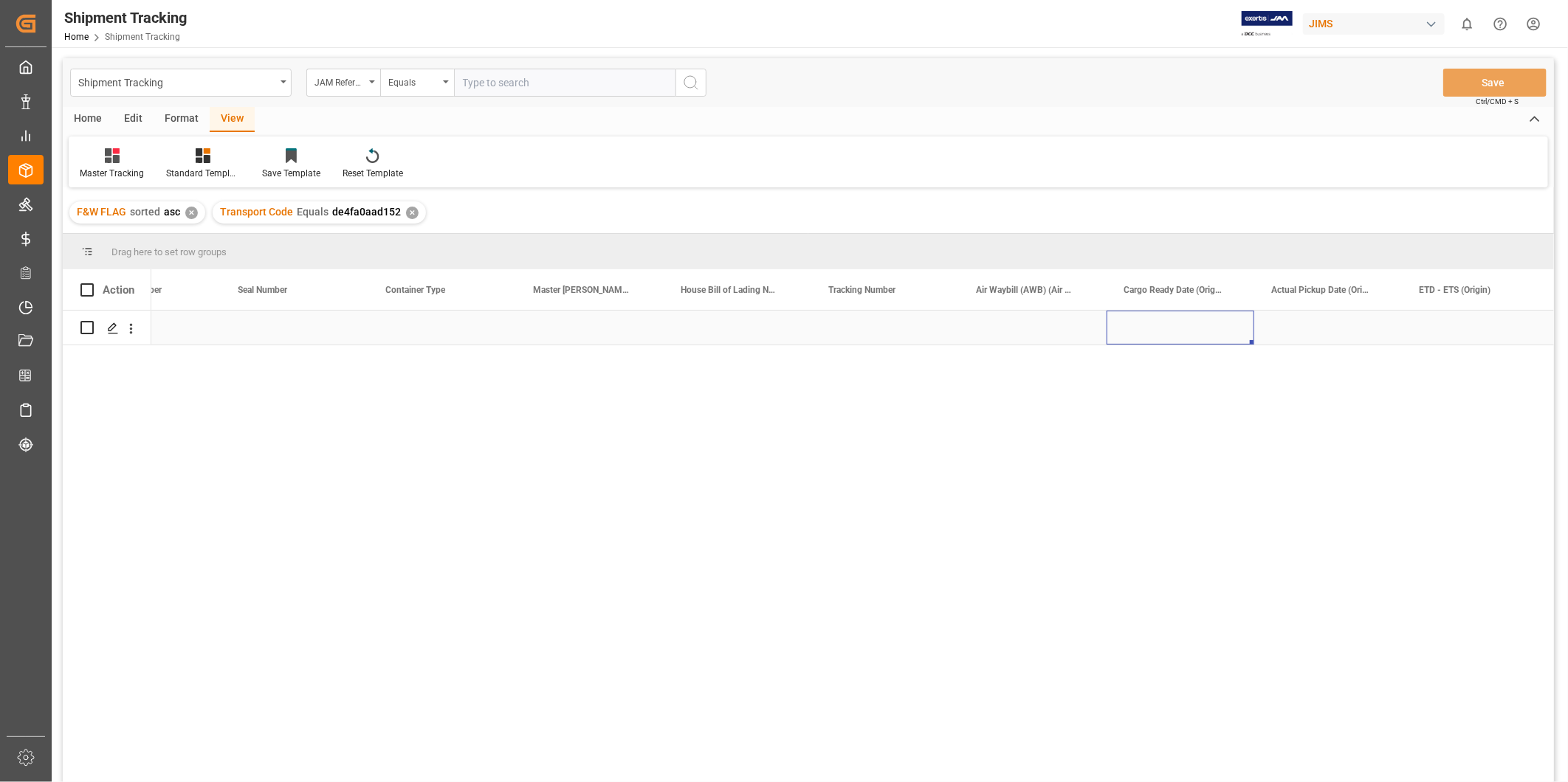
click at [1230, 329] on div "Press SPACE to select this row." at bounding box center [1180, 327] width 147 height 34
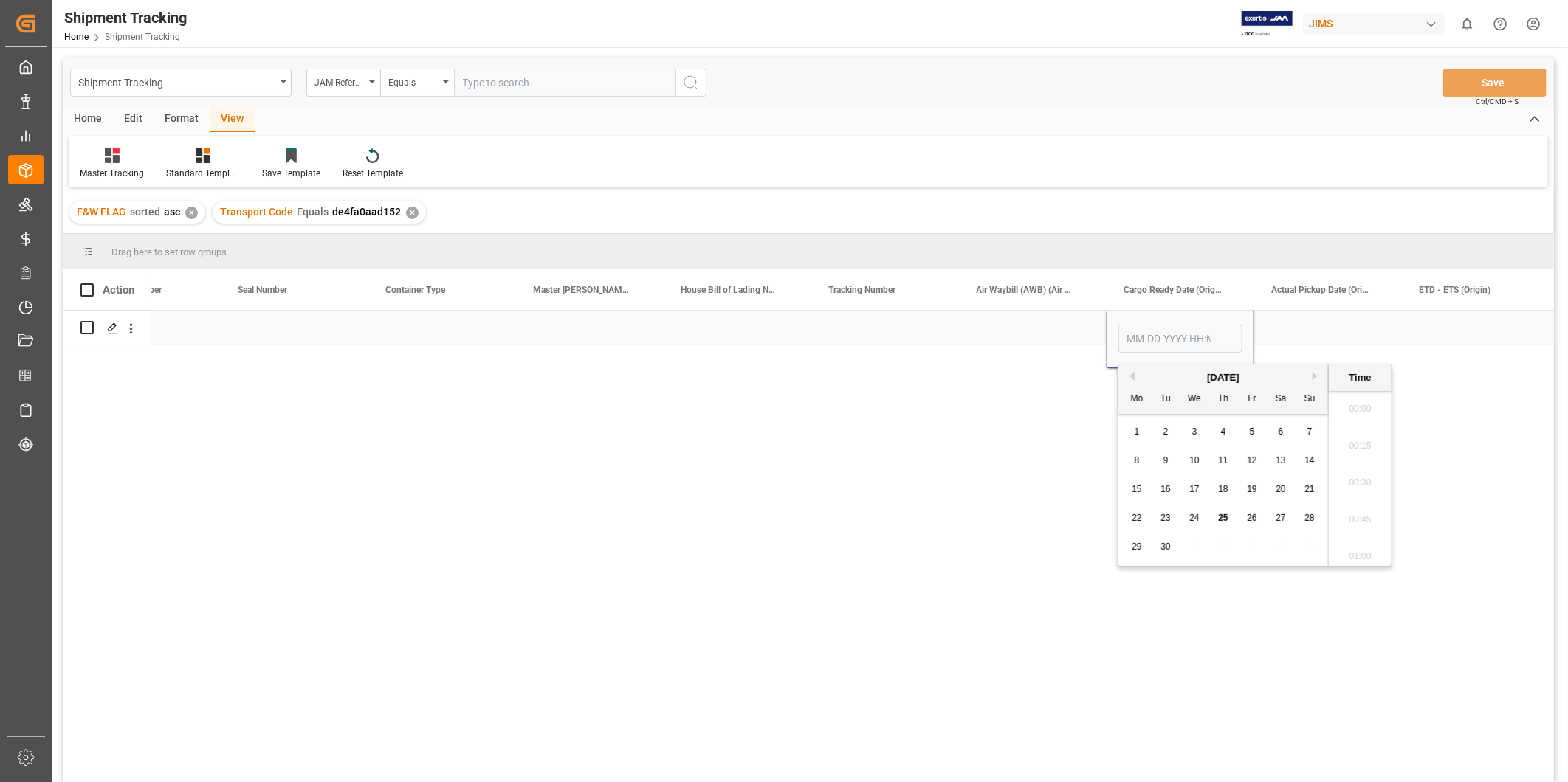
scroll to position [2181, 0]
click at [1160, 551] on span "30" at bounding box center [1165, 546] width 10 height 11
type input "[DATE] 00:00"
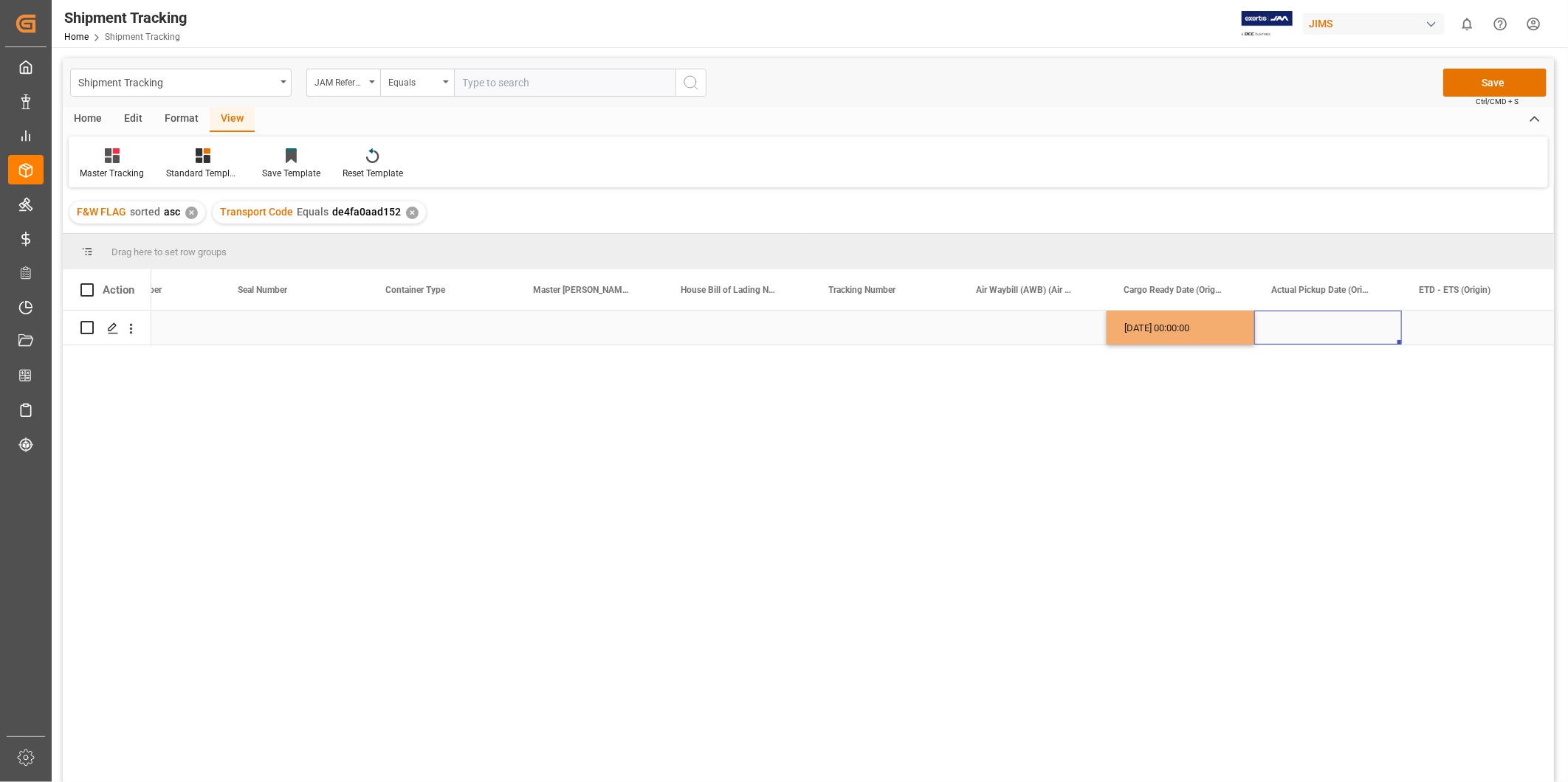
click at [1282, 325] on div "Press SPACE to select this row." at bounding box center [1327, 327] width 147 height 34
click at [1485, 90] on button "Save" at bounding box center [1494, 83] width 103 height 28
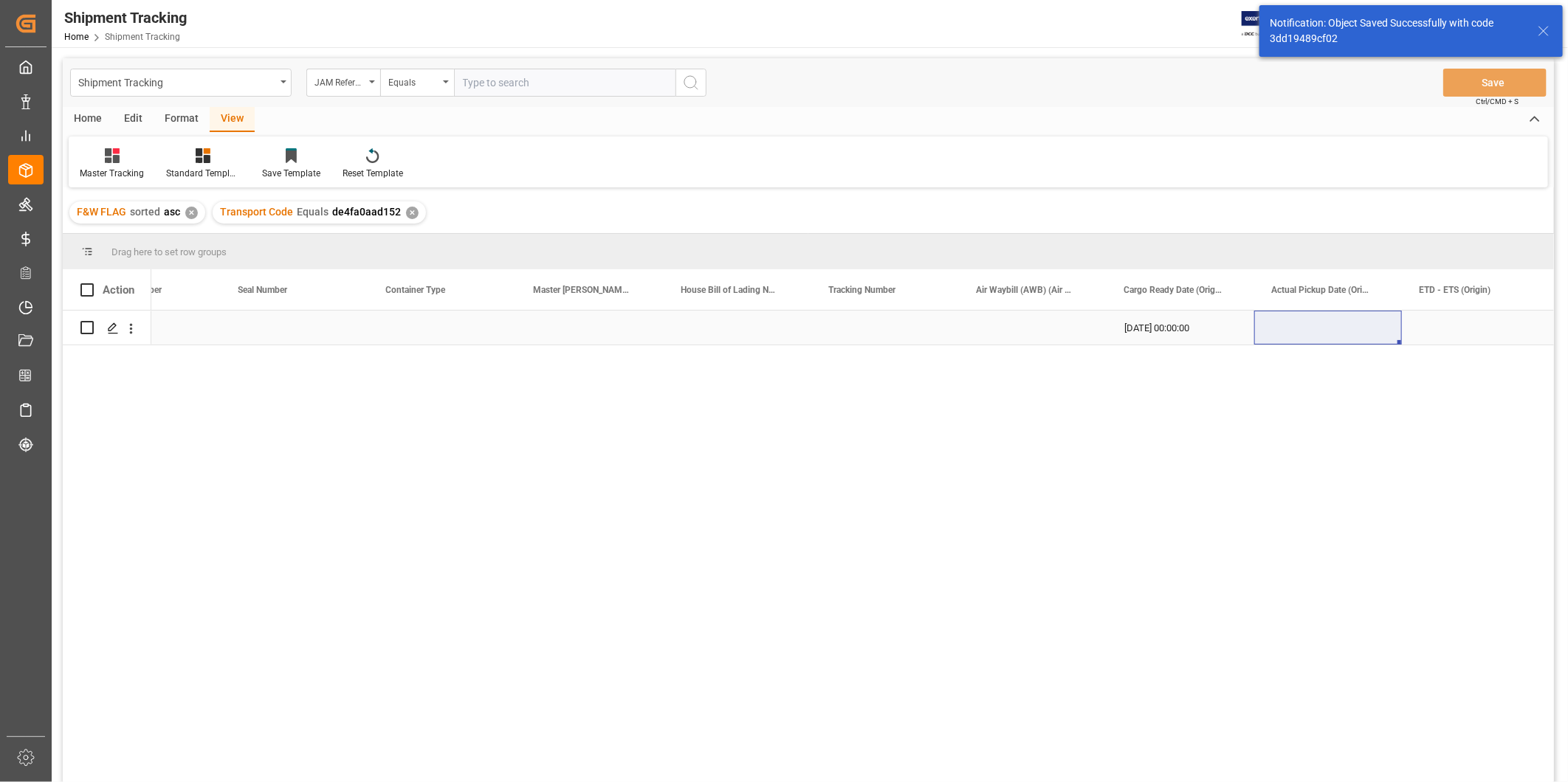
click at [1138, 322] on div "[DATE] 00:00:00" at bounding box center [1180, 327] width 147 height 34
click at [1421, 312] on div "Press SPACE to select this row." at bounding box center [1476, 327] width 147 height 34
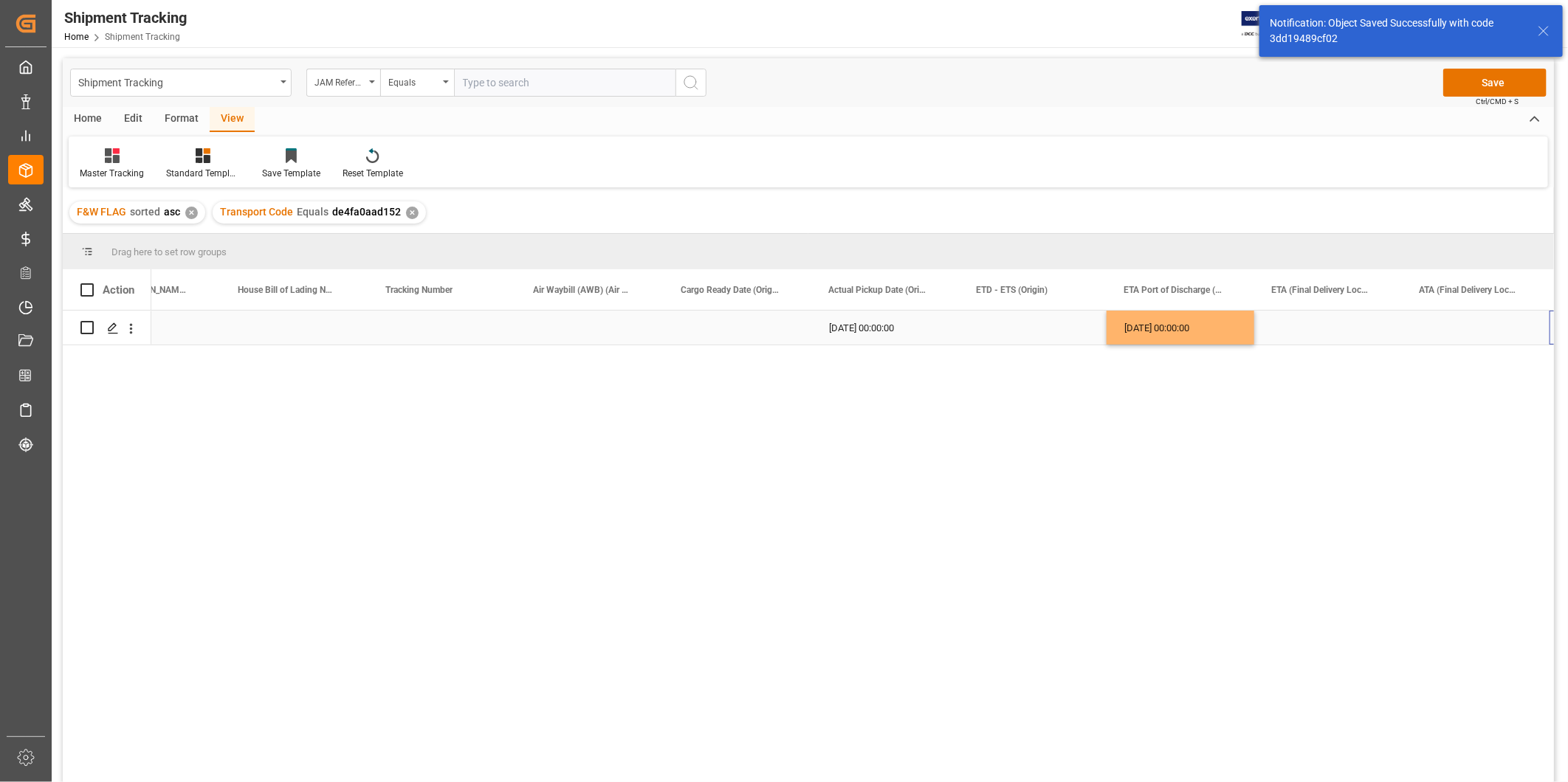
scroll to position [0, 1697]
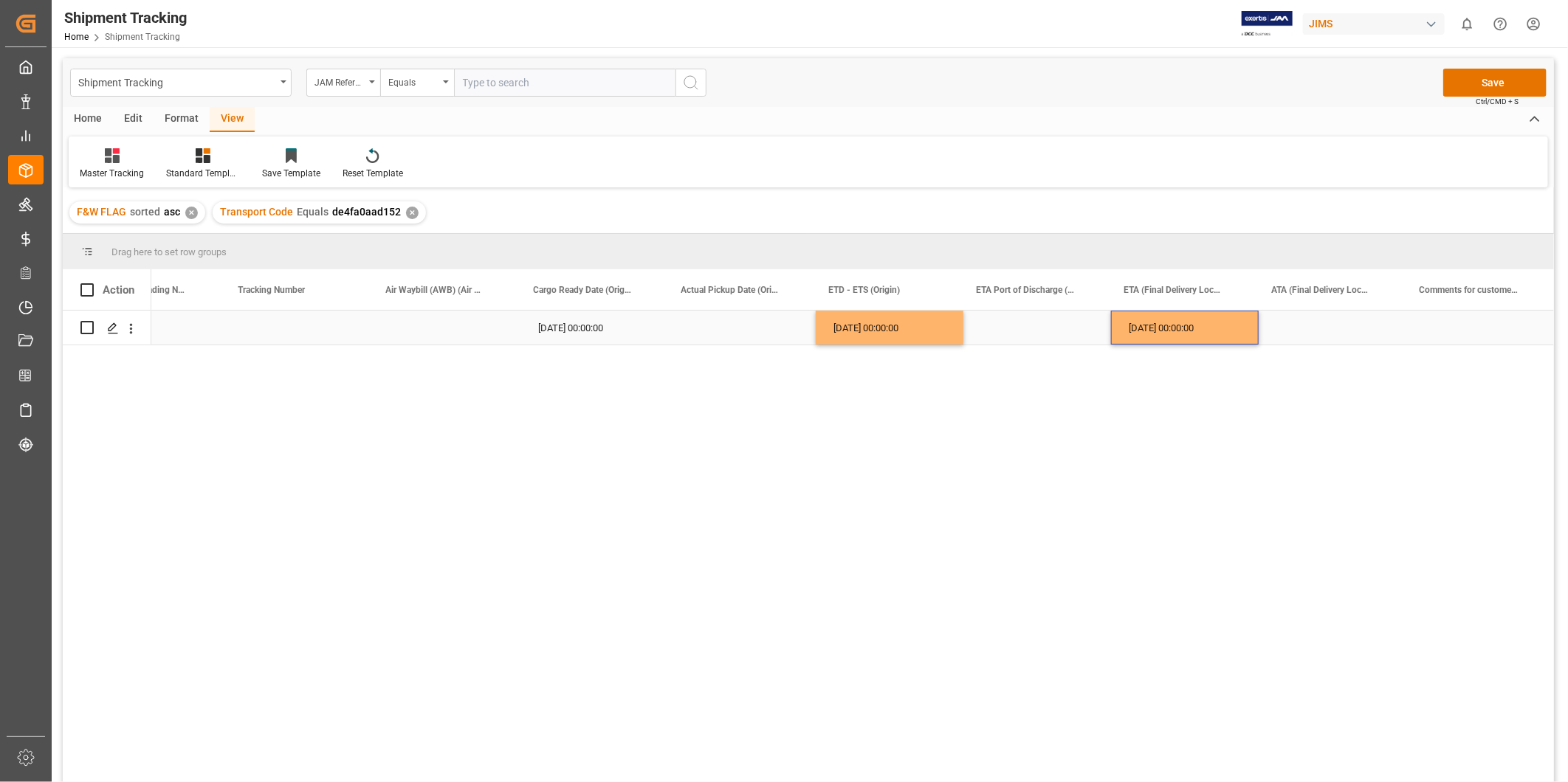
click at [1229, 322] on div "[DATE] 00:00:00" at bounding box center [1184, 327] width 147 height 34
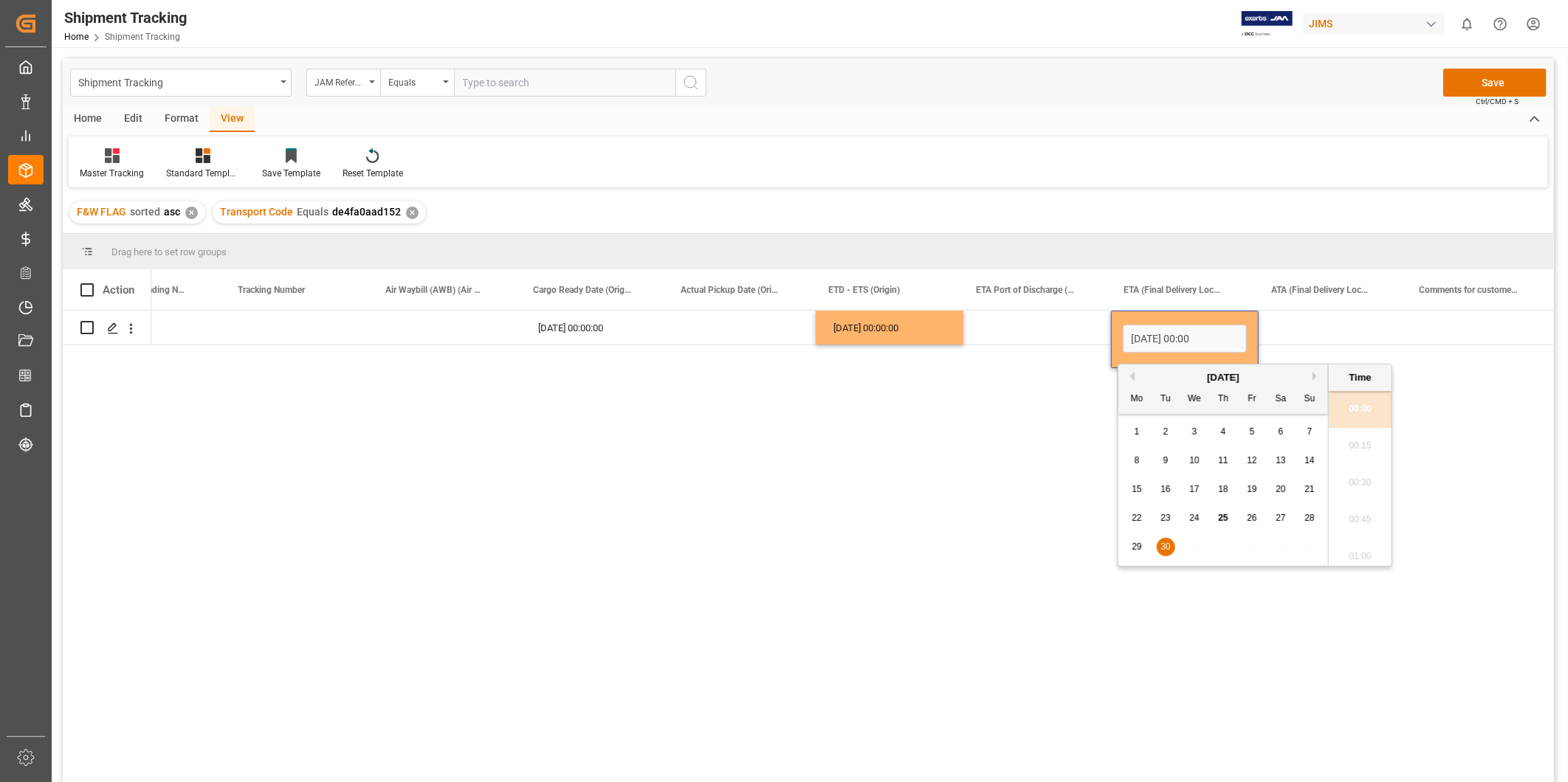
click at [1311, 377] on div "[DATE]" at bounding box center [1223, 378] width 210 height 15
click at [1315, 374] on button "Next Month" at bounding box center [1317, 376] width 9 height 9
click at [1282, 439] on div "4" at bounding box center [1281, 433] width 19 height 18
type input "[DATE] 00:00"
click at [1322, 339] on div "Press SPACE to select this row." at bounding box center [1332, 327] width 147 height 34
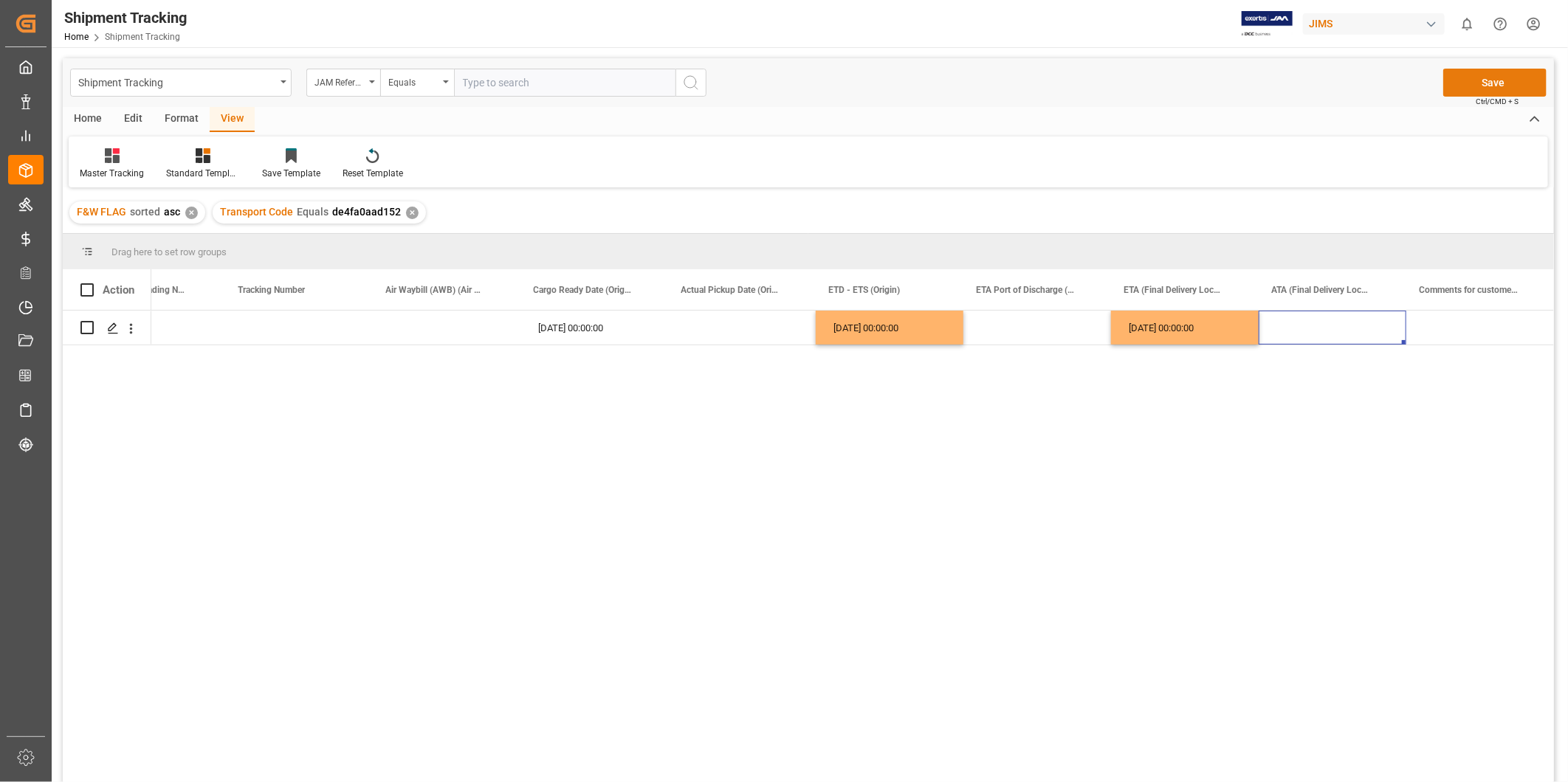
click at [1466, 81] on button "Save" at bounding box center [1494, 83] width 103 height 28
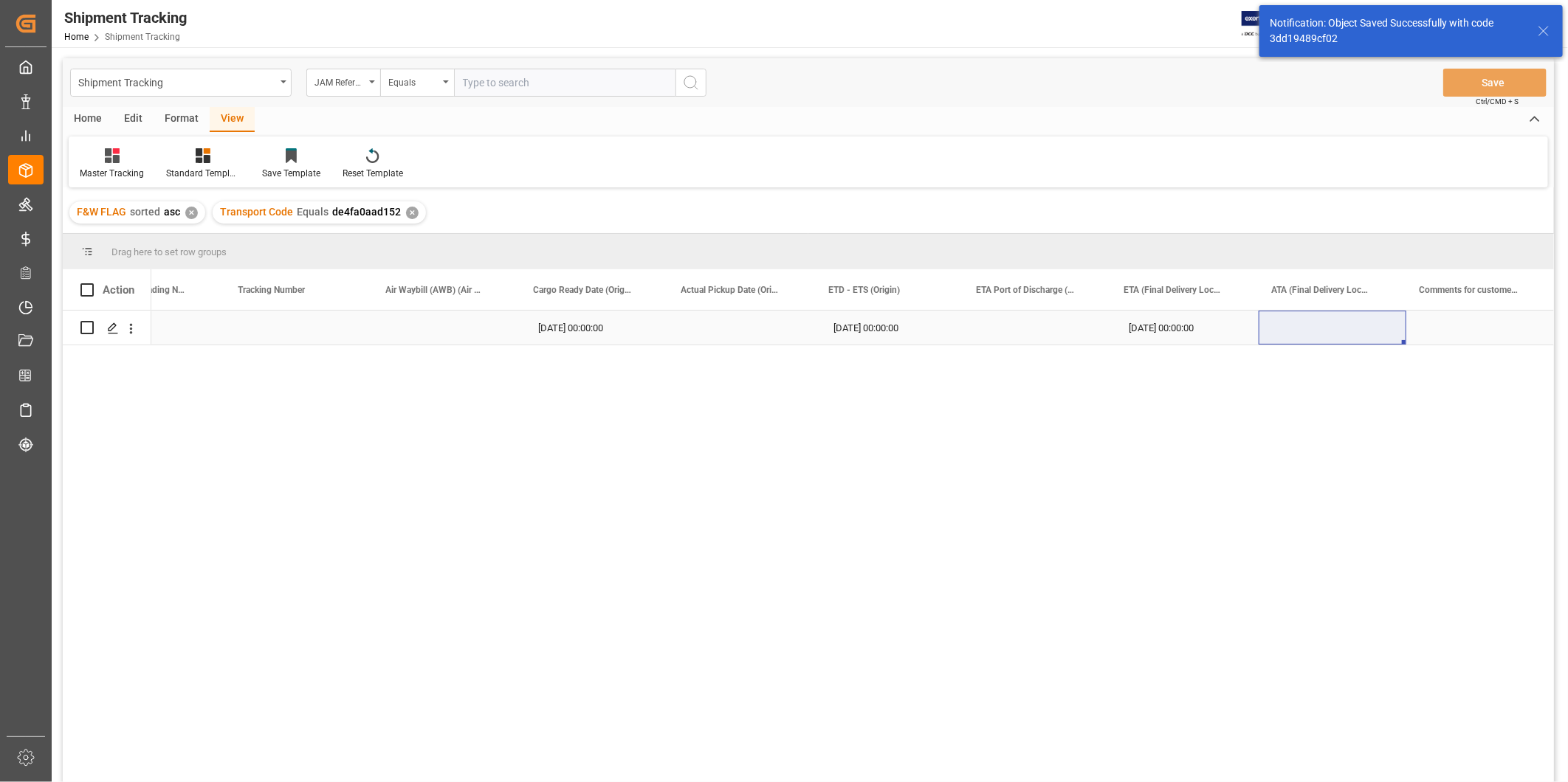
click at [638, 327] on div "[DATE] 00:00:00" at bounding box center [594, 327] width 147 height 34
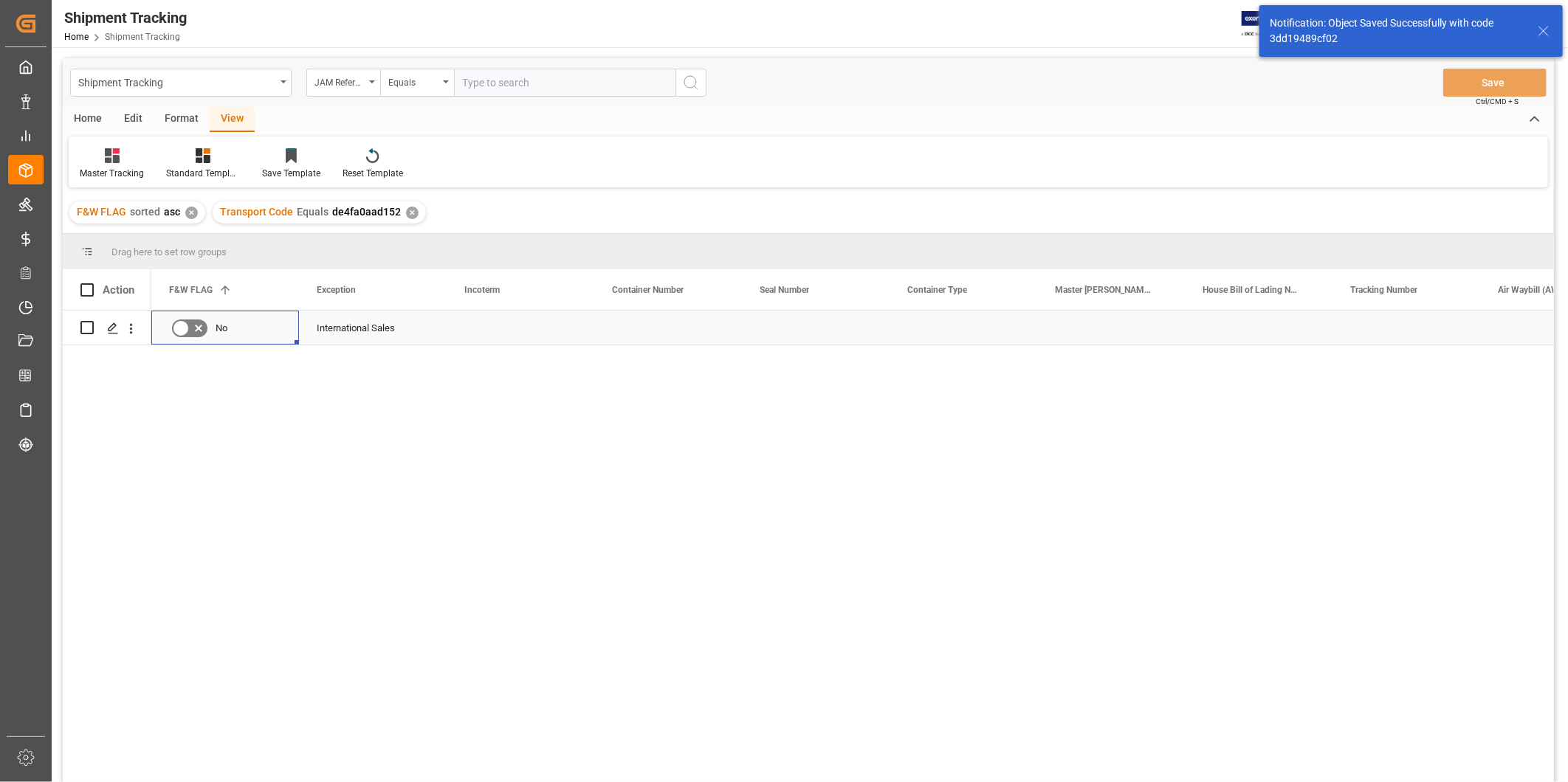
scroll to position [0, 0]
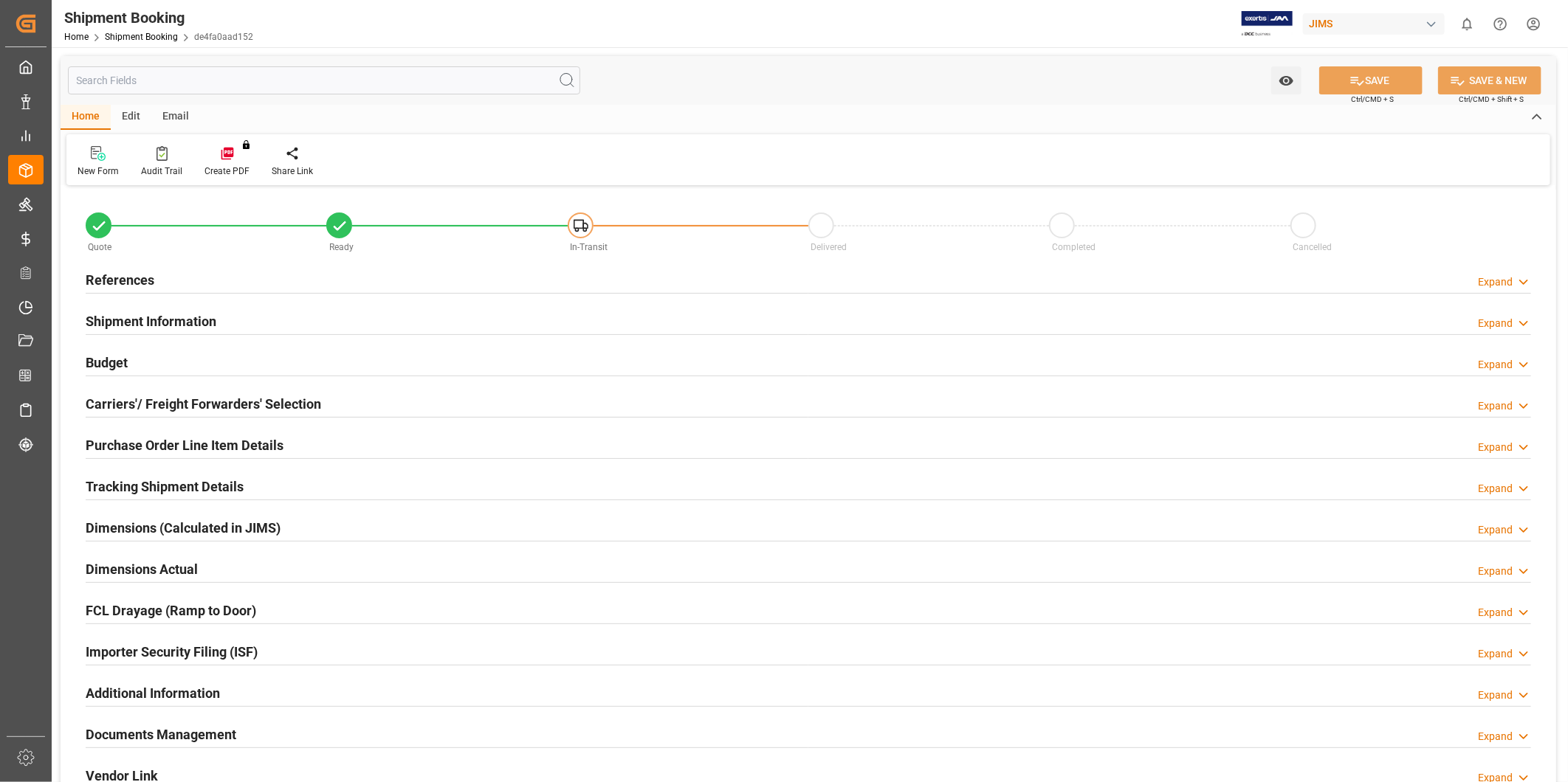
type input "0"
type input "09-30-2025"
click at [1516, 285] on icon at bounding box center [1523, 281] width 15 height 16
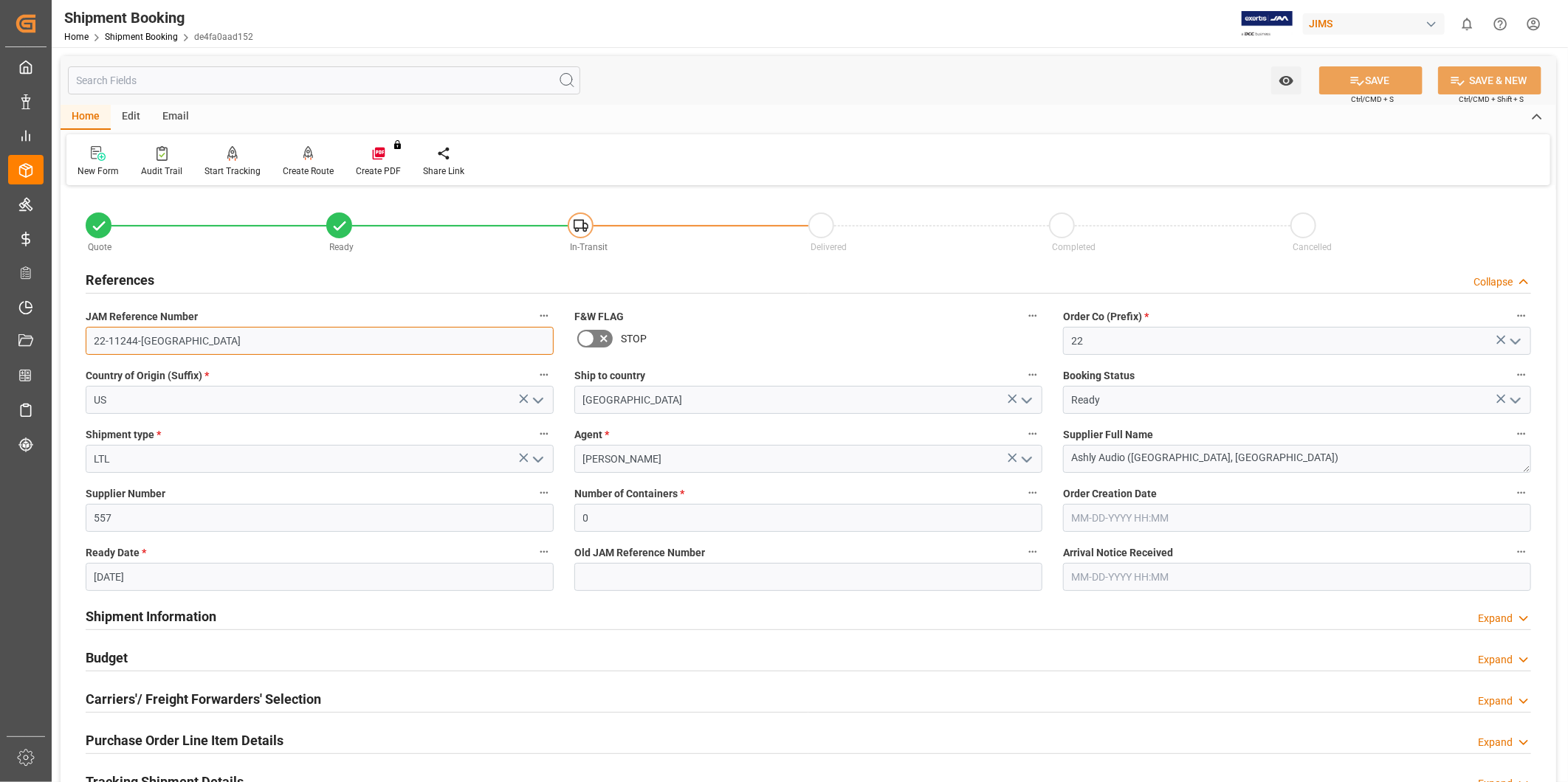
click at [190, 345] on input "22-11244-US" at bounding box center [320, 341] width 468 height 28
click at [831, 142] on div "New Form Audit Trail Start Tracking Create Empty Shipment Tracking Create Route…" at bounding box center [808, 160] width 1484 height 51
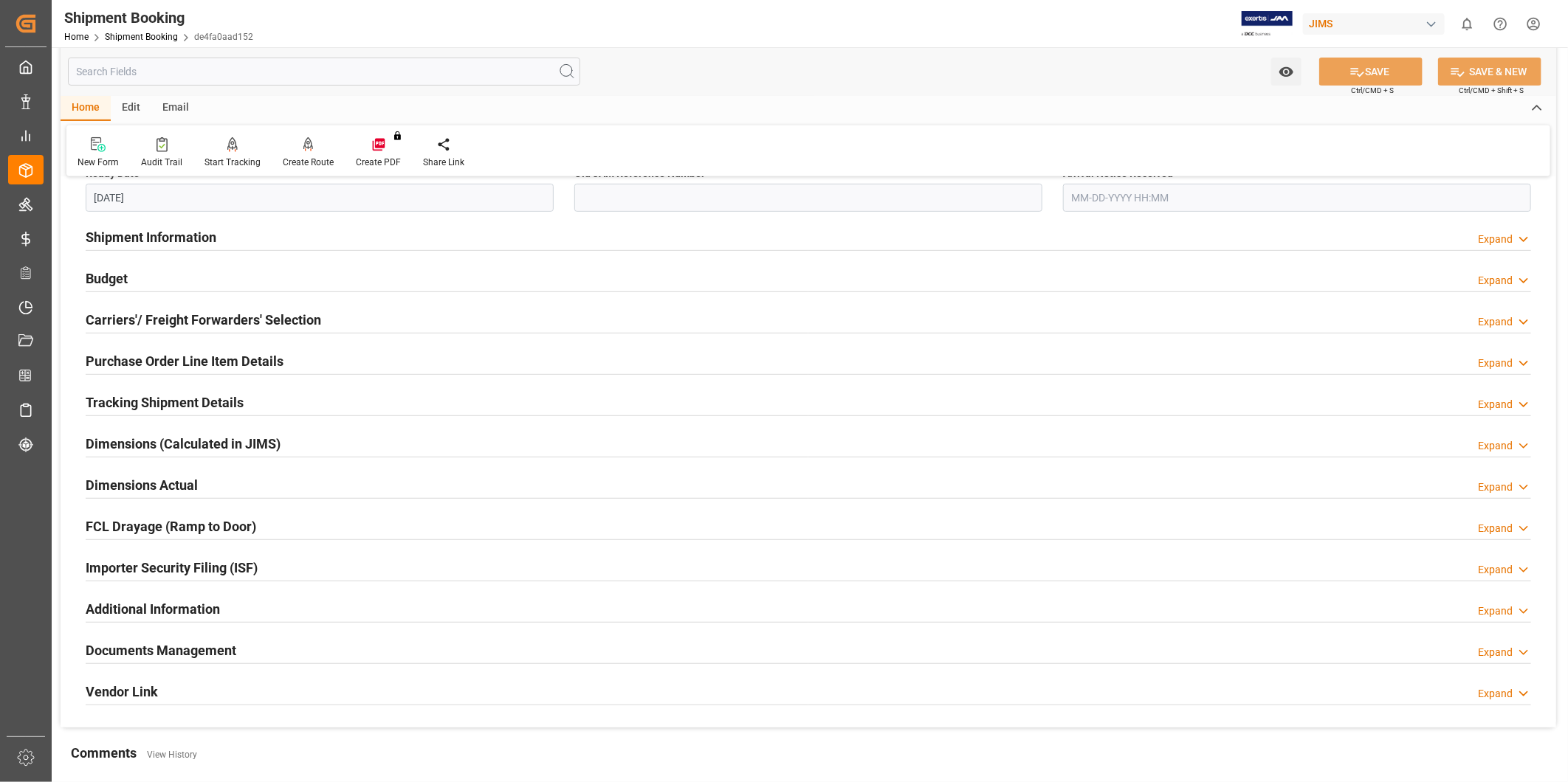
scroll to position [546, 0]
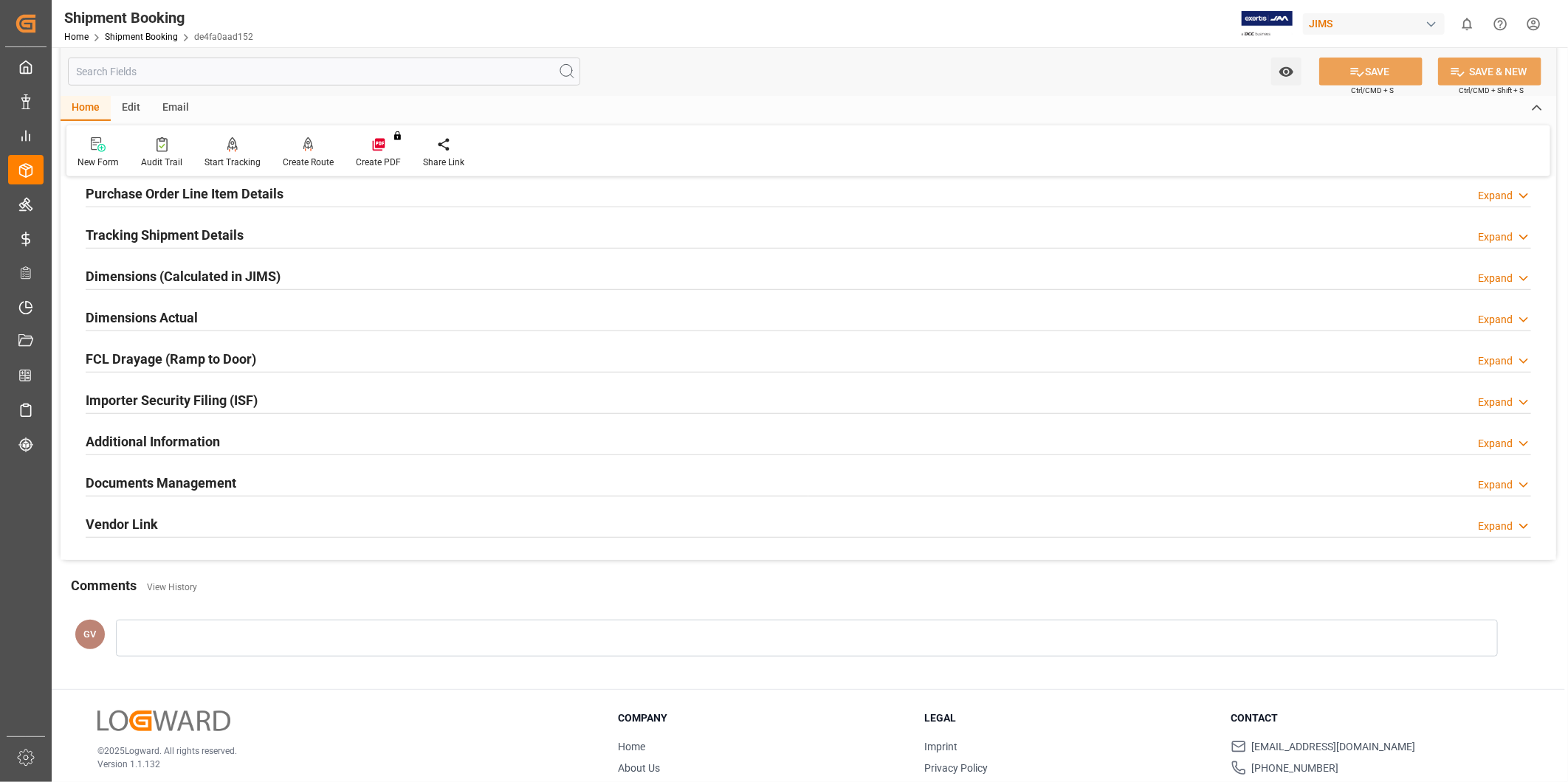
click at [283, 478] on div "Documents Management Expand" at bounding box center [809, 482] width 1445 height 28
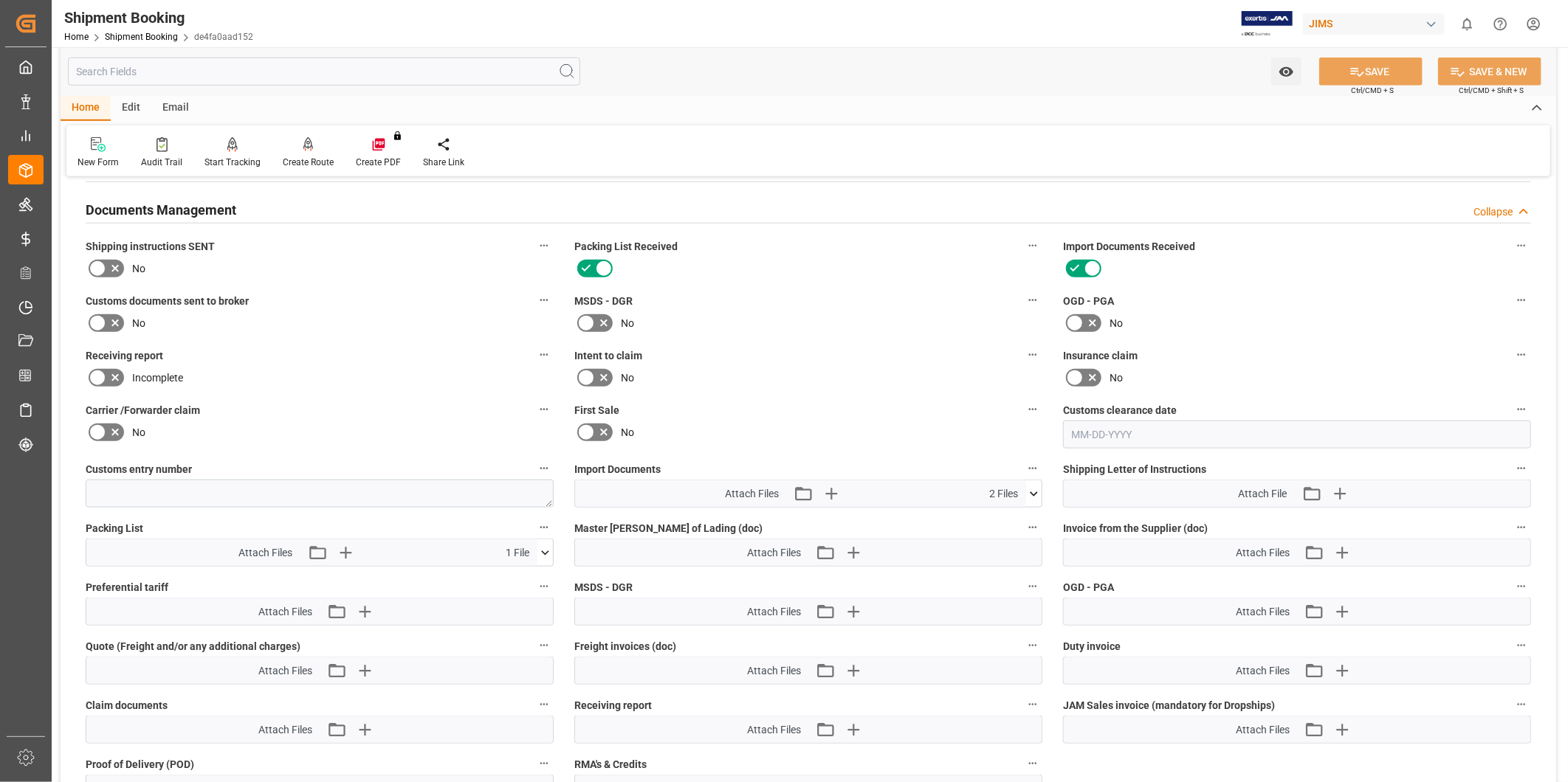
scroll to position [956, 0]
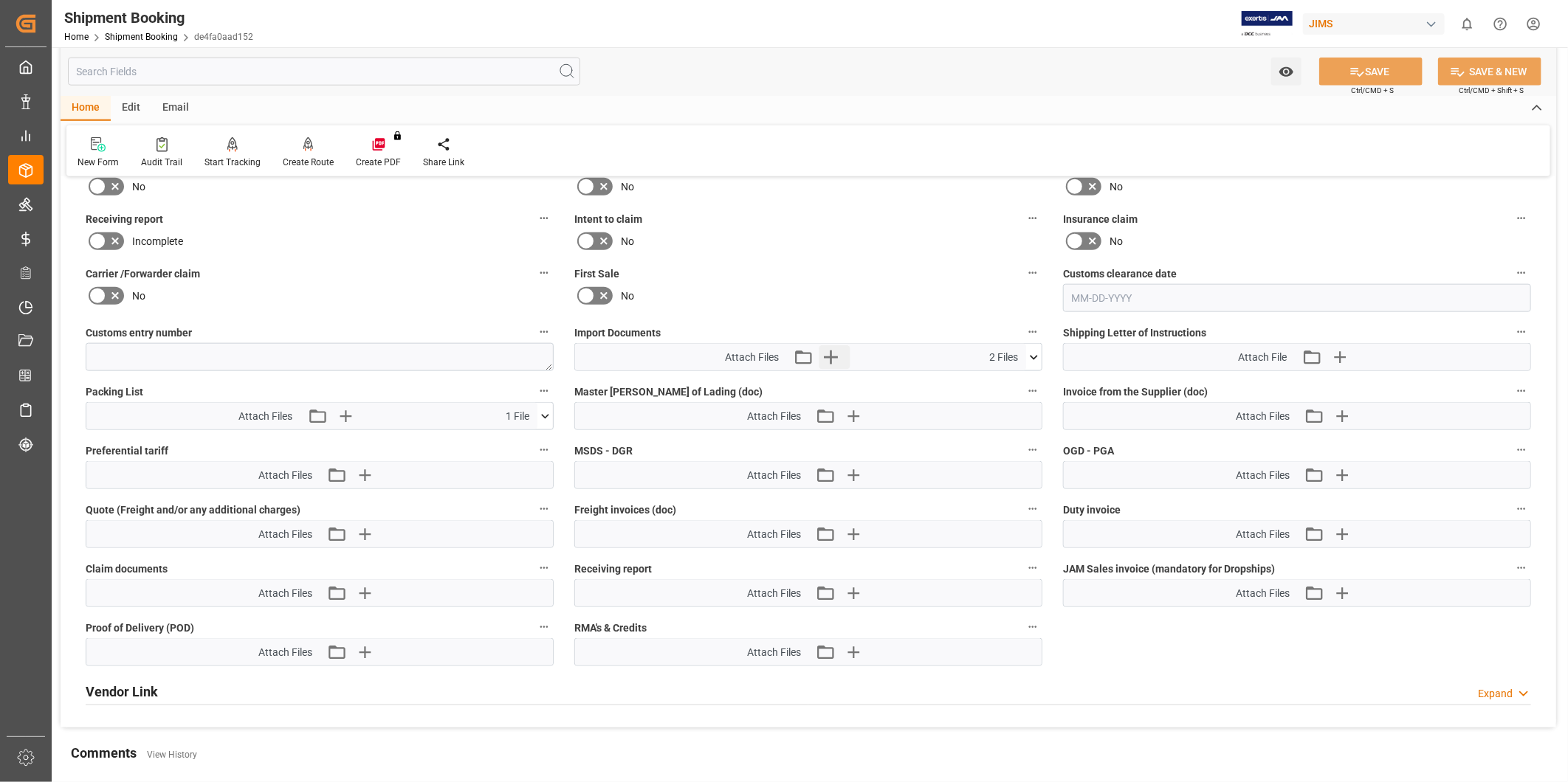
click at [843, 354] on button "Upload new file" at bounding box center [835, 357] width 31 height 24
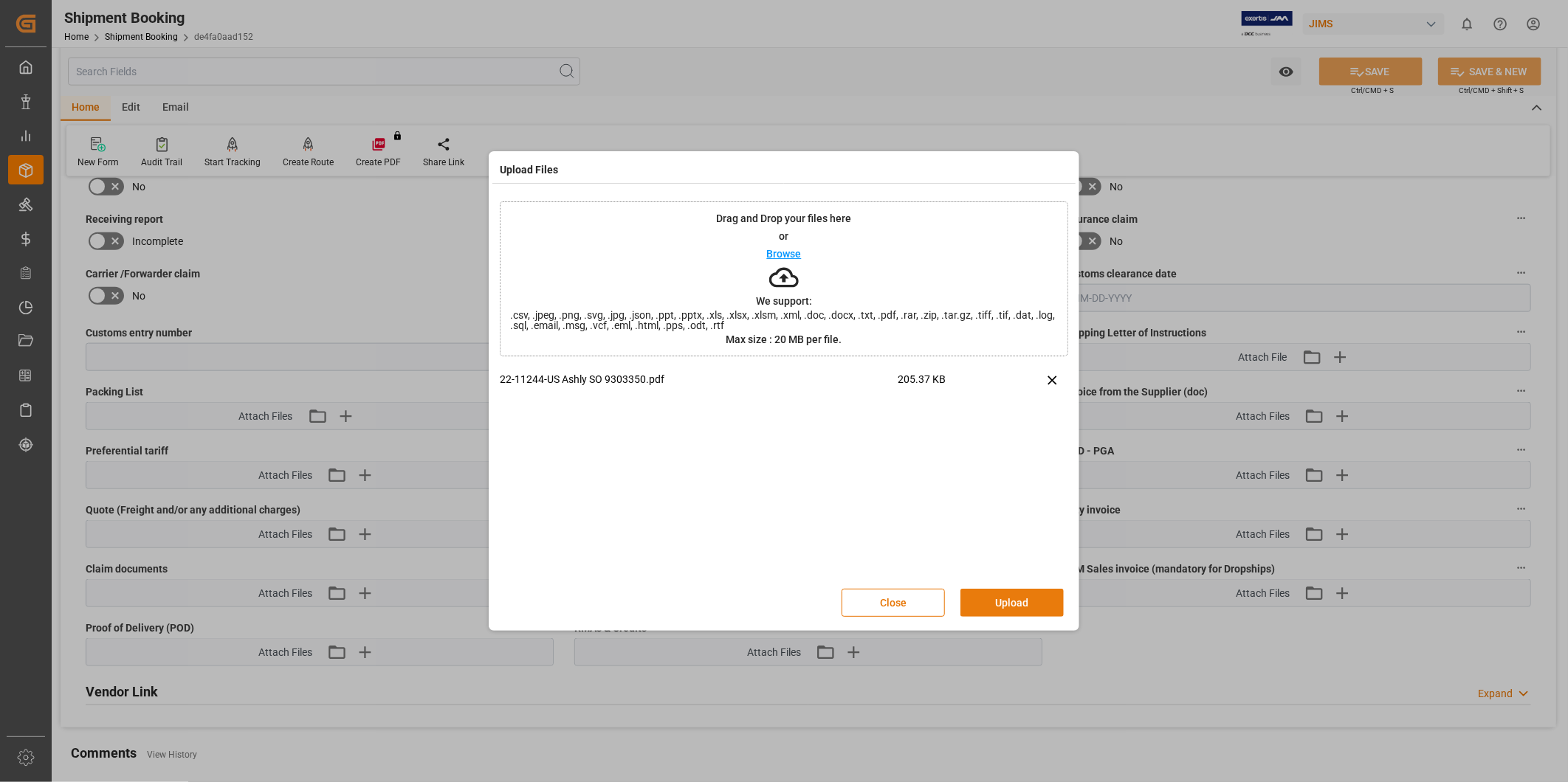
click at [1021, 601] on button "Upload" at bounding box center [1012, 603] width 103 height 28
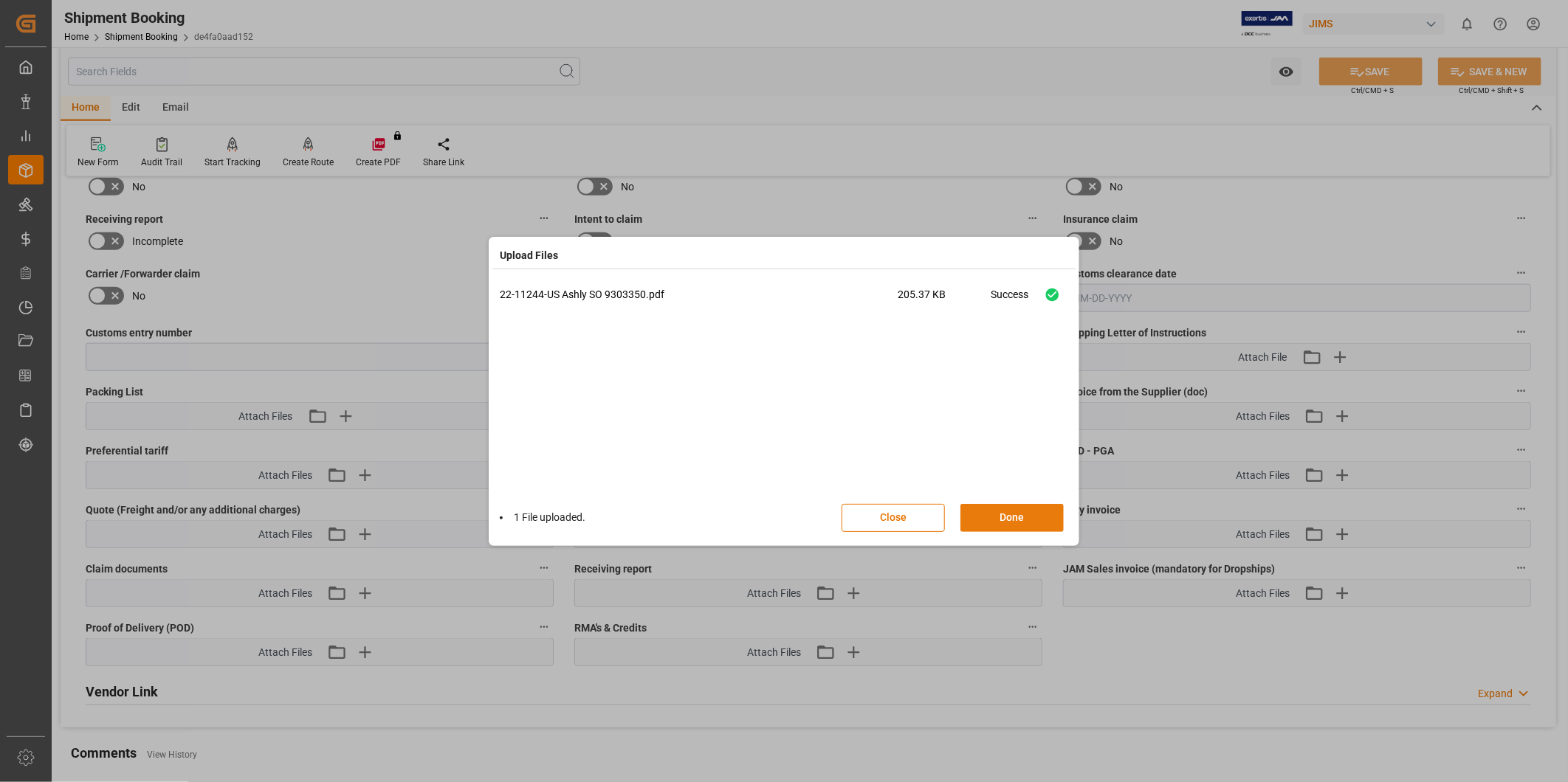
click at [1022, 519] on button "Done" at bounding box center [1012, 518] width 103 height 28
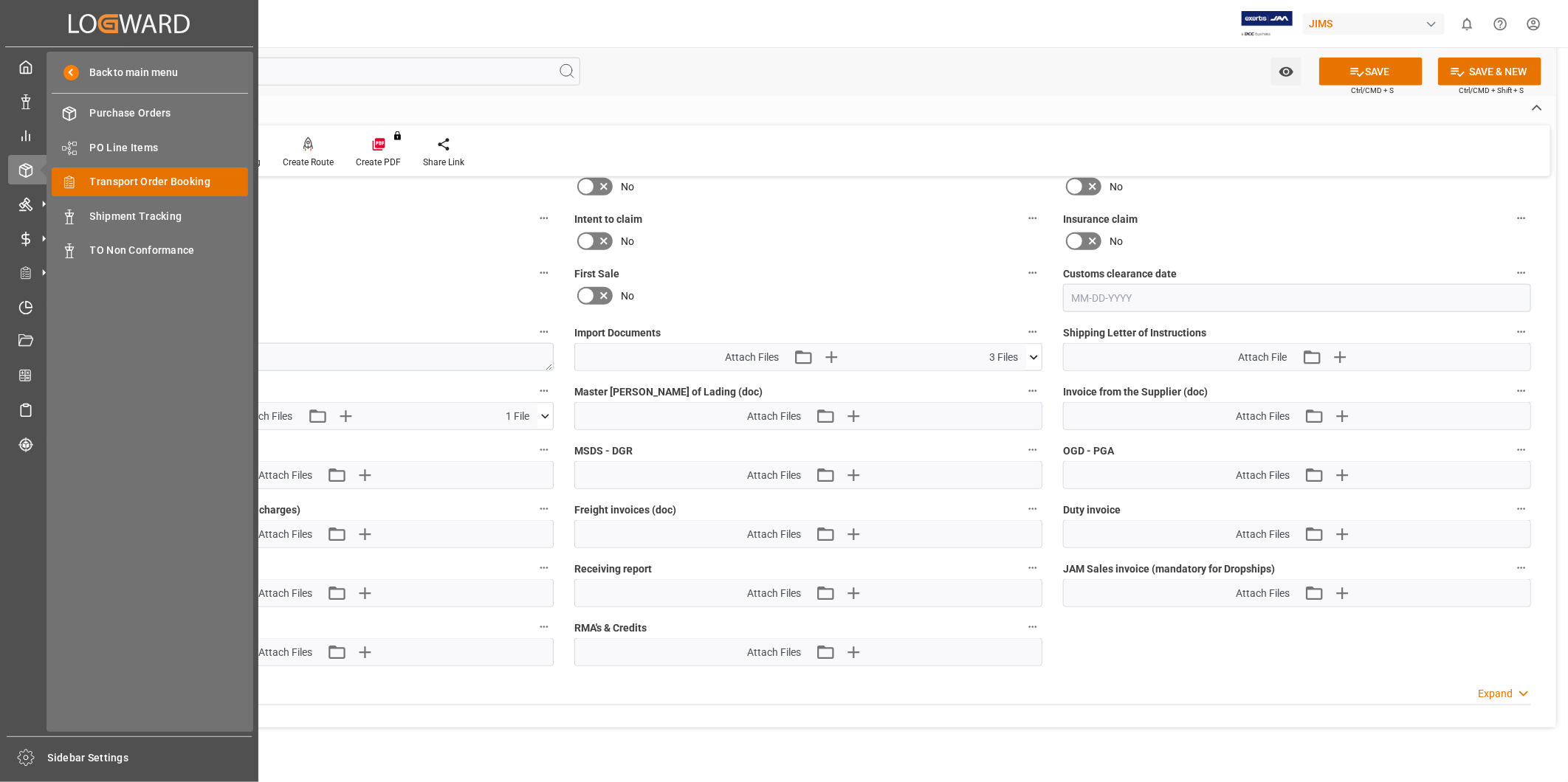
click at [149, 187] on span "Transport Order Booking" at bounding box center [169, 182] width 159 height 16
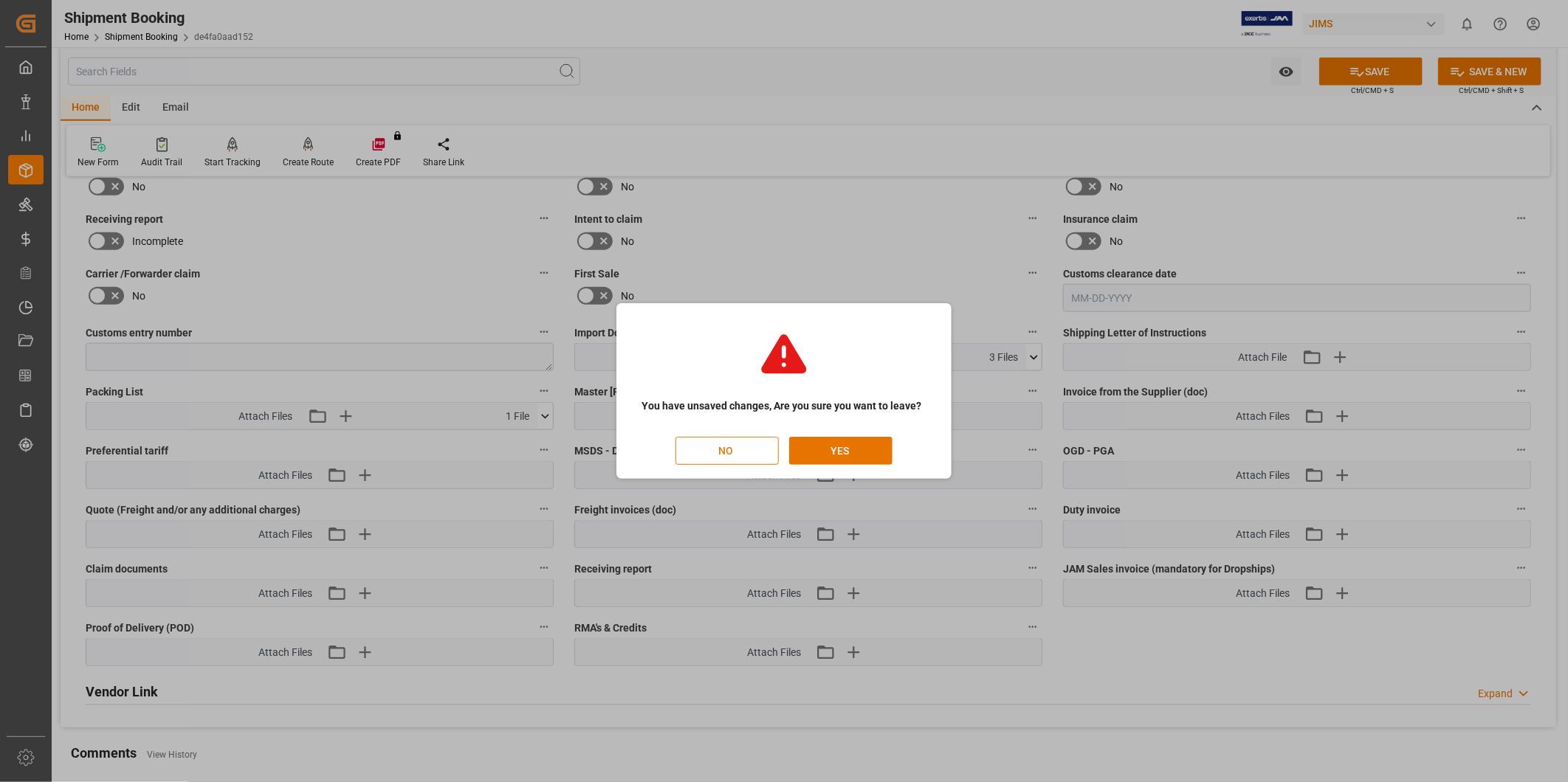
click at [764, 447] on button "NO" at bounding box center [727, 451] width 103 height 28
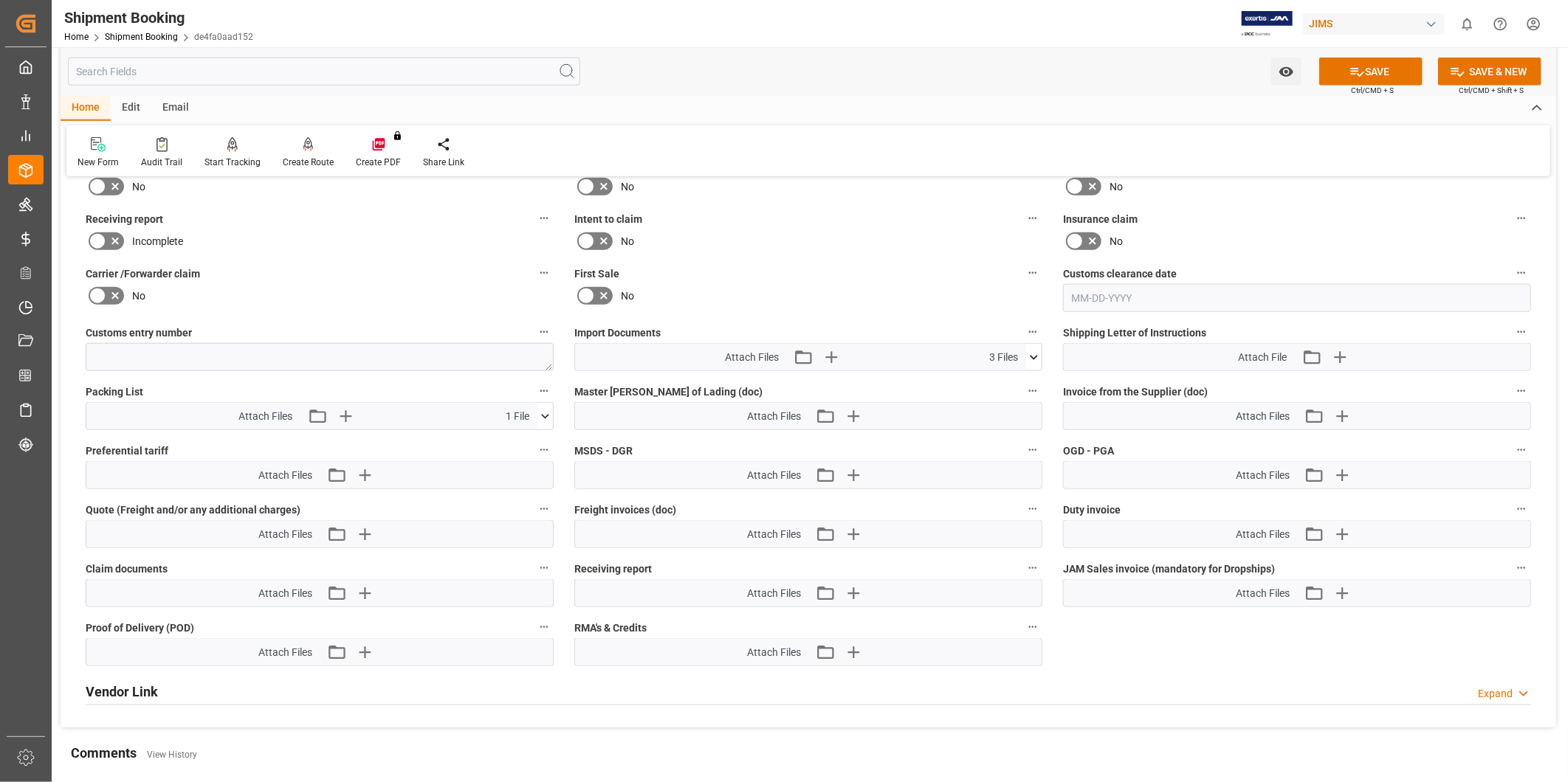
scroll to position [0, 41]
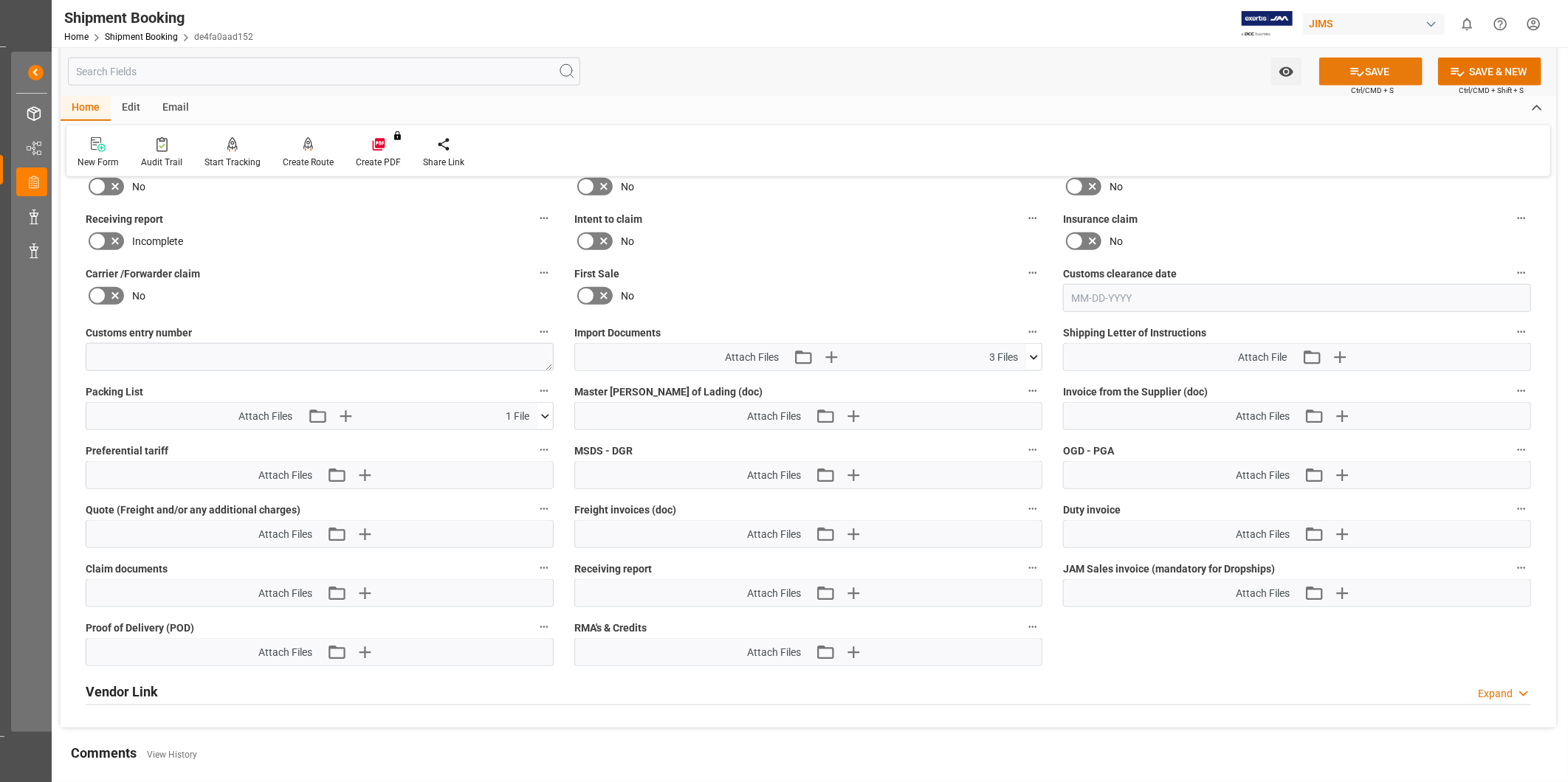
click at [1353, 79] on icon at bounding box center [1357, 71] width 16 height 16
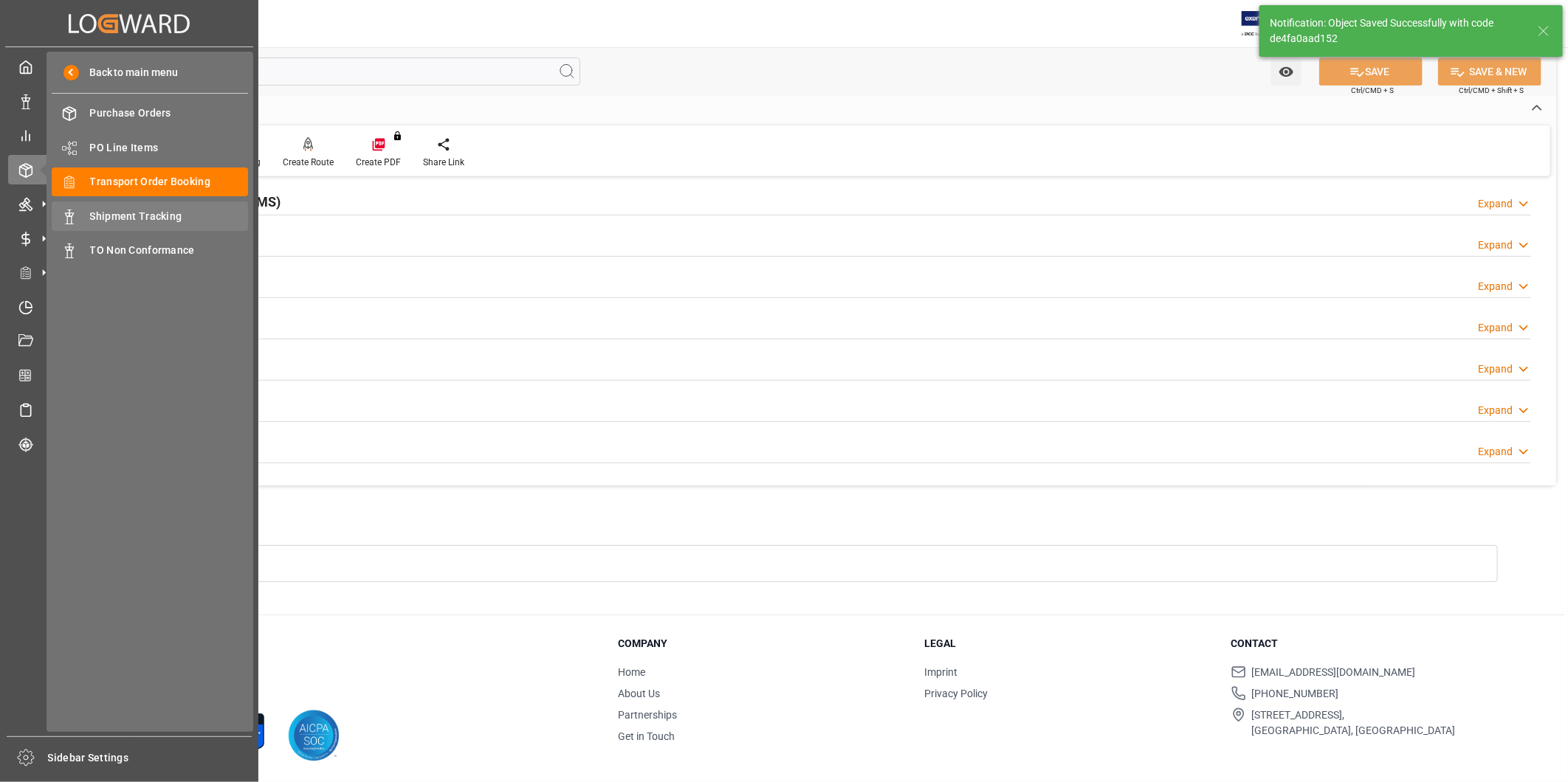
scroll to position [0, 0]
click at [146, 184] on span "Transport Order Booking" at bounding box center [169, 182] width 159 height 16
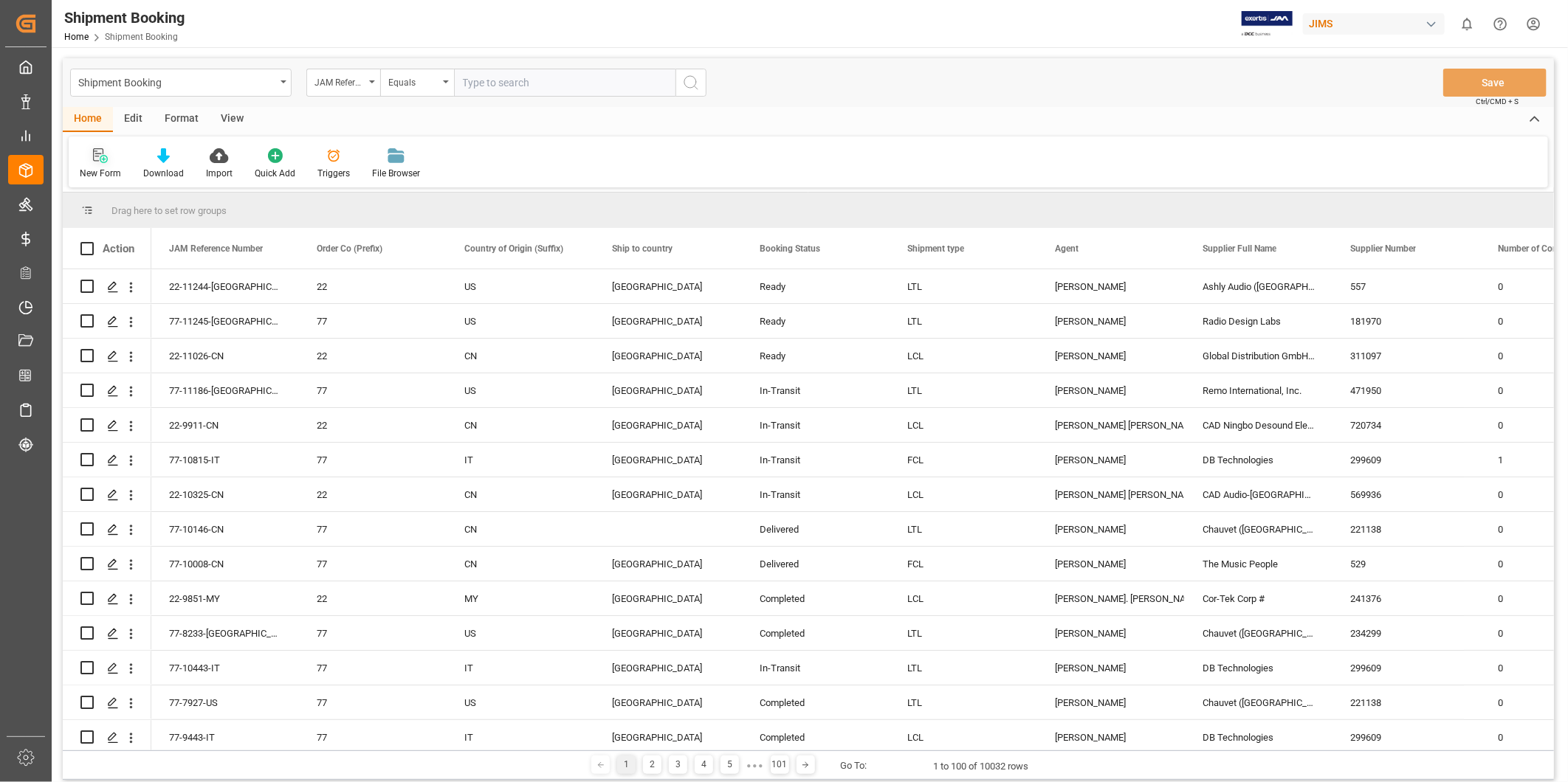
click at [110, 155] on div at bounding box center [100, 155] width 42 height 16
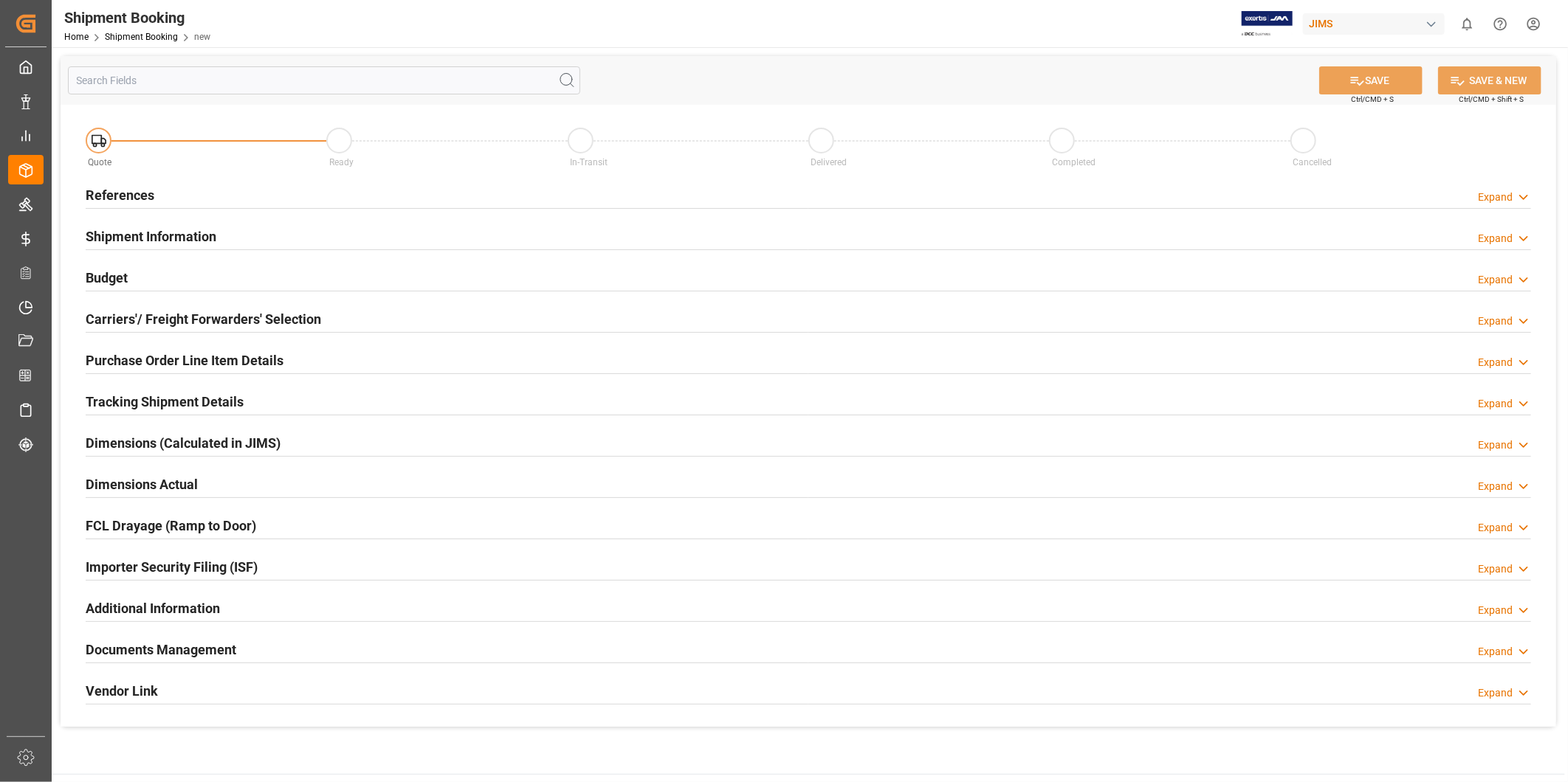
click at [1513, 186] on div "References Expand" at bounding box center [809, 194] width 1445 height 28
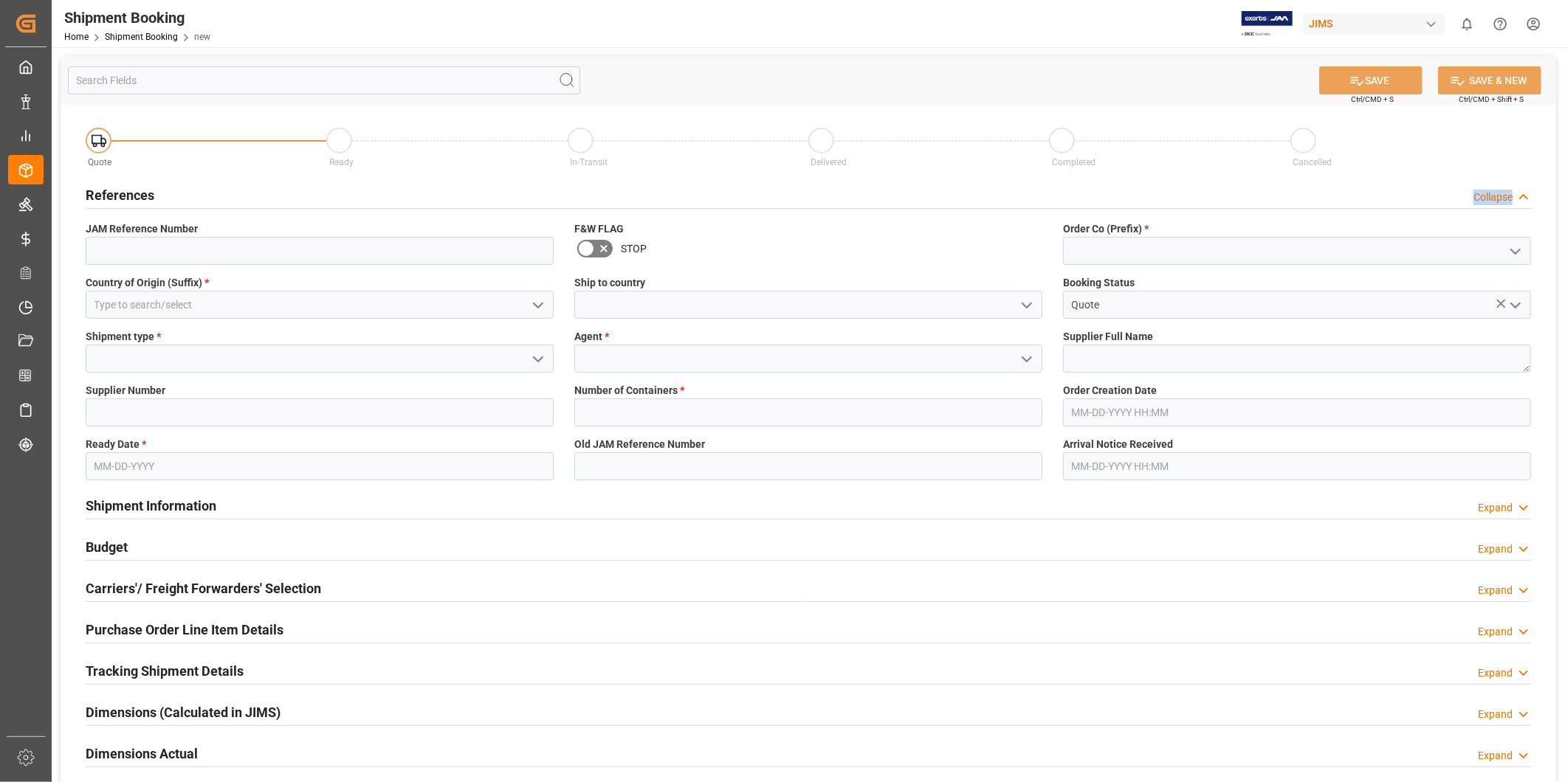
click at [1516, 252] on polyline "open menu" at bounding box center [1515, 251] width 9 height 4
click at [1435, 297] on div "22" at bounding box center [1297, 283] width 466 height 34
type input "22"
click at [536, 299] on icon "open menu" at bounding box center [538, 306] width 18 height 18
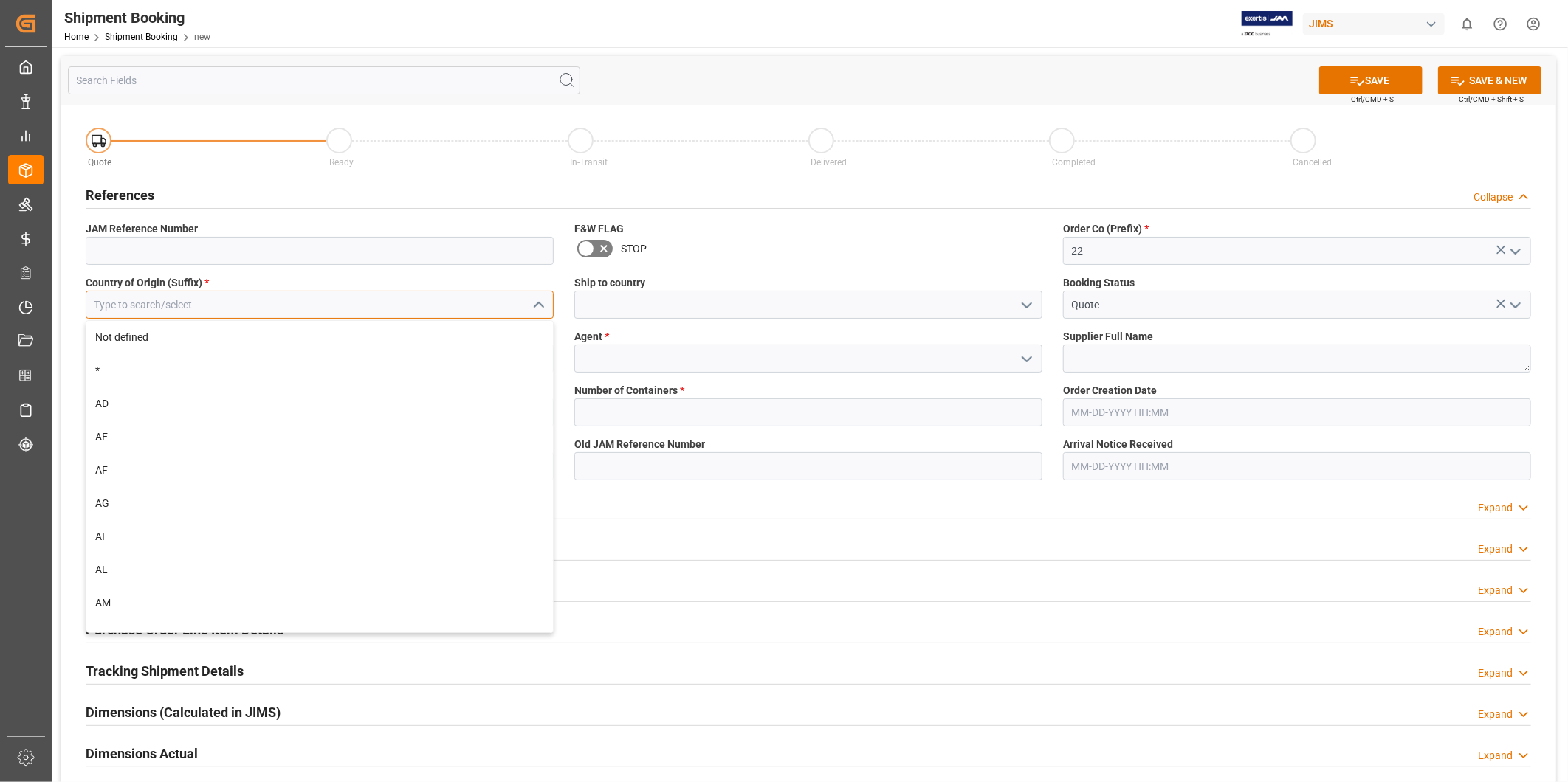
click at [462, 307] on input at bounding box center [320, 304] width 468 height 28
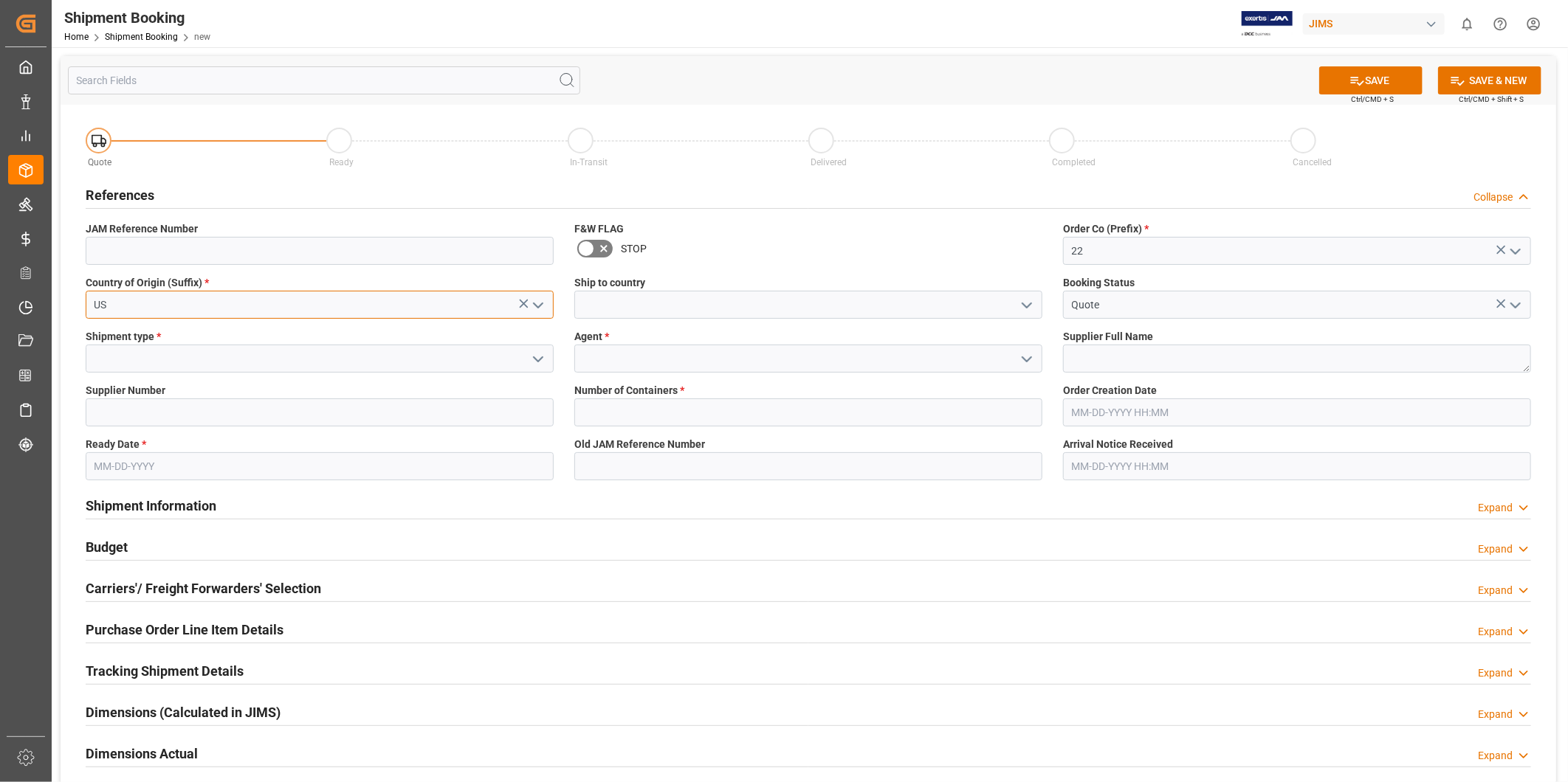
type input "US"
click at [1022, 303] on polyline "open menu" at bounding box center [1026, 305] width 9 height 4
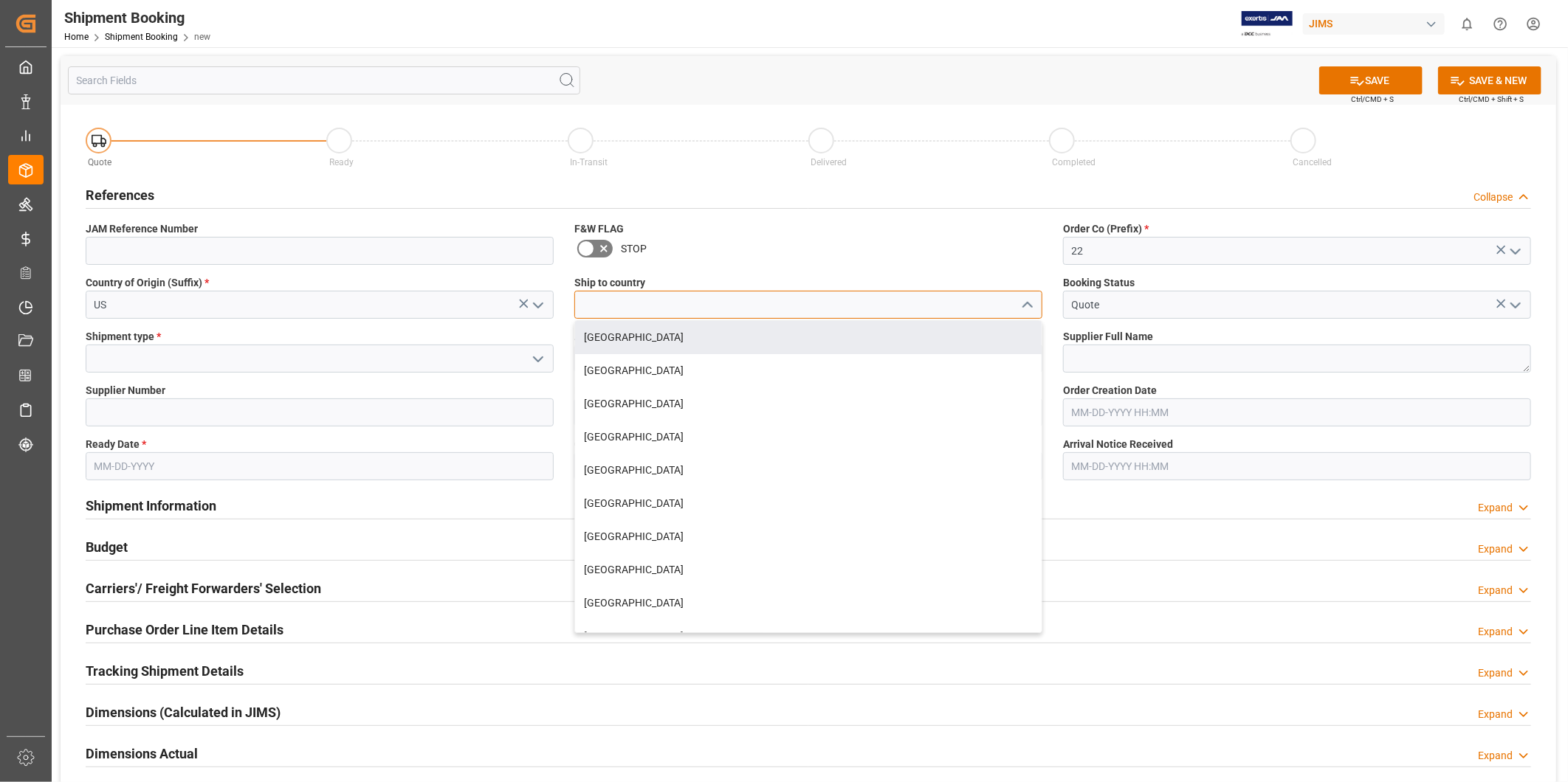
click at [706, 312] on input at bounding box center [809, 304] width 468 height 28
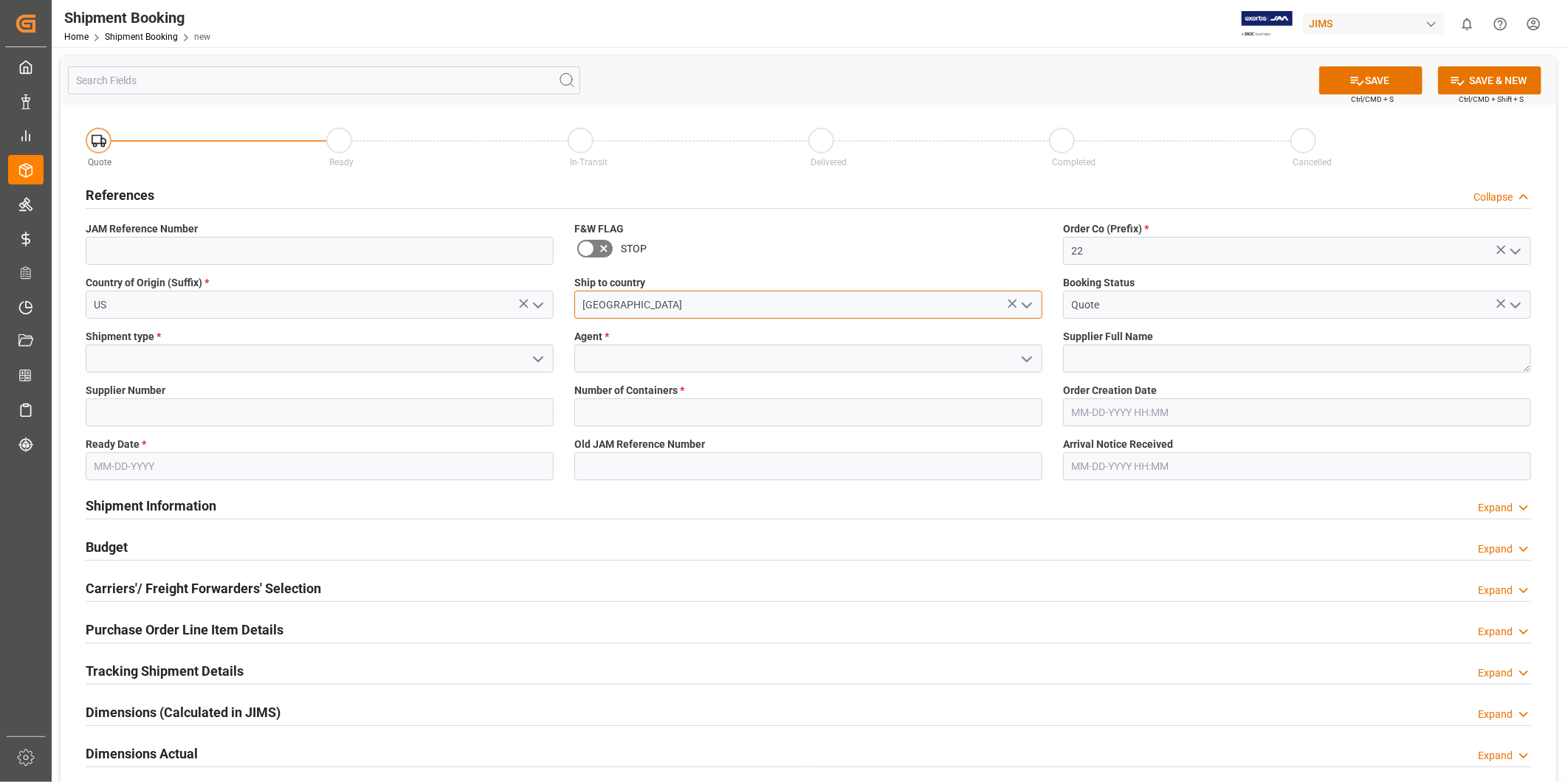
type input "[GEOGRAPHIC_DATA]"
click at [771, 263] on div "F&W FLAG STOP" at bounding box center [808, 243] width 489 height 54
click at [232, 357] on input at bounding box center [320, 358] width 468 height 28
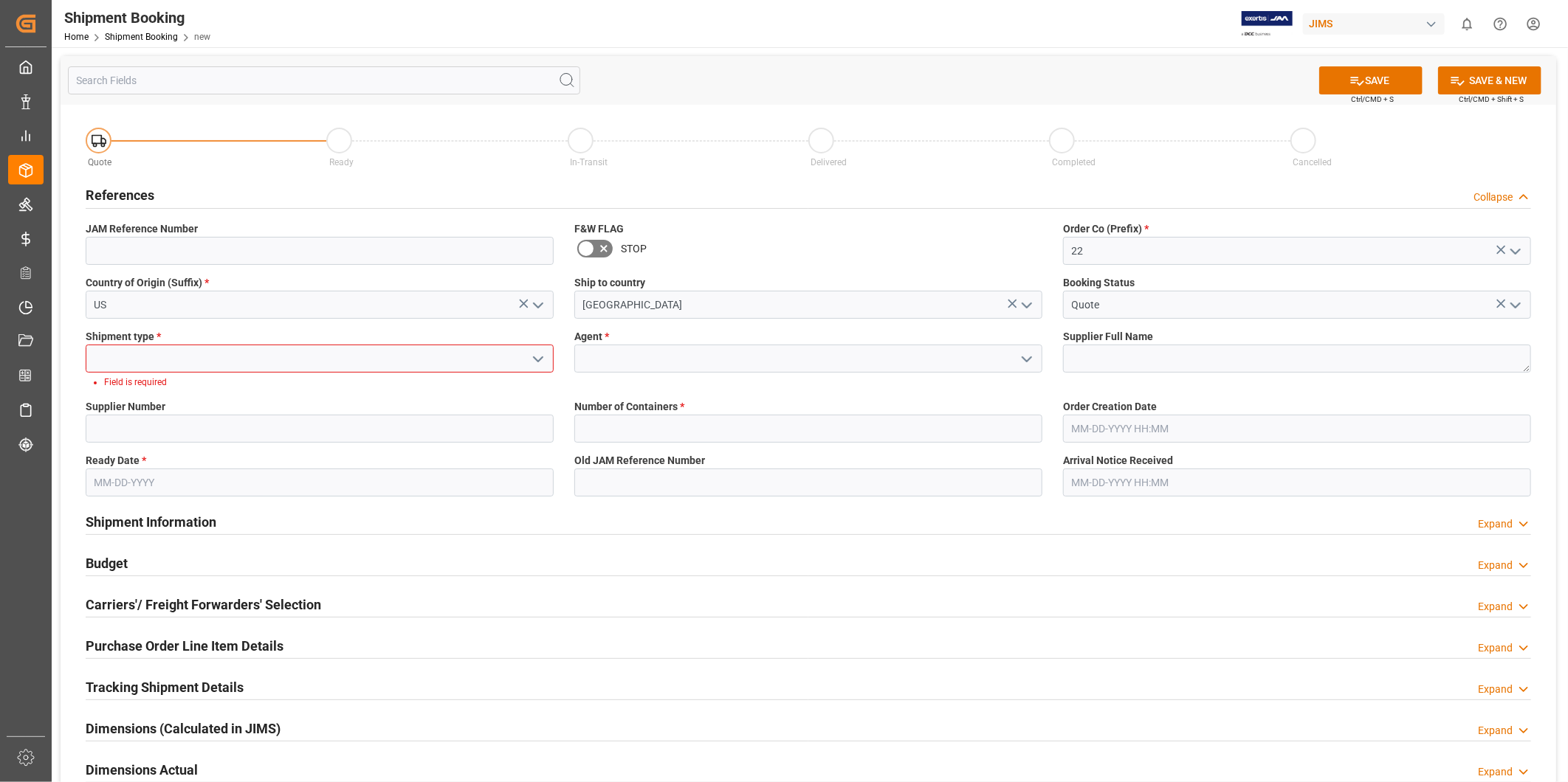
click at [539, 353] on icon "open menu" at bounding box center [538, 359] width 18 height 18
drag, startPoint x: 430, startPoint y: 445, endPoint x: 448, endPoint y: 434, distance: 21.1
click at [430, 446] on div "LTL" at bounding box center [320, 457] width 466 height 34
type input "LTL"
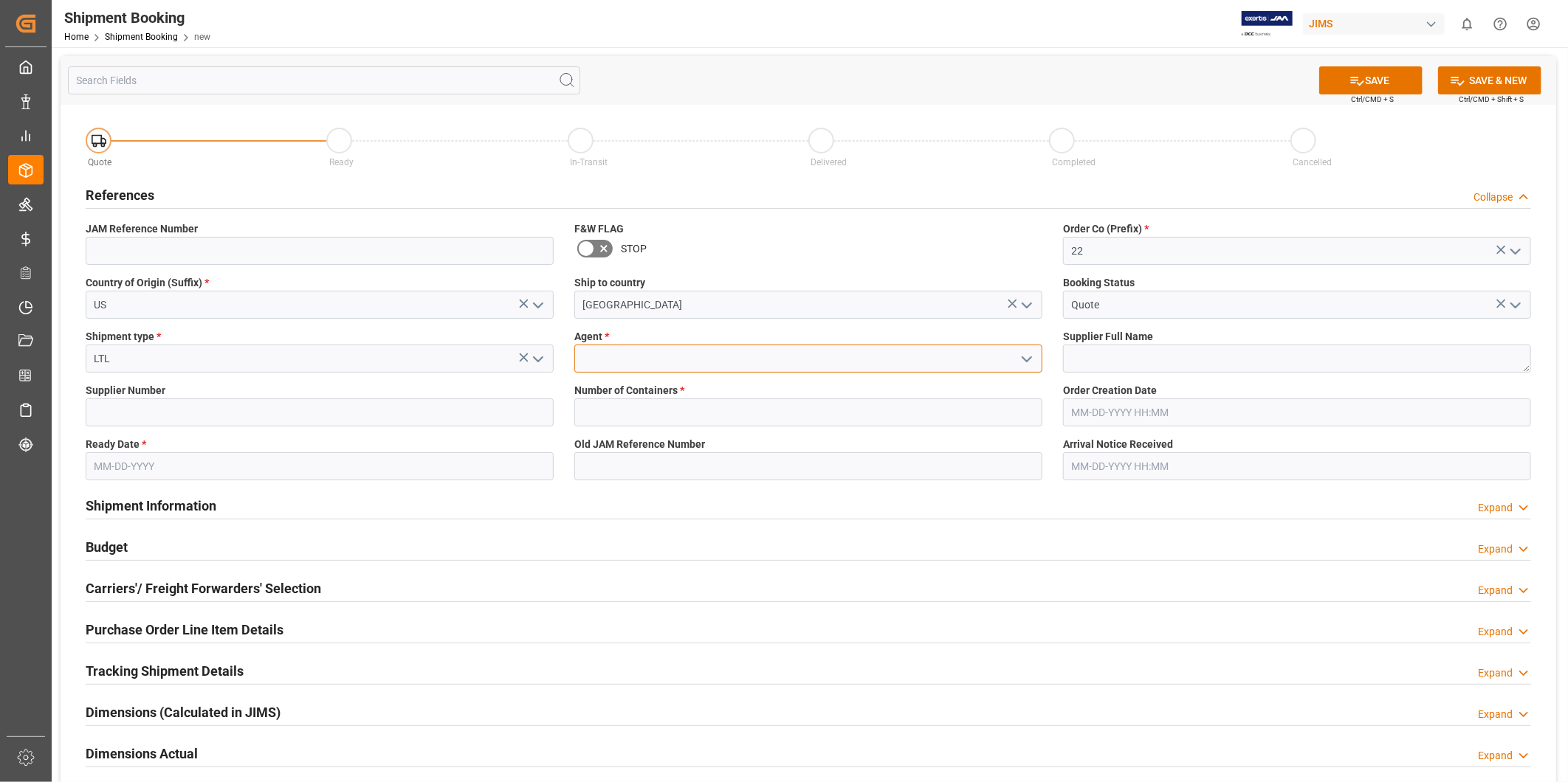
click at [691, 367] on input at bounding box center [809, 358] width 468 height 28
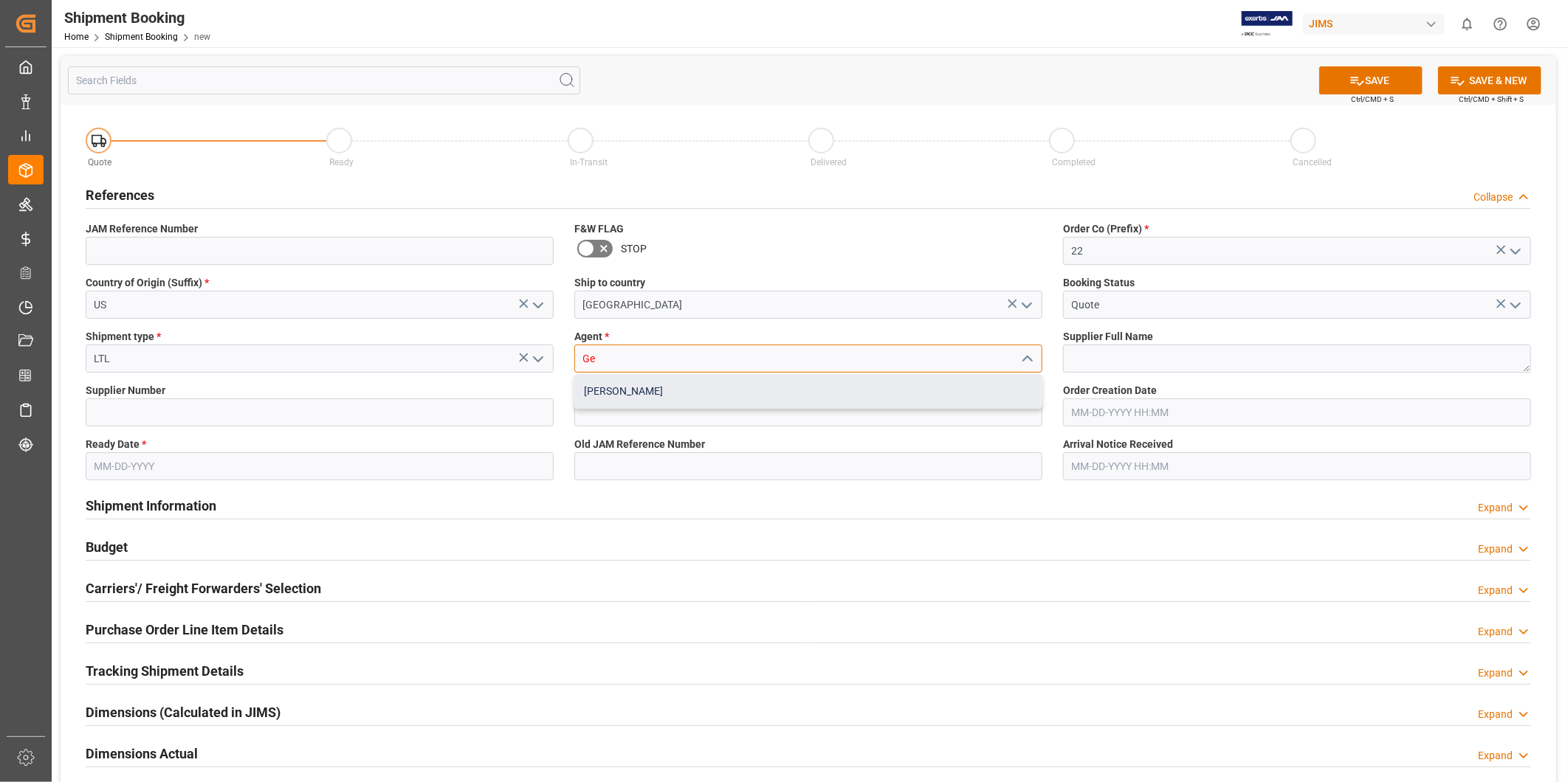
click at [658, 393] on div "[PERSON_NAME]" at bounding box center [809, 391] width 466 height 34
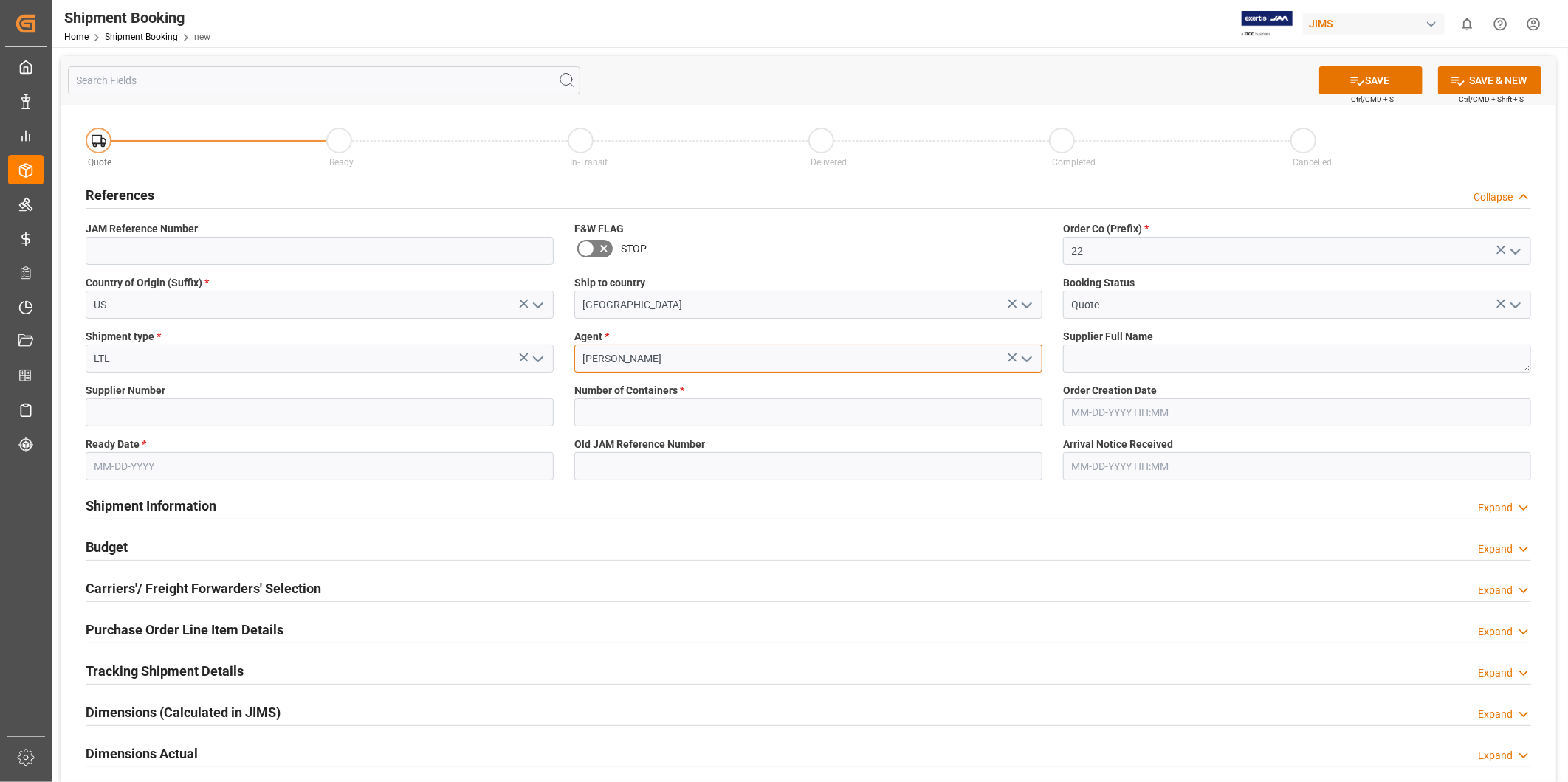
type input "[PERSON_NAME]"
click at [1120, 348] on textarea at bounding box center [1297, 358] width 468 height 28
click at [1142, 358] on textarea at bounding box center [1297, 358] width 468 height 28
paste textarea "Audio ([GEOGRAPHIC_DATA], [GEOGRAPHIC_DATA])"
type textarea "Audio ([GEOGRAPHIC_DATA], [GEOGRAPHIC_DATA])"
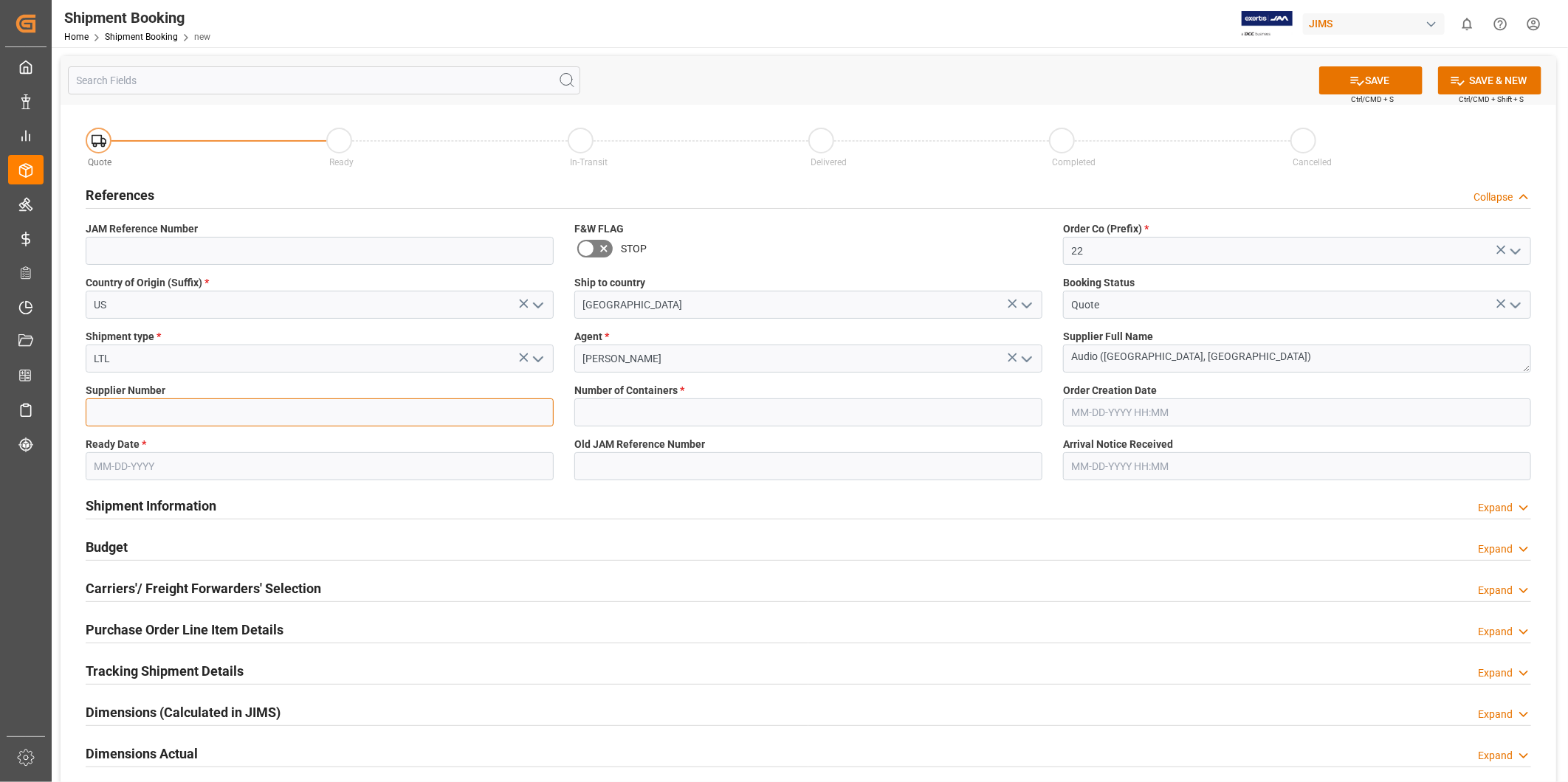
click at [318, 414] on input at bounding box center [320, 412] width 468 height 28
type input "557"
click at [592, 404] on input "text" at bounding box center [809, 412] width 468 height 28
type input "0"
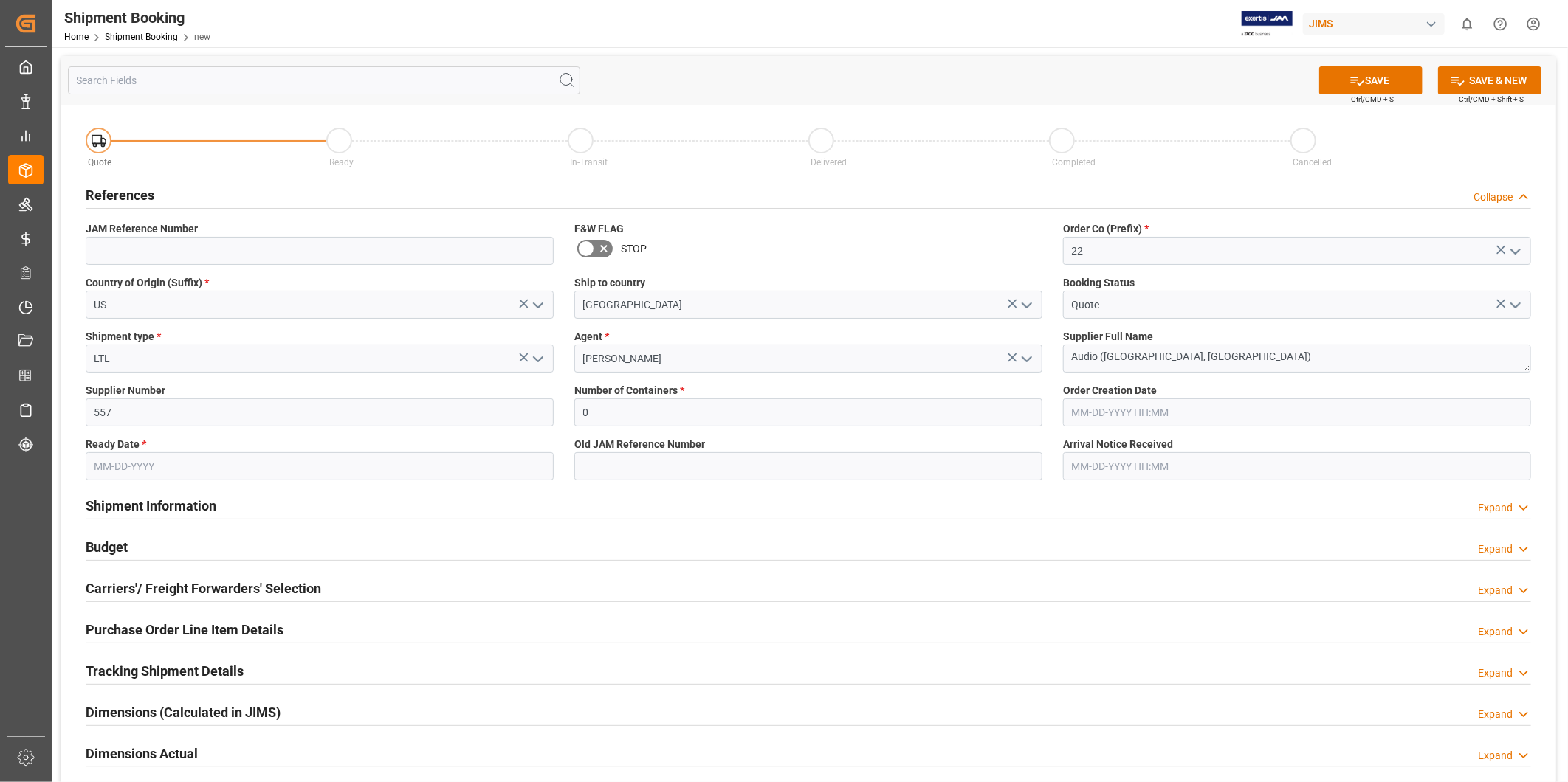
click at [121, 470] on input "text" at bounding box center [320, 466] width 468 height 28
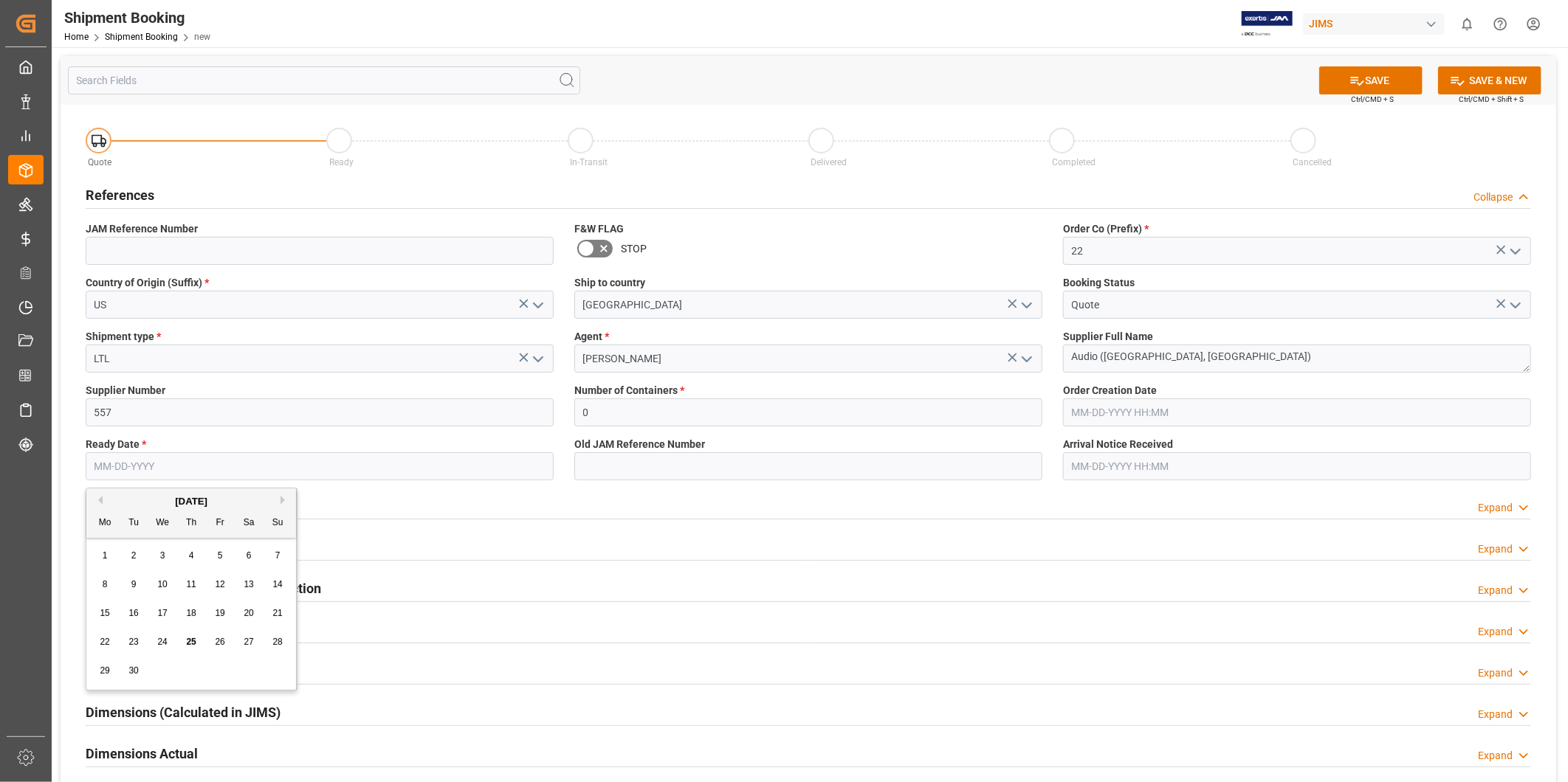
click at [282, 498] on button "Next Month" at bounding box center [285, 500] width 9 height 9
click at [127, 645] on div "21" at bounding box center [133, 643] width 19 height 18
type input "[DATE]"
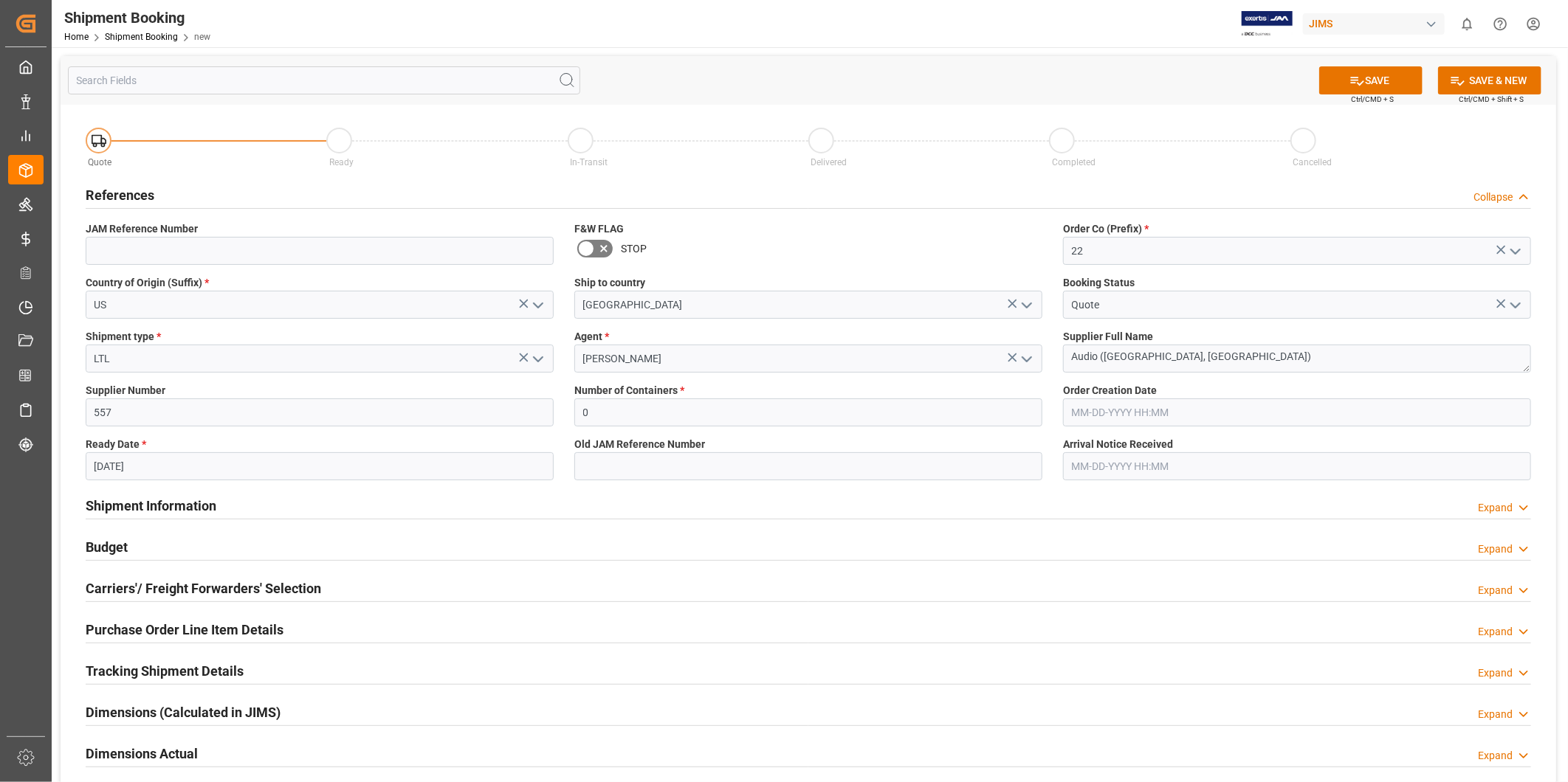
click at [297, 430] on div "Supplier Number 557" at bounding box center [319, 405] width 489 height 54
click at [1388, 70] on button "SAVE" at bounding box center [1371, 80] width 103 height 28
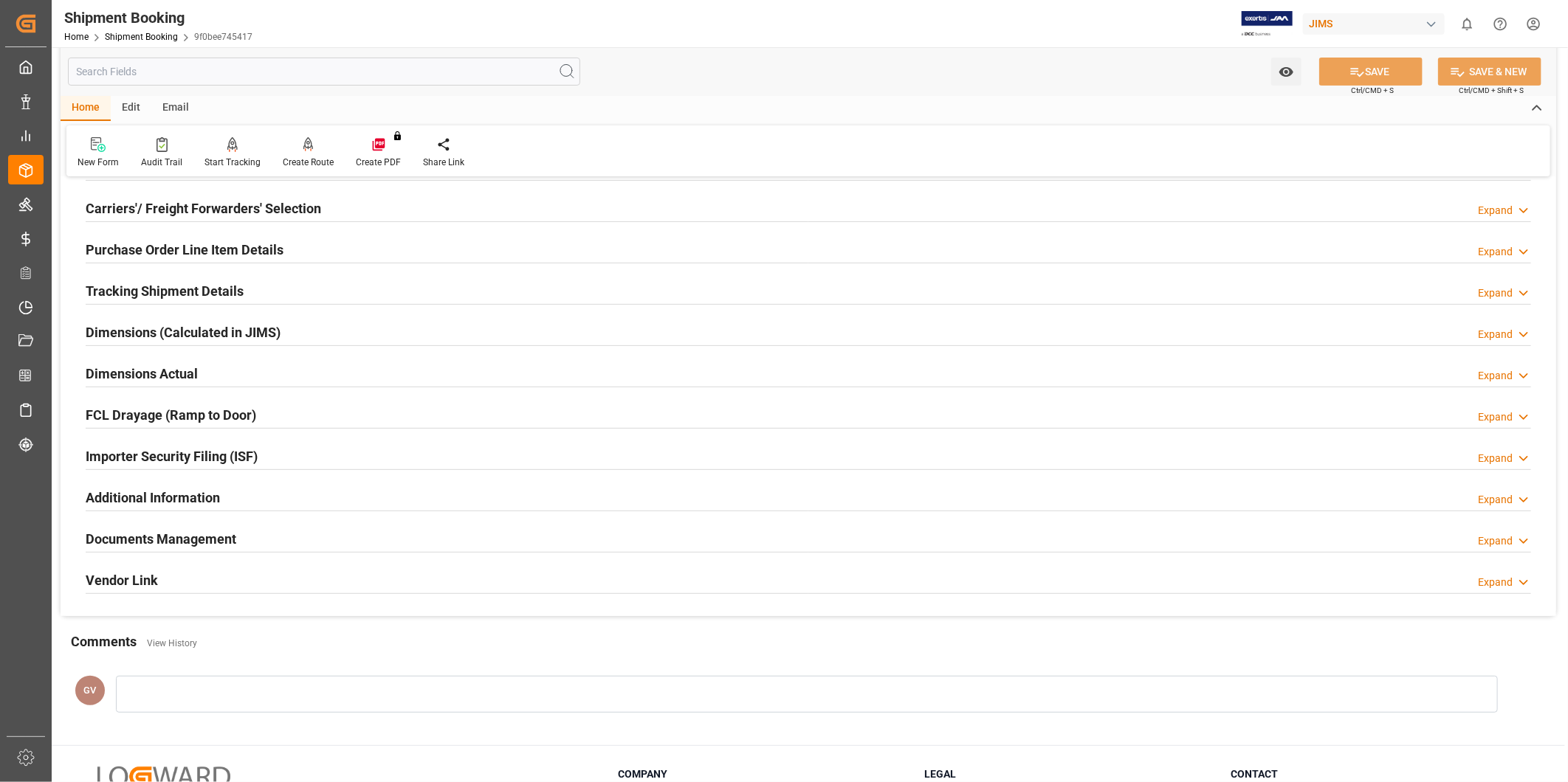
scroll to position [137, 0]
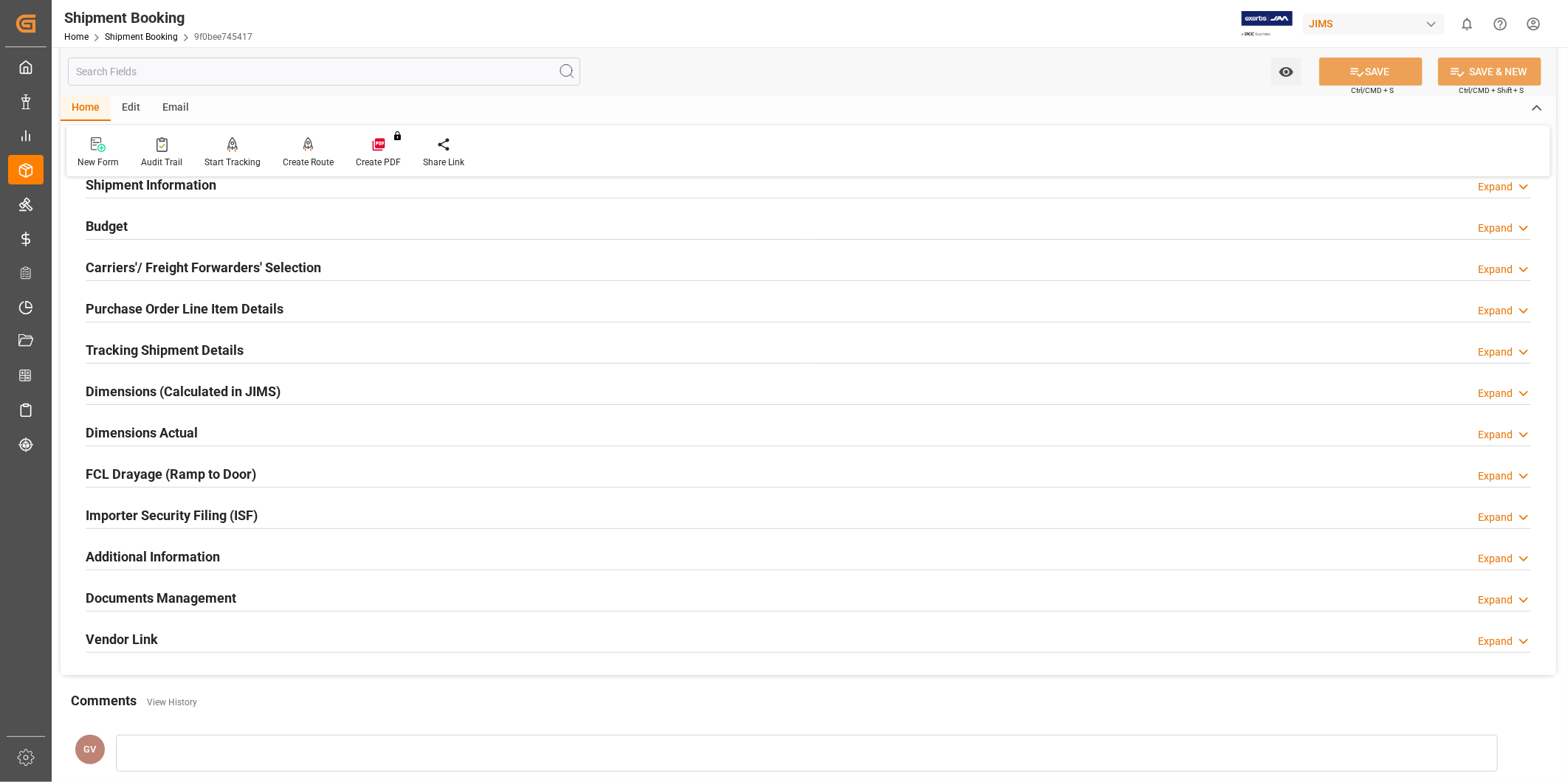
click at [378, 600] on div "Documents Management Expand" at bounding box center [809, 596] width 1445 height 28
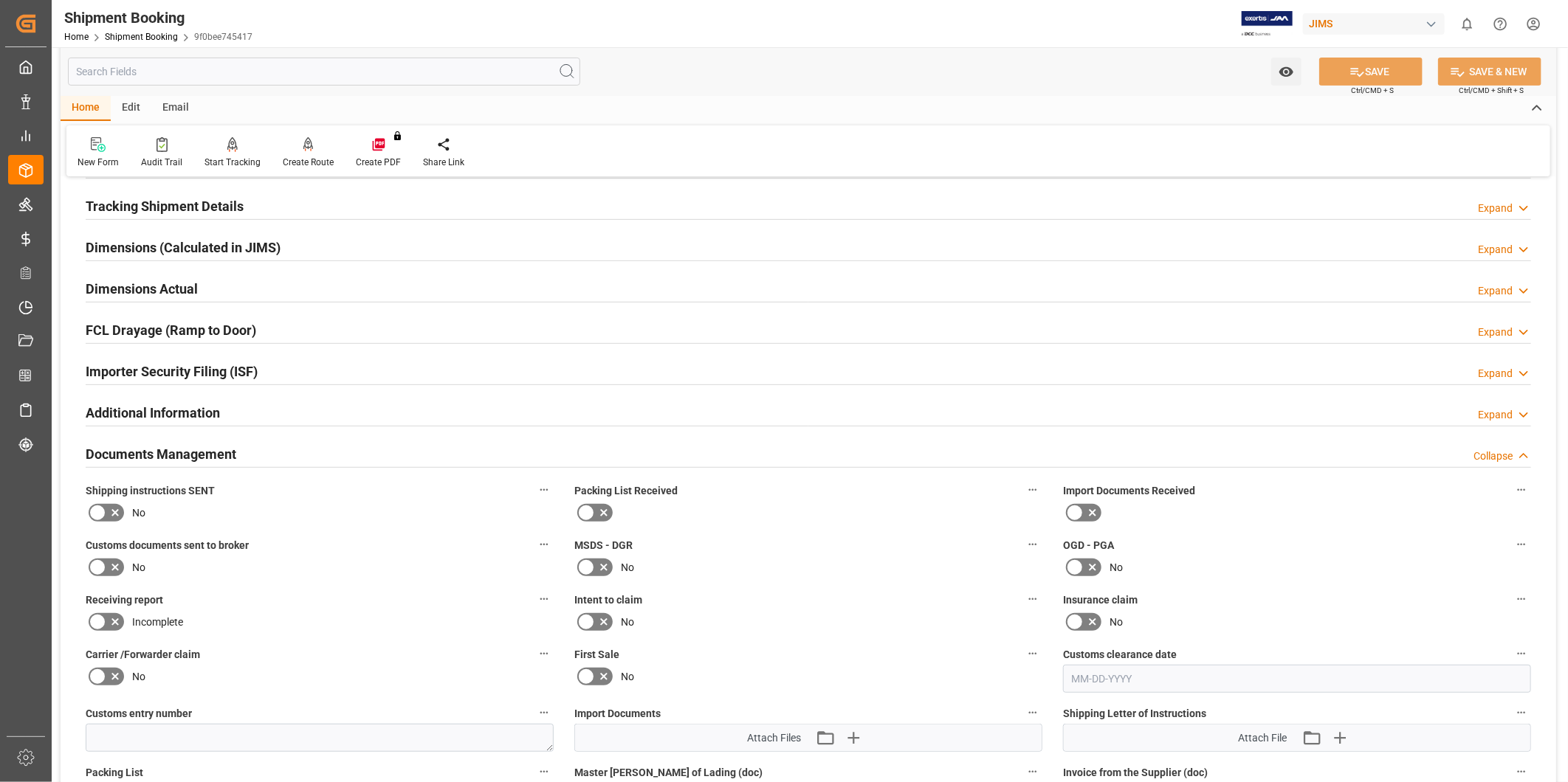
scroll to position [546, 0]
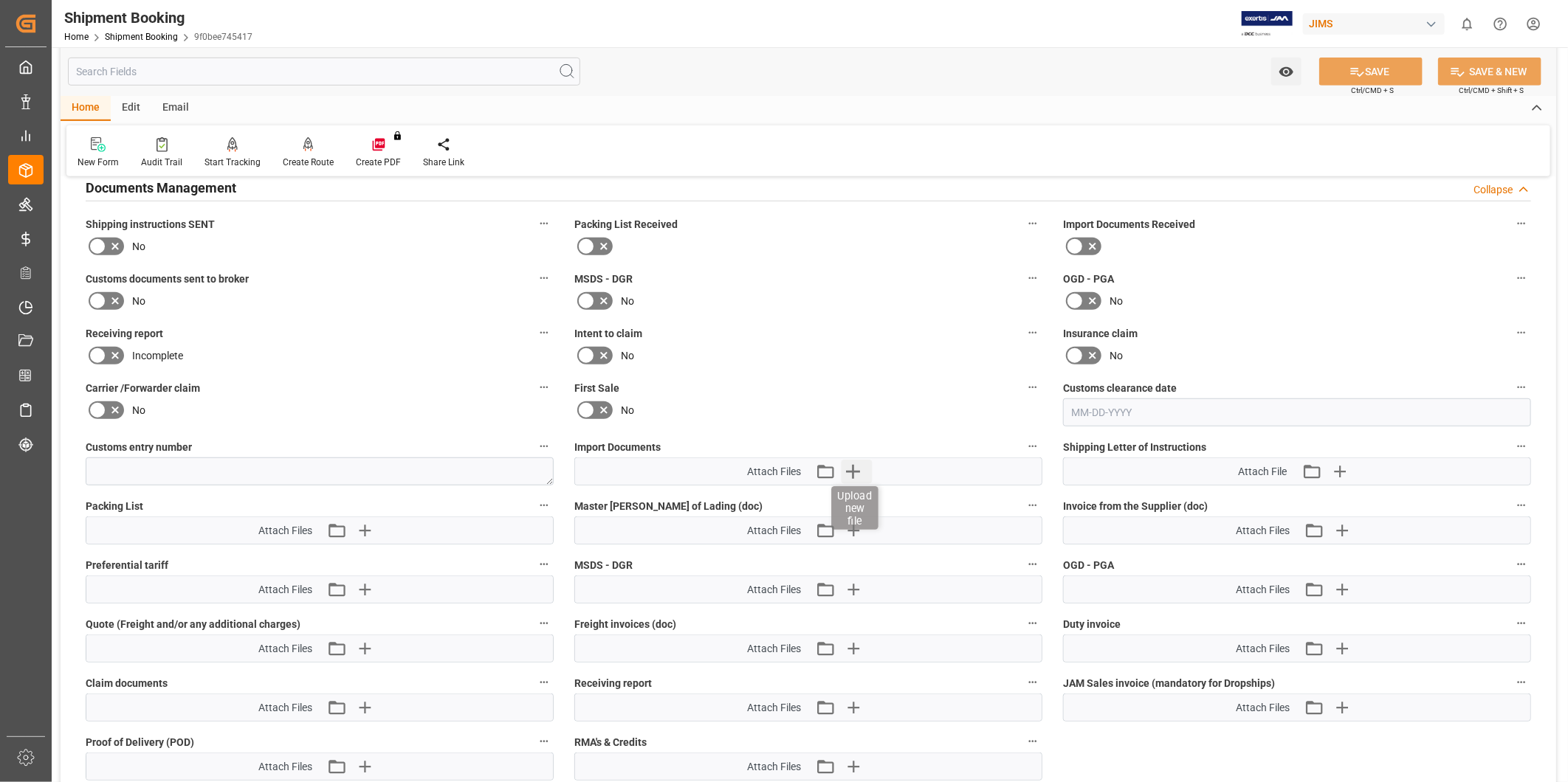
click at [857, 474] on icon "button" at bounding box center [853, 471] width 24 height 24
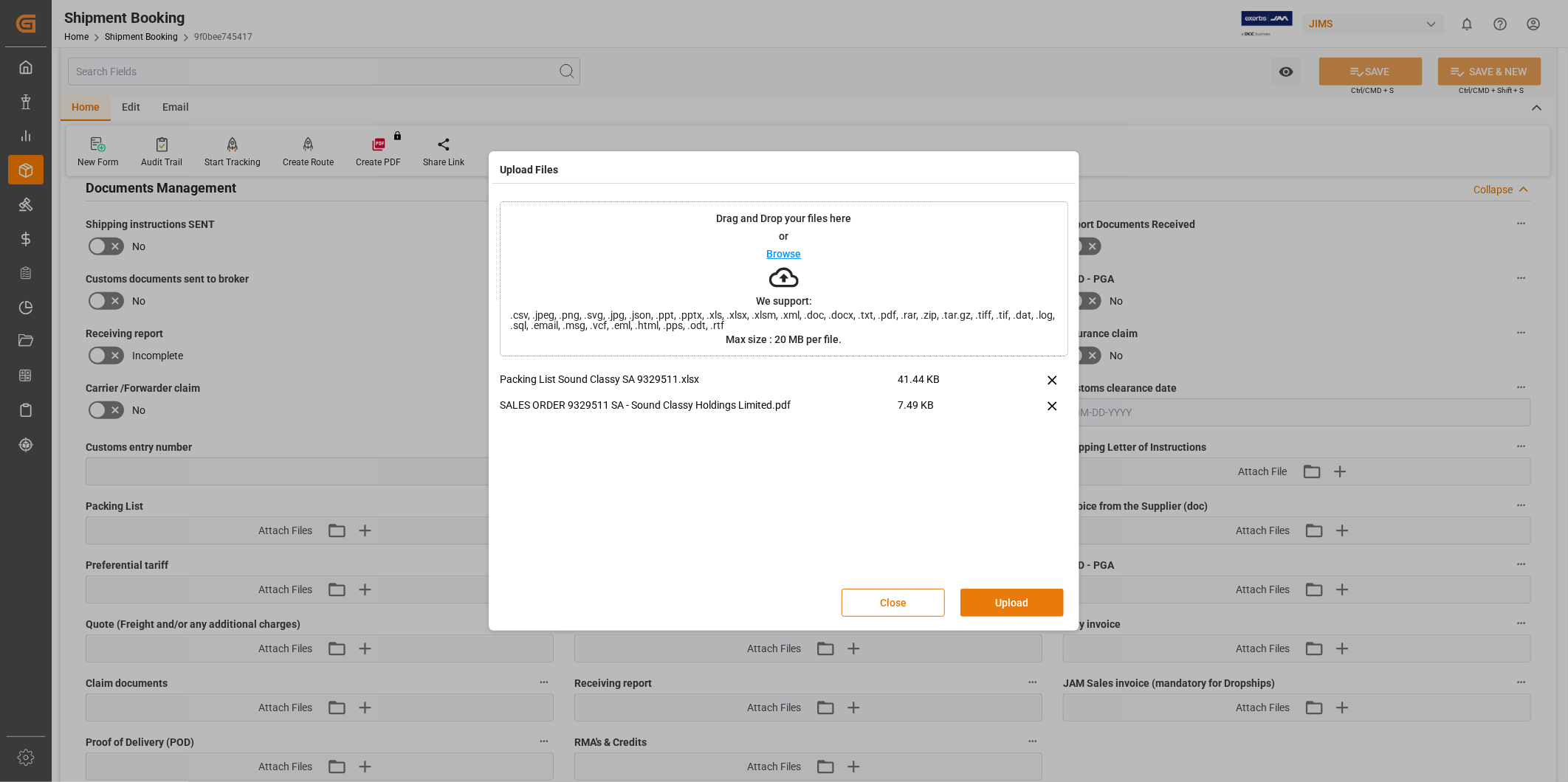
click at [1030, 591] on button "Upload" at bounding box center [1012, 603] width 103 height 28
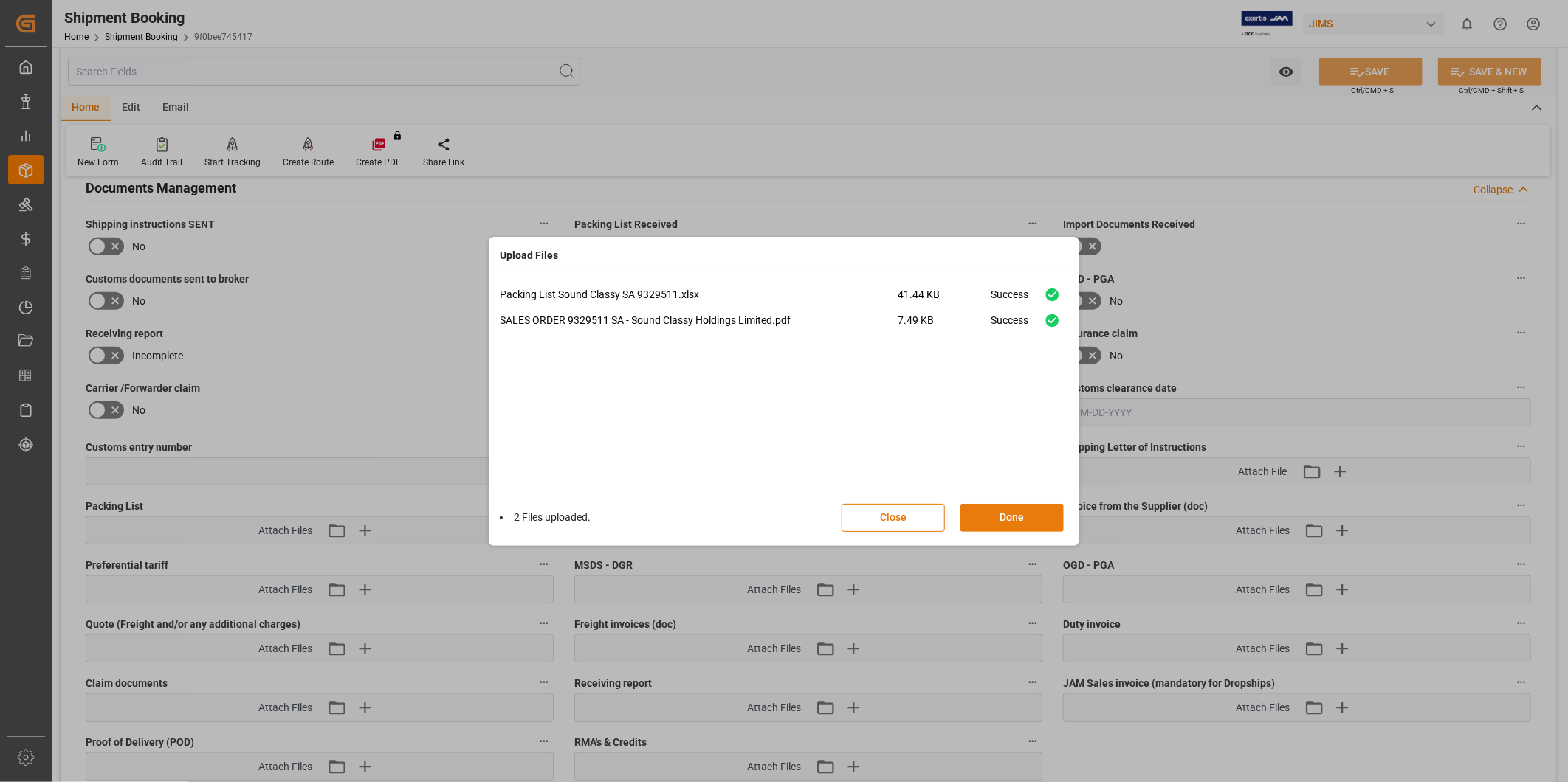
click at [1016, 521] on button "Done" at bounding box center [1012, 518] width 103 height 28
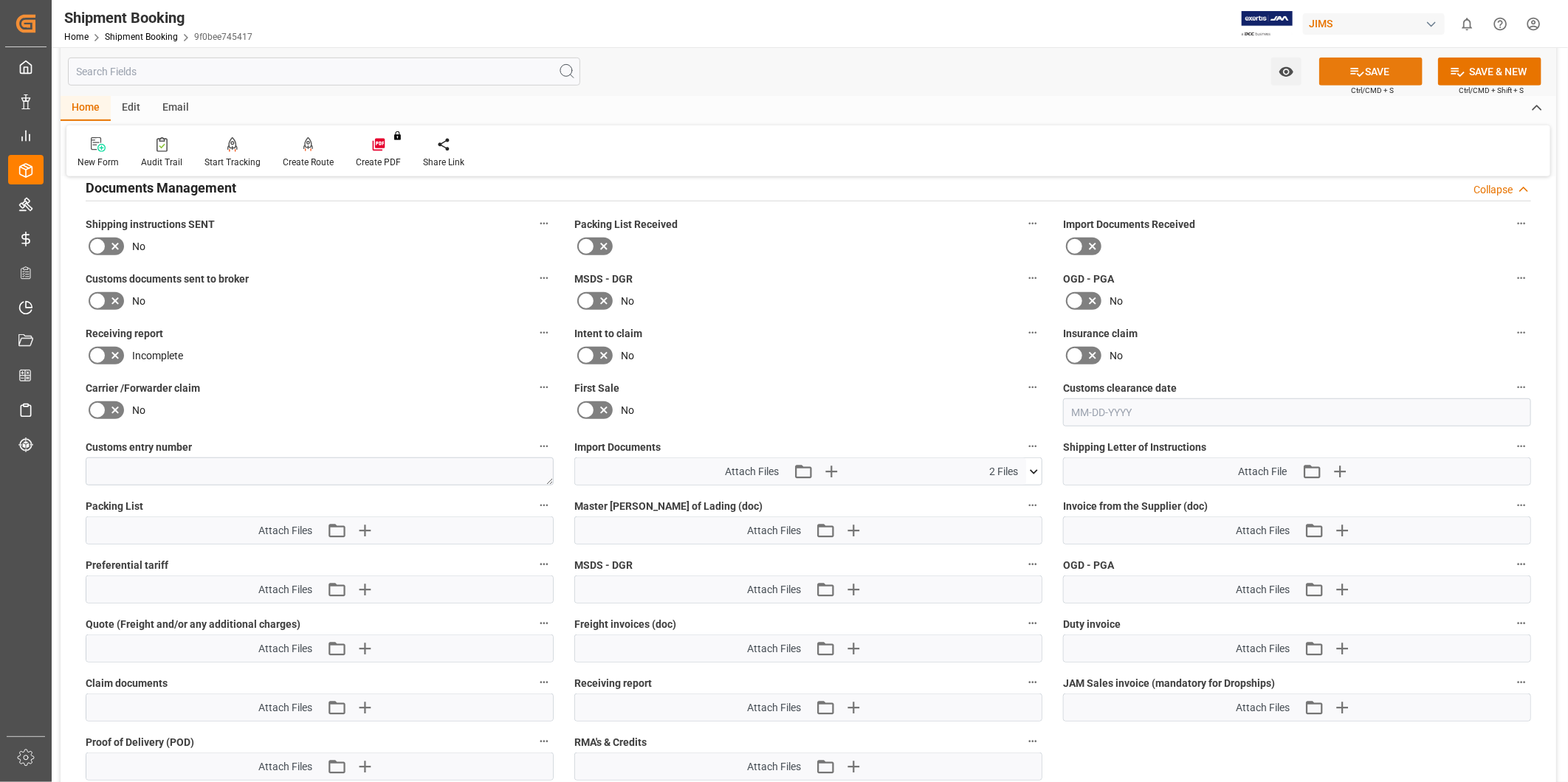
click at [1372, 79] on button "SAVE" at bounding box center [1371, 71] width 103 height 28
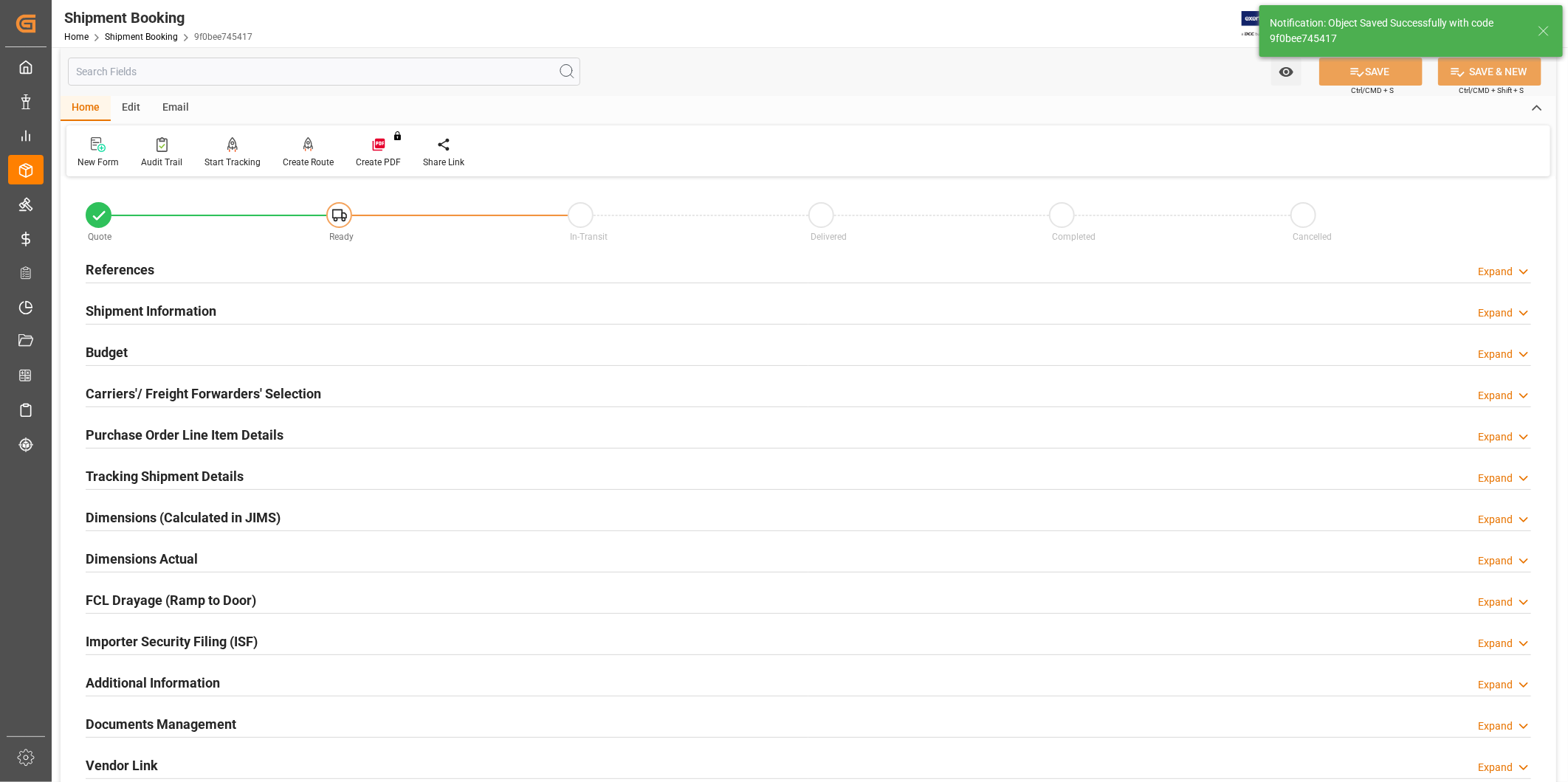
scroll to position [0, 0]
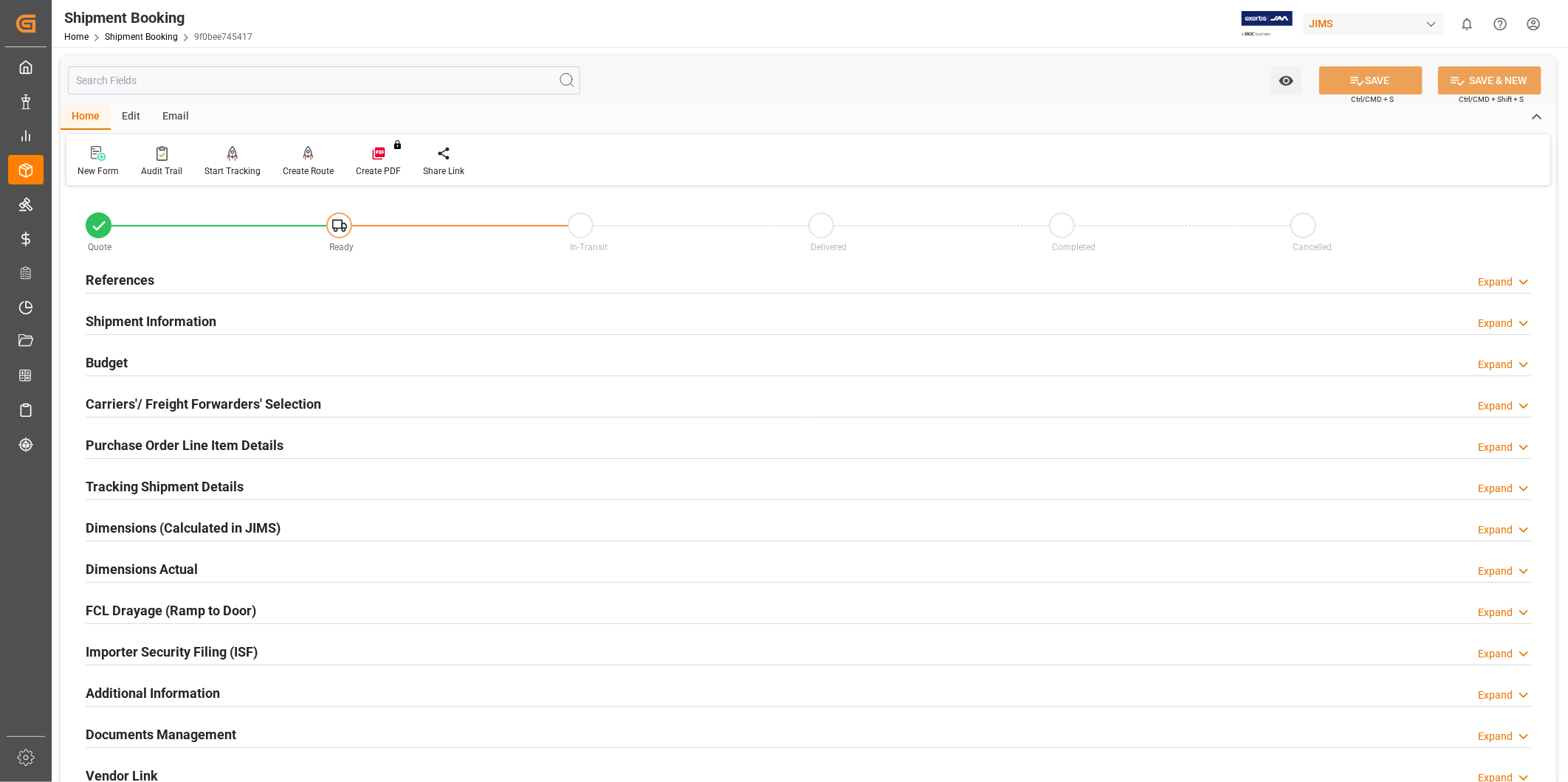
click at [1492, 283] on div "Expand" at bounding box center [1495, 281] width 34 height 16
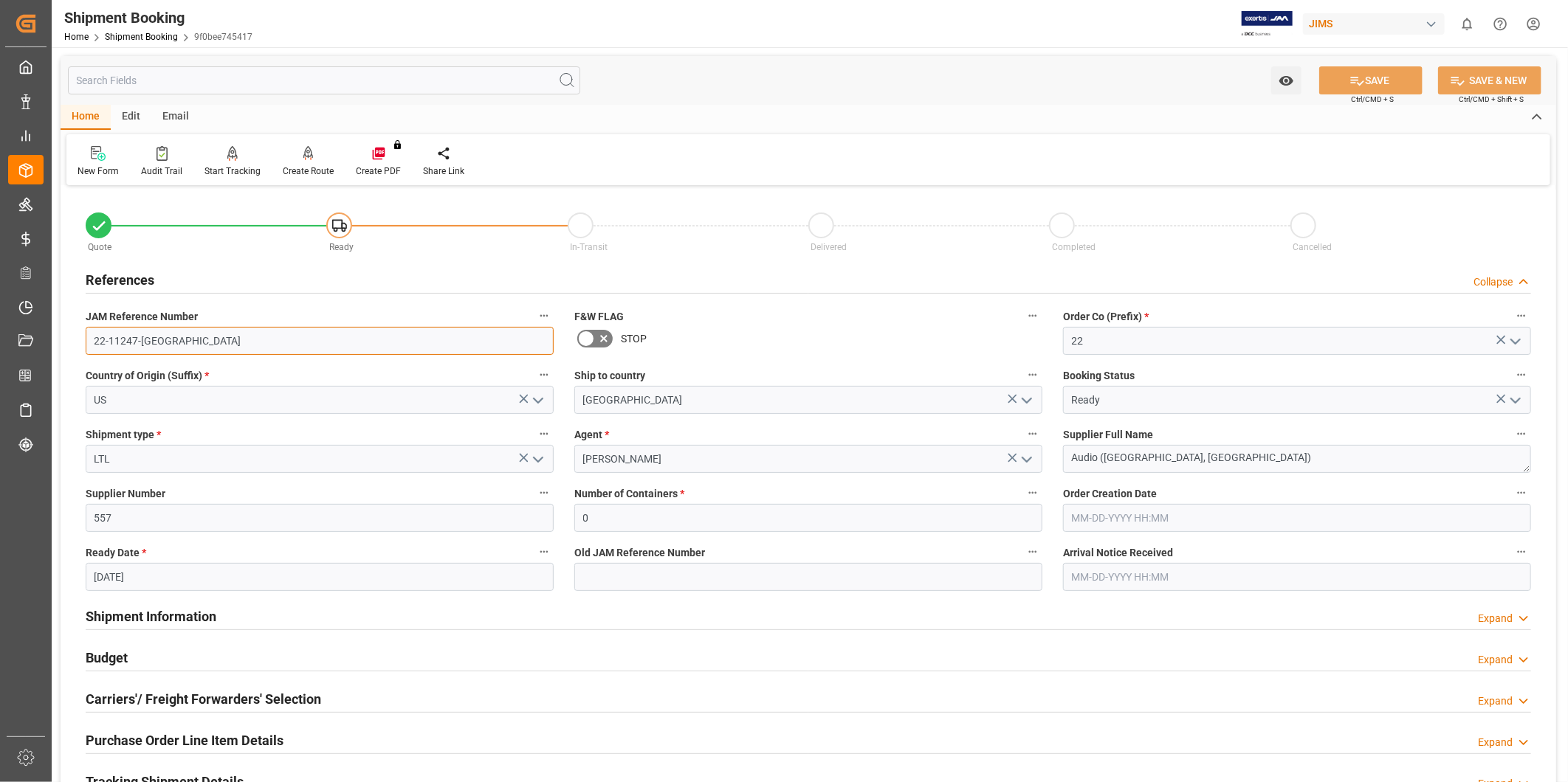
click at [137, 344] on input "22-11247-[GEOGRAPHIC_DATA]" at bounding box center [320, 341] width 468 height 28
